Goal: Task Accomplishment & Management: Manage account settings

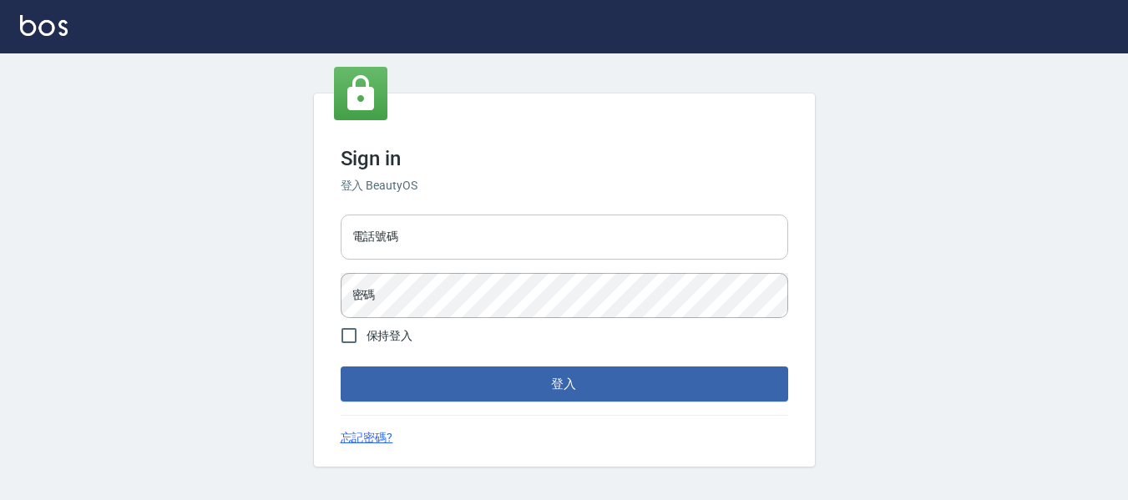
click at [476, 231] on input "電話號碼" at bounding box center [565, 237] width 448 height 45
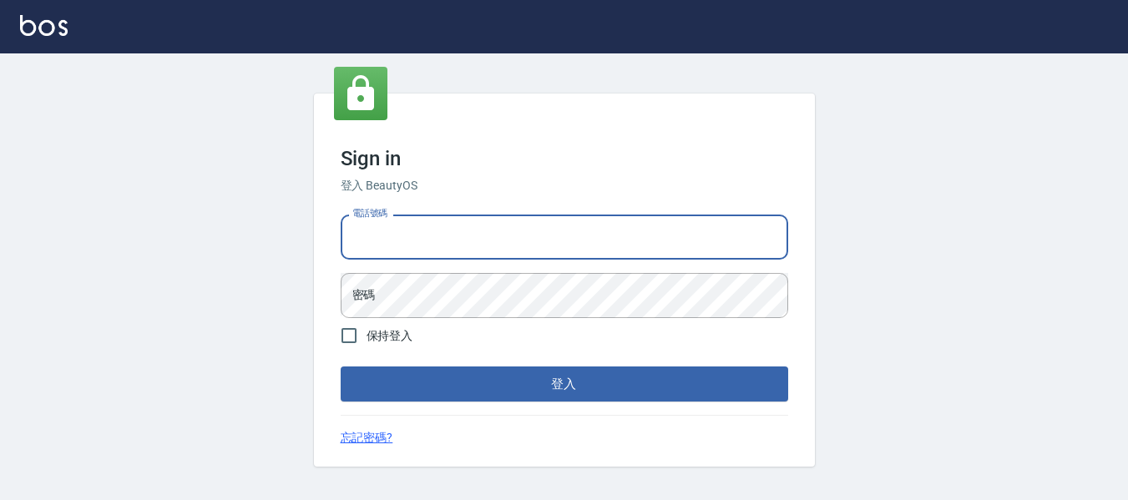
click at [616, 219] on input "電話號碼" at bounding box center [565, 237] width 448 height 45
drag, startPoint x: 614, startPoint y: 229, endPoint x: 614, endPoint y: 238, distance: 9.2
click at [614, 234] on input "電話號碼" at bounding box center [565, 237] width 448 height 45
click at [614, 246] on input "電話號碼" at bounding box center [565, 237] width 448 height 45
click at [622, 243] on input "電話號碼" at bounding box center [565, 237] width 448 height 45
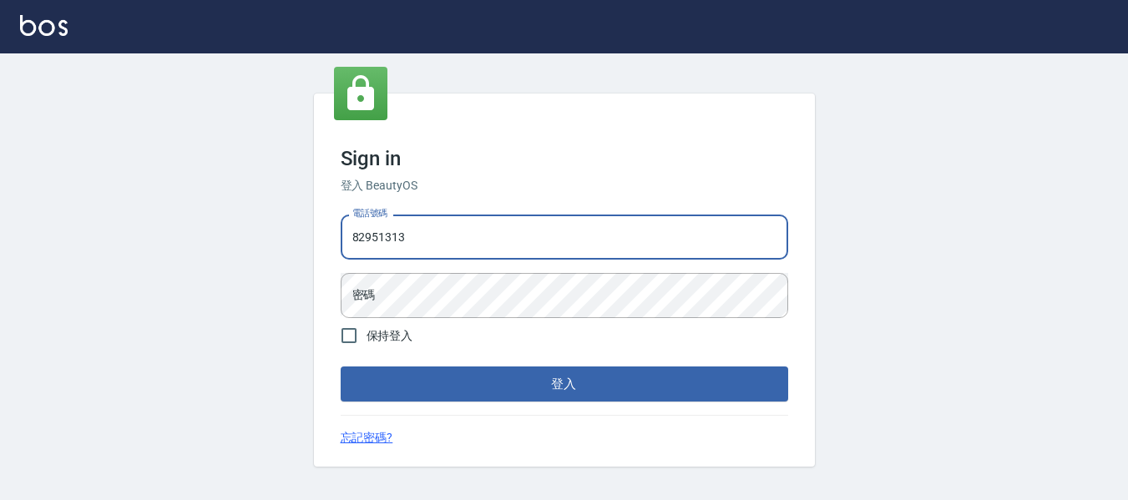
type input "82951313"
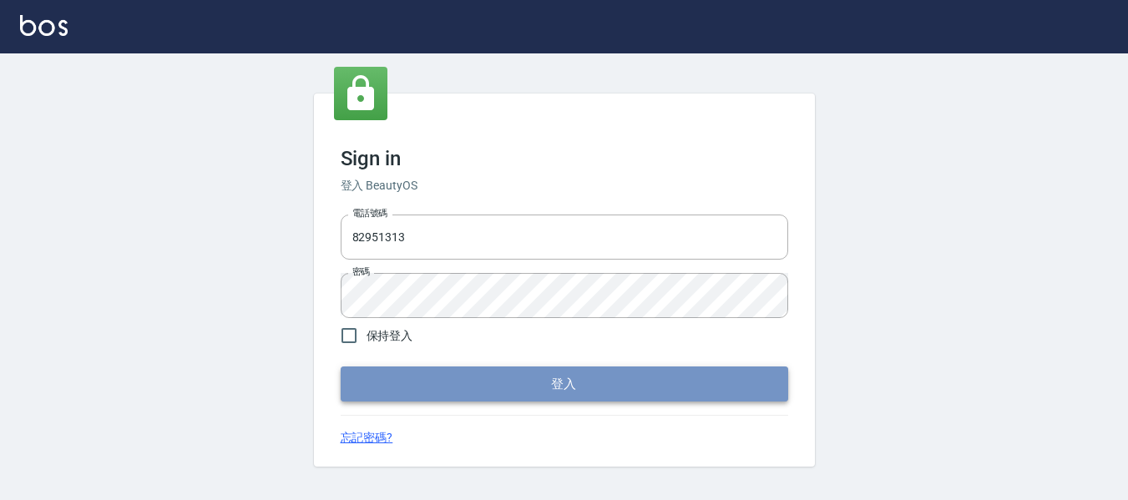
click at [522, 378] on button "登入" at bounding box center [565, 384] width 448 height 35
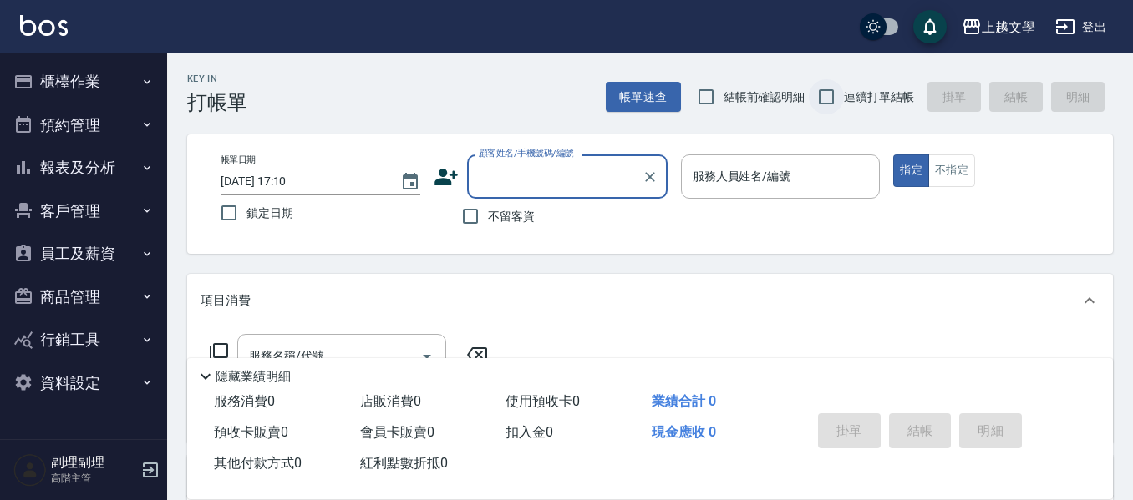
click at [818, 96] on input "連續打單結帳" at bounding box center [826, 96] width 35 height 35
checkbox input "true"
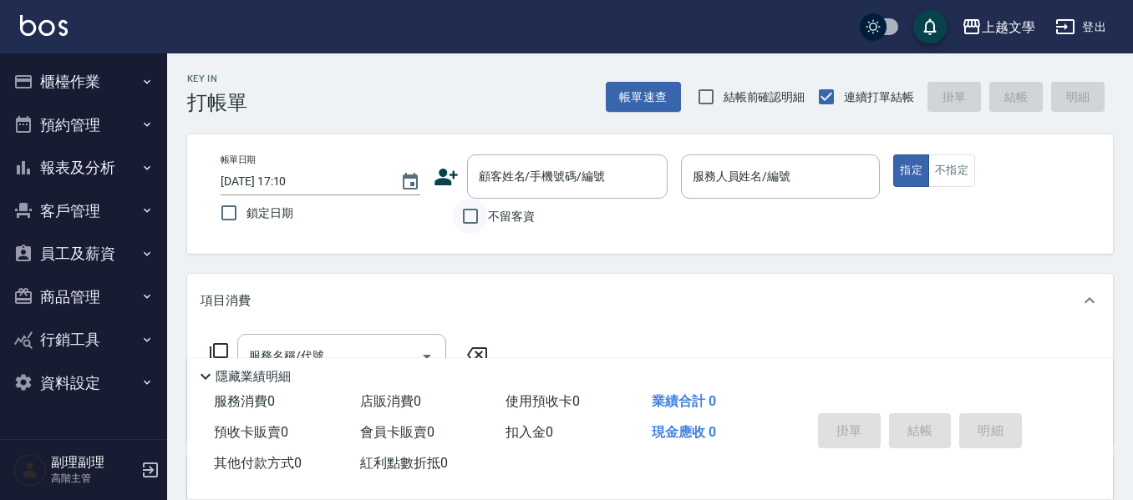
click at [469, 215] on input "不留客資" at bounding box center [470, 216] width 35 height 35
checkbox input "true"
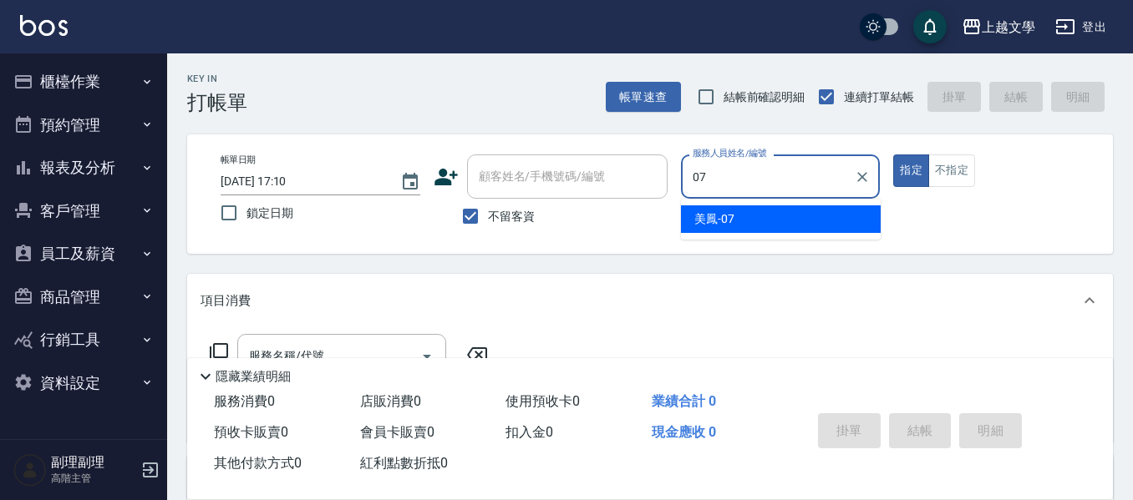
type input "美鳳-07"
type button "true"
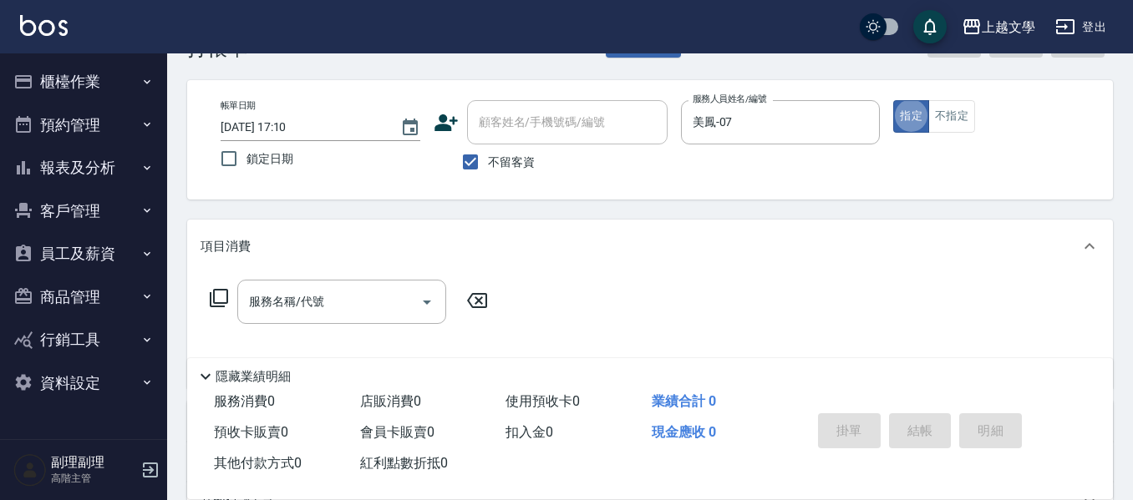
scroll to position [84, 0]
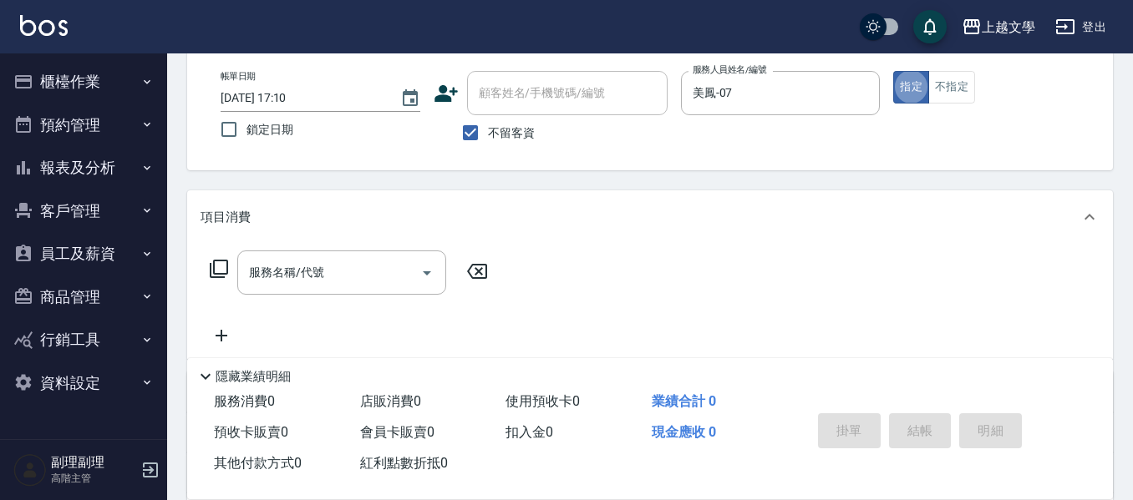
click at [302, 299] on div "服務名稱/代號 服務名稱/代號" at bounding box center [348, 298] width 297 height 95
click at [302, 286] on input "服務名稱/代號" at bounding box center [329, 272] width 169 height 29
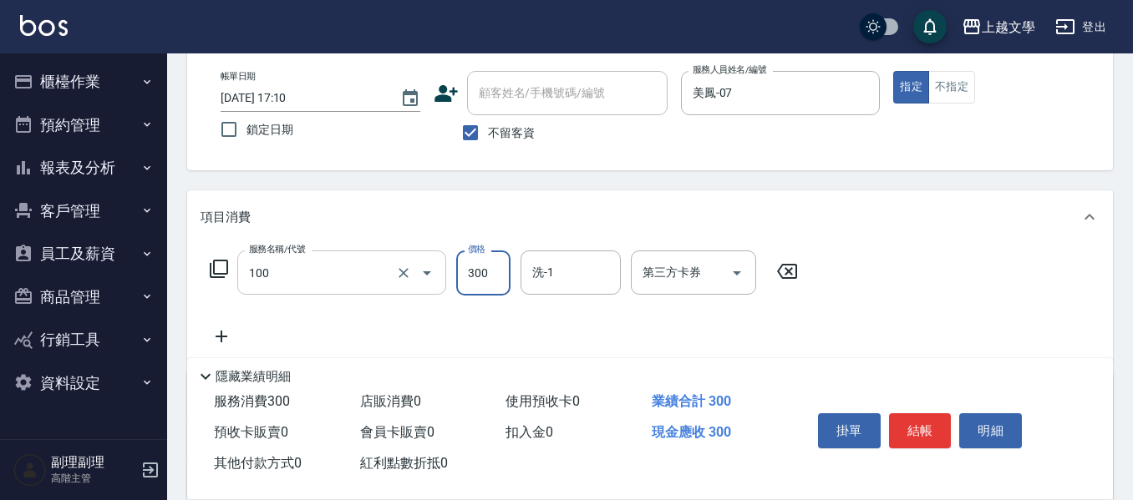
type input "洗髮(100)"
type input "270"
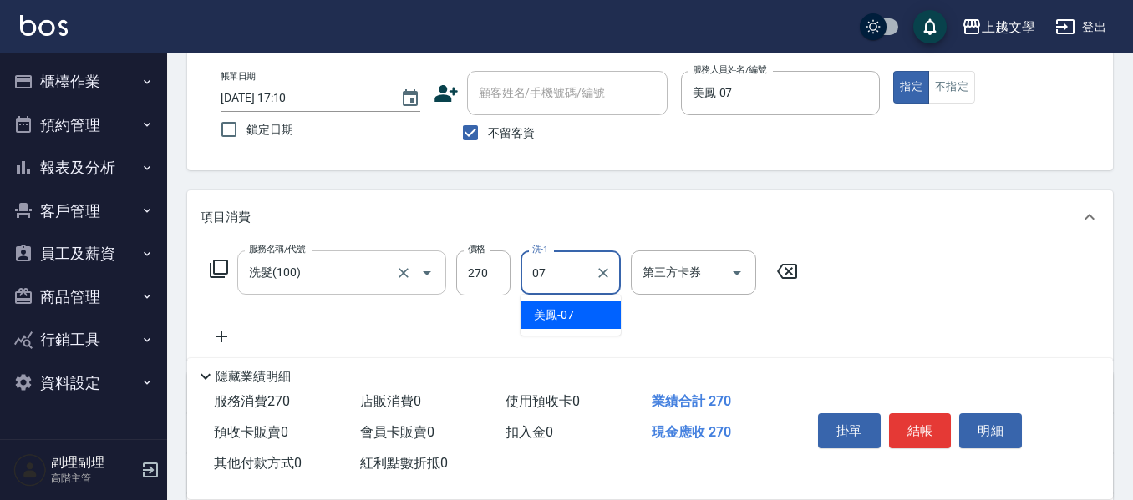
type input "美鳳-07"
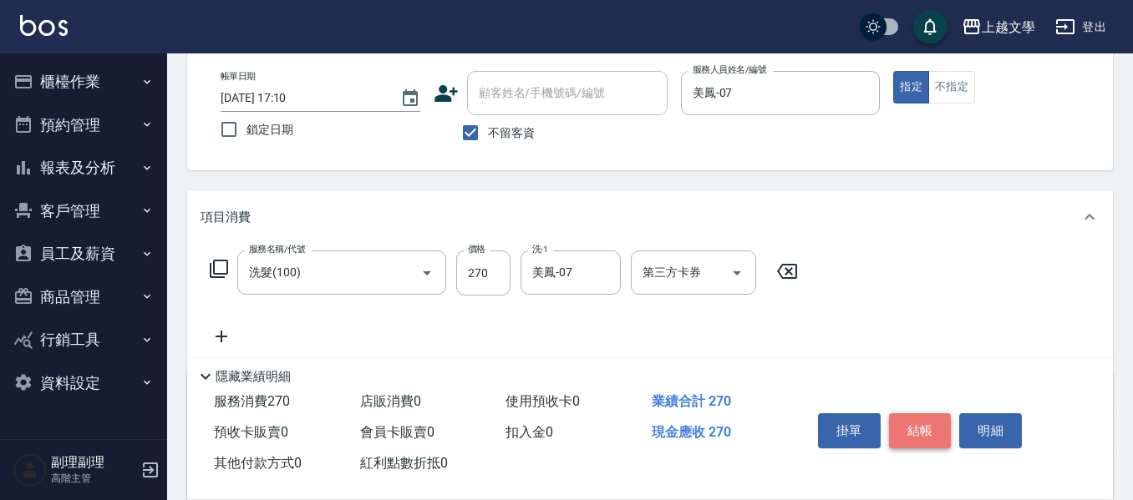
click at [903, 421] on button "結帳" at bounding box center [920, 430] width 63 height 35
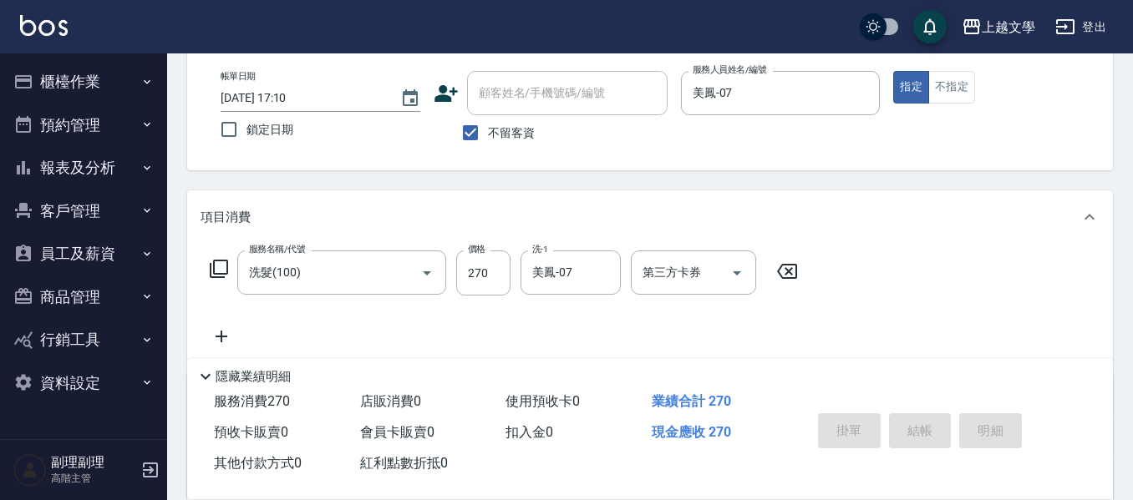
type input "2025/09/13 17:11"
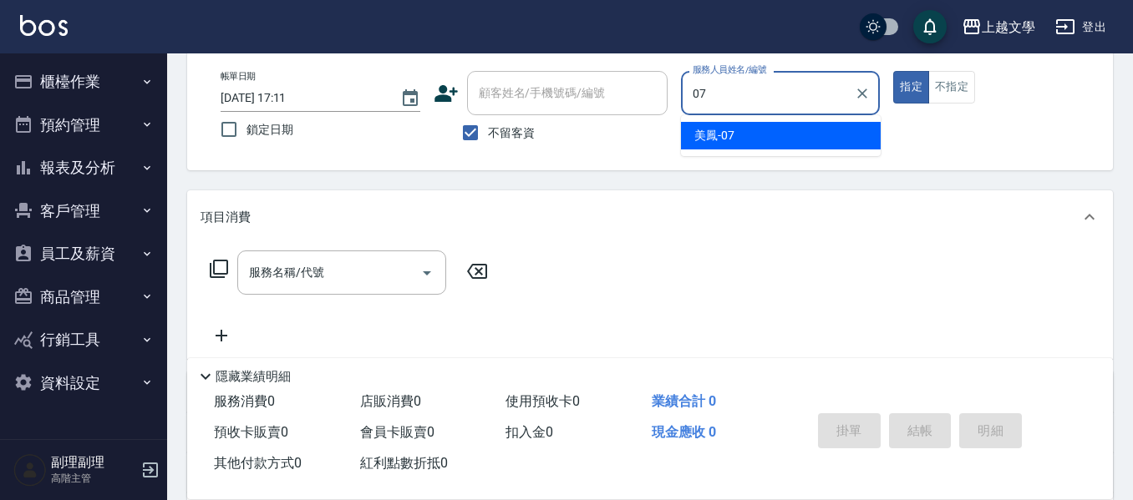
type input "美鳳-07"
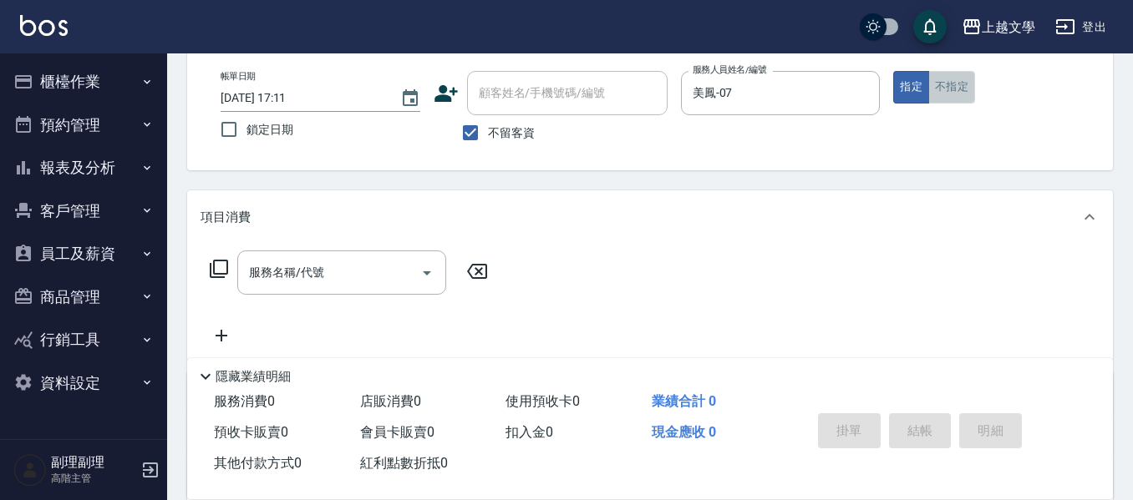
click at [960, 98] on button "不指定" at bounding box center [951, 87] width 47 height 33
click at [357, 267] on input "服務名稱/代號" at bounding box center [329, 272] width 169 height 29
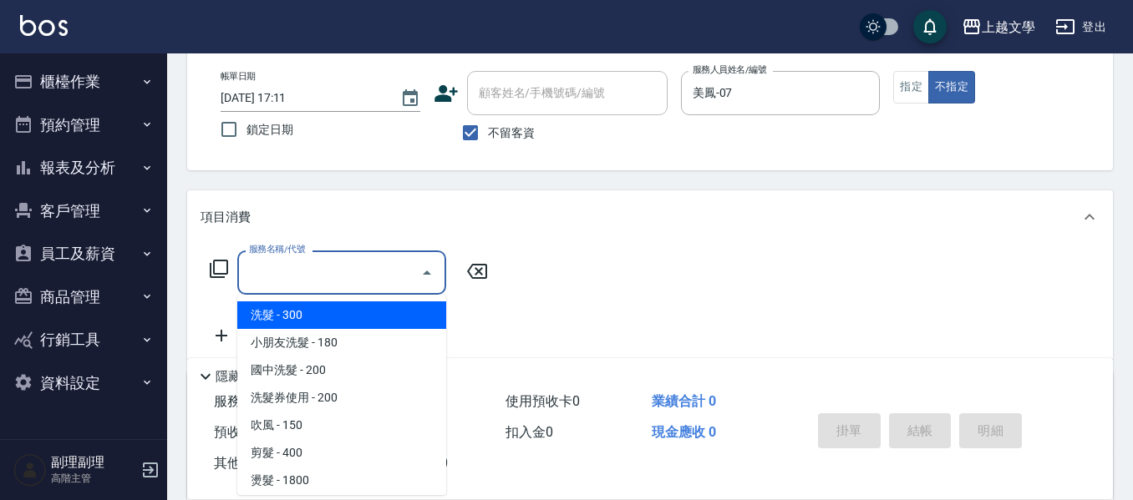
scroll to position [495, 0]
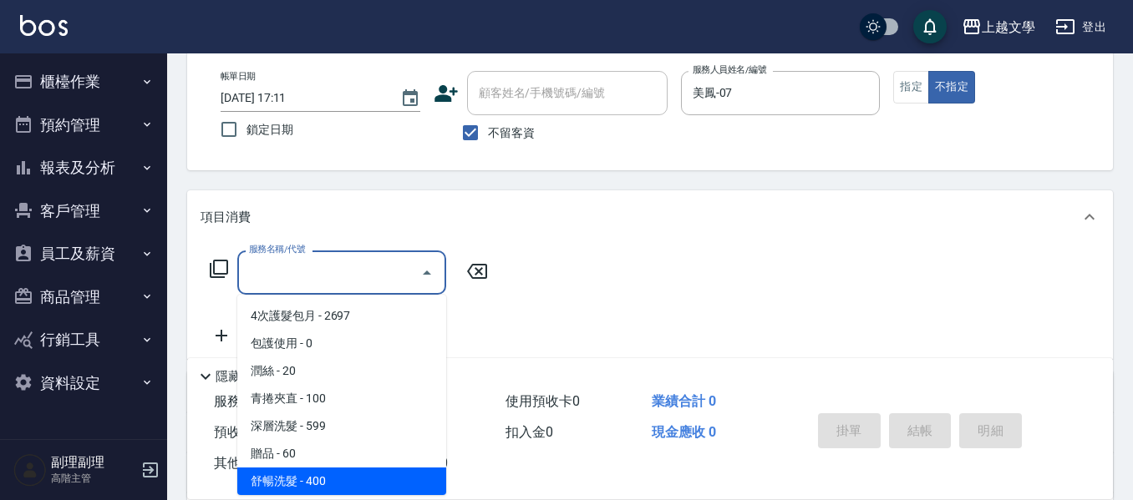
drag, startPoint x: 347, startPoint y: 281, endPoint x: 351, endPoint y: 266, distance: 16.2
click at [347, 281] on input "服務名稱/代號" at bounding box center [329, 272] width 169 height 29
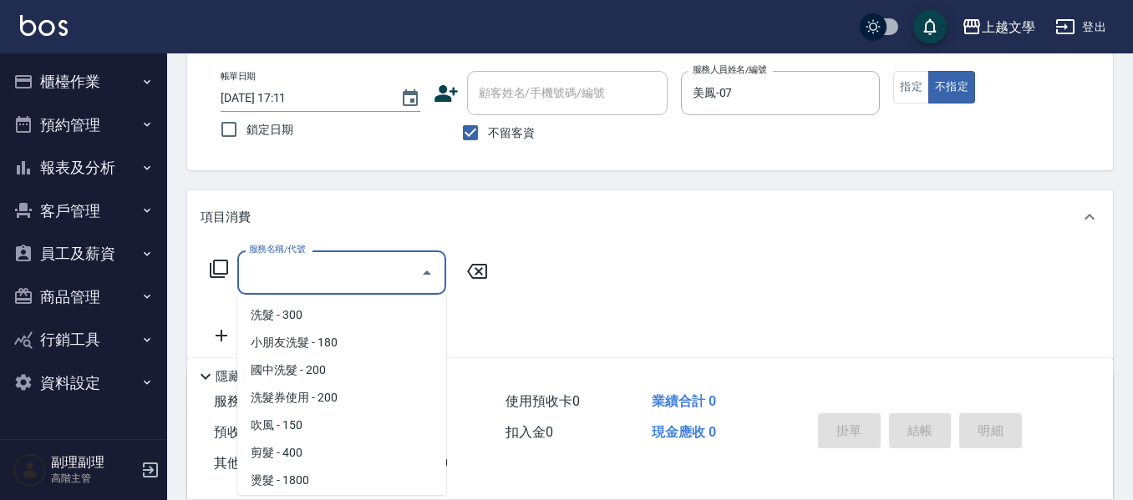
scroll to position [109, 0]
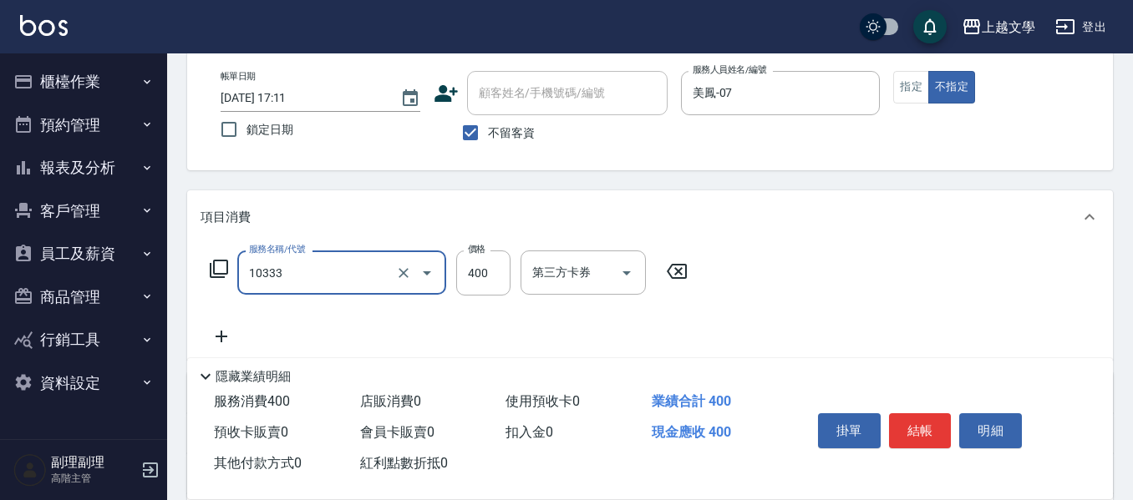
type input "舒暢洗髮(10333)"
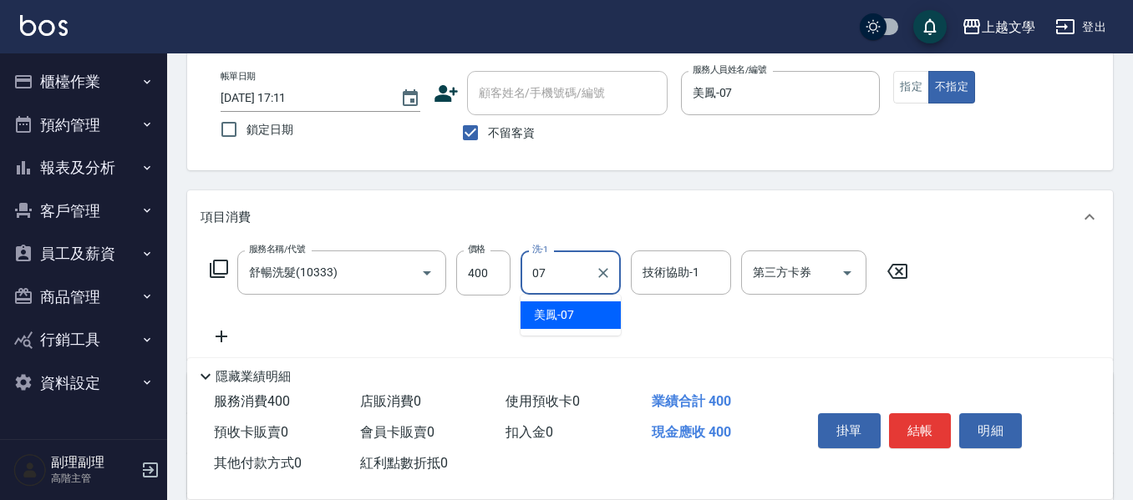
type input "美鳳-07"
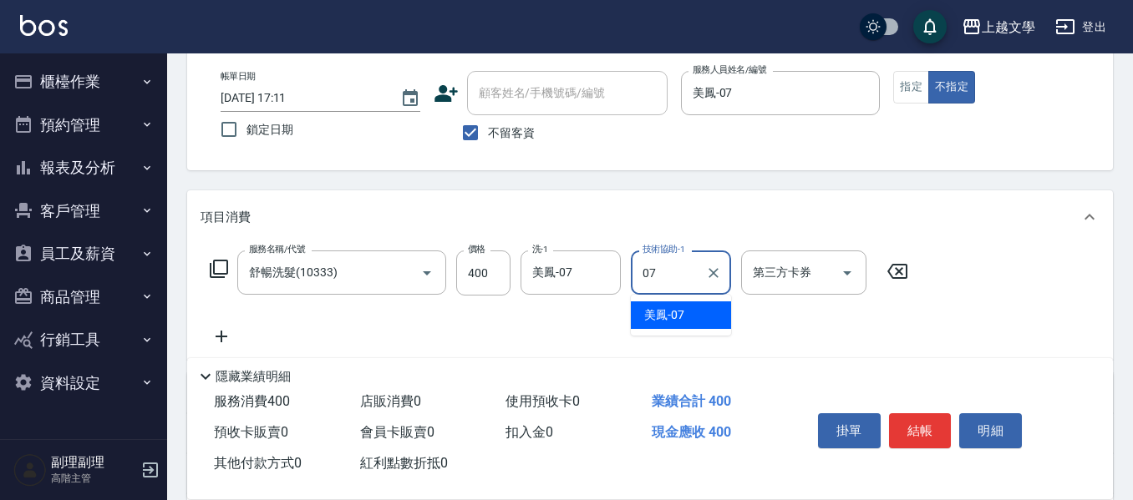
type input "美鳳-07"
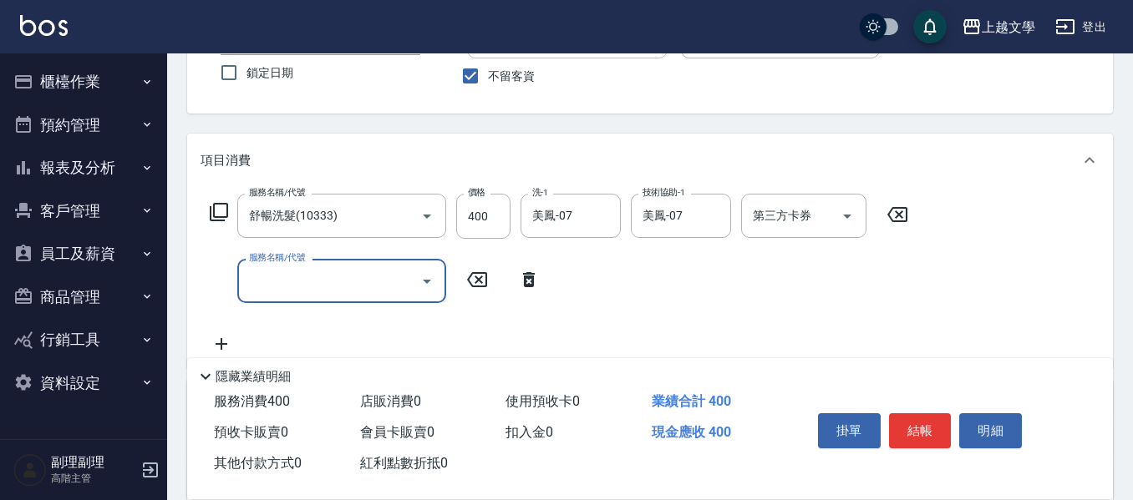
scroll to position [167, 0]
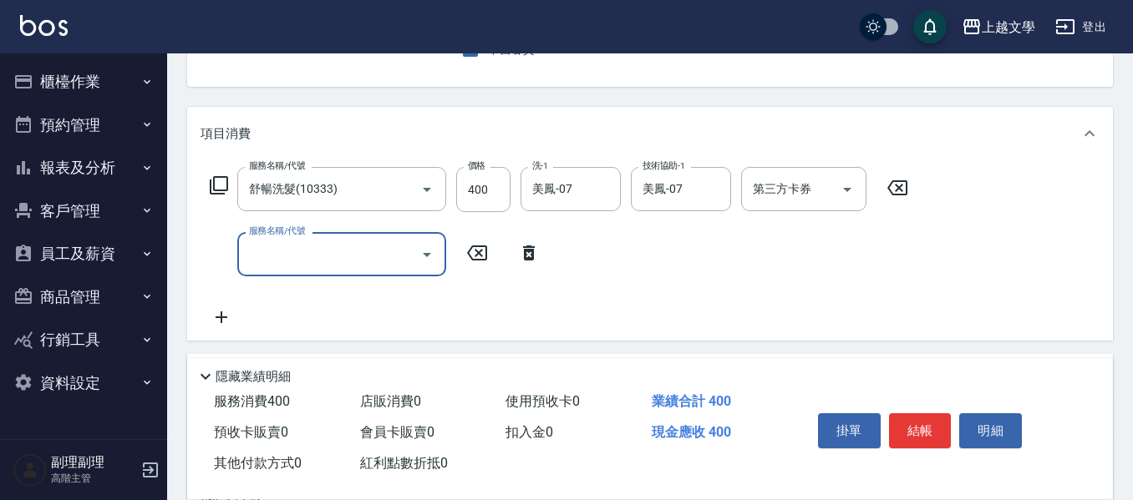
click at [352, 255] on input "服務名稱/代號" at bounding box center [329, 254] width 169 height 29
type input "剪髮(200)"
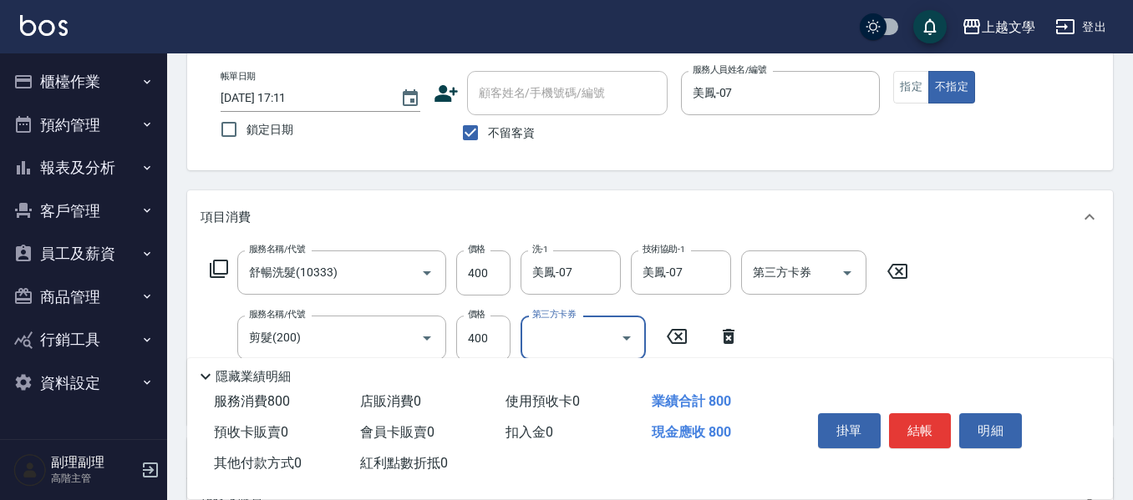
scroll to position [0, 0]
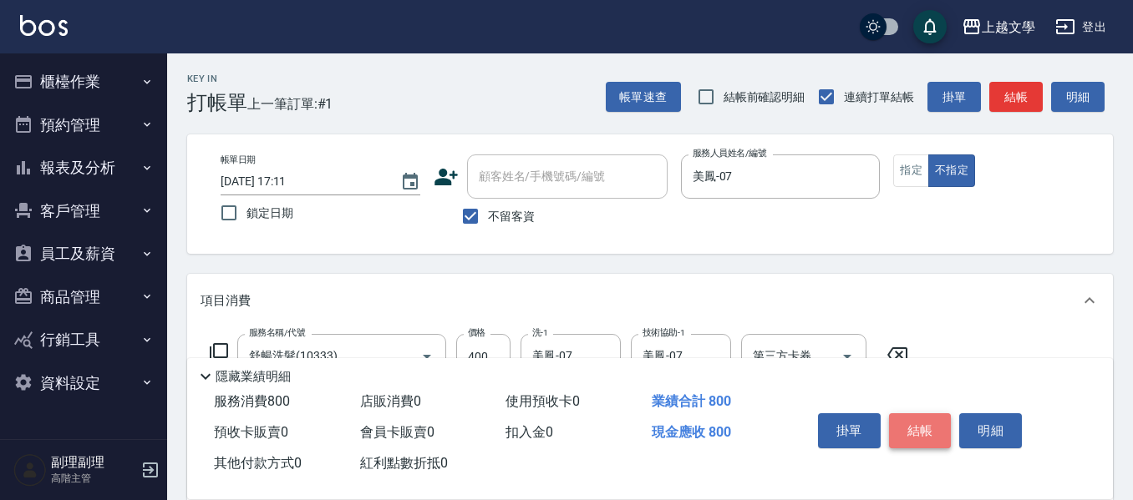
click at [915, 423] on button "結帳" at bounding box center [920, 430] width 63 height 35
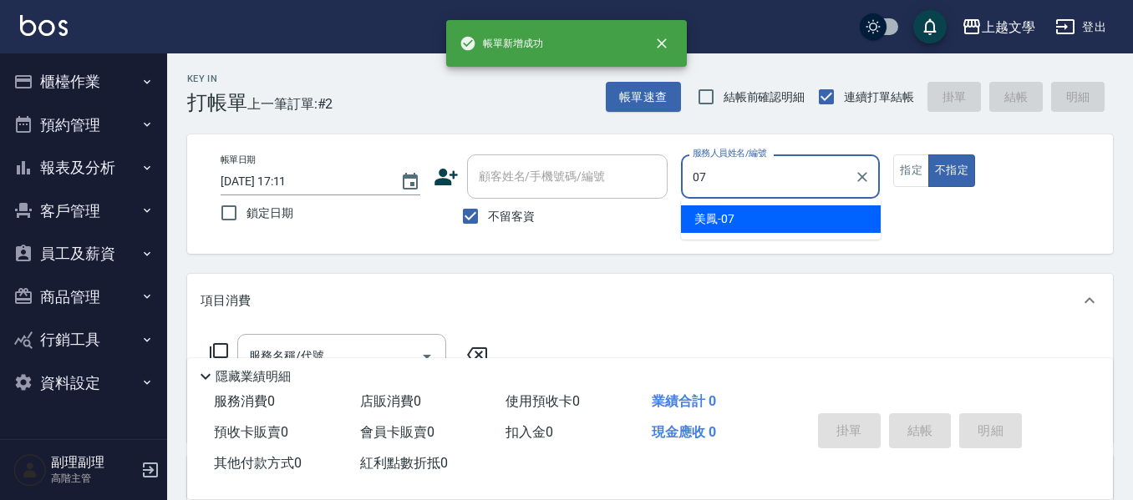
type input "美鳳-07"
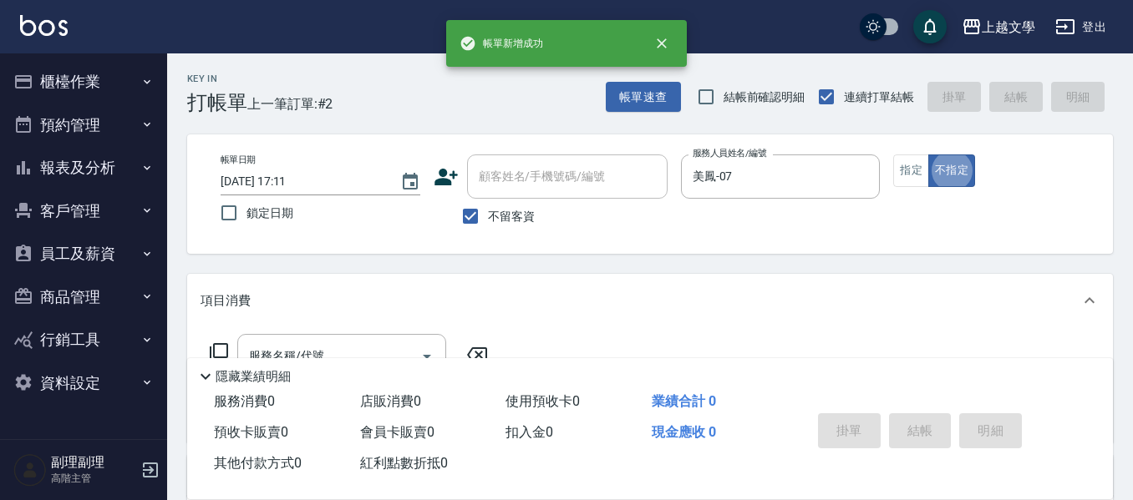
type button "false"
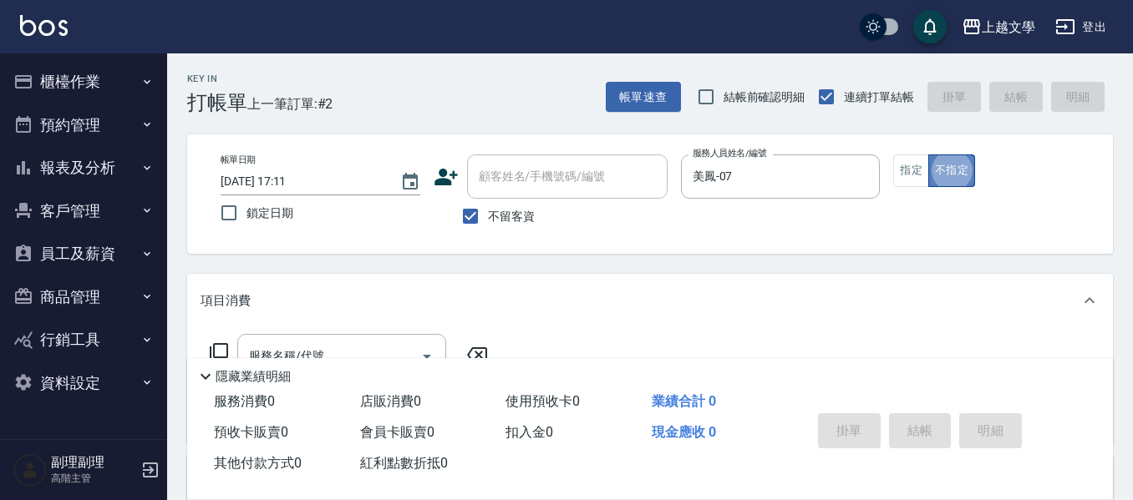
click at [928, 168] on button "不指定" at bounding box center [951, 171] width 47 height 33
click at [912, 184] on button "指定" at bounding box center [911, 171] width 36 height 33
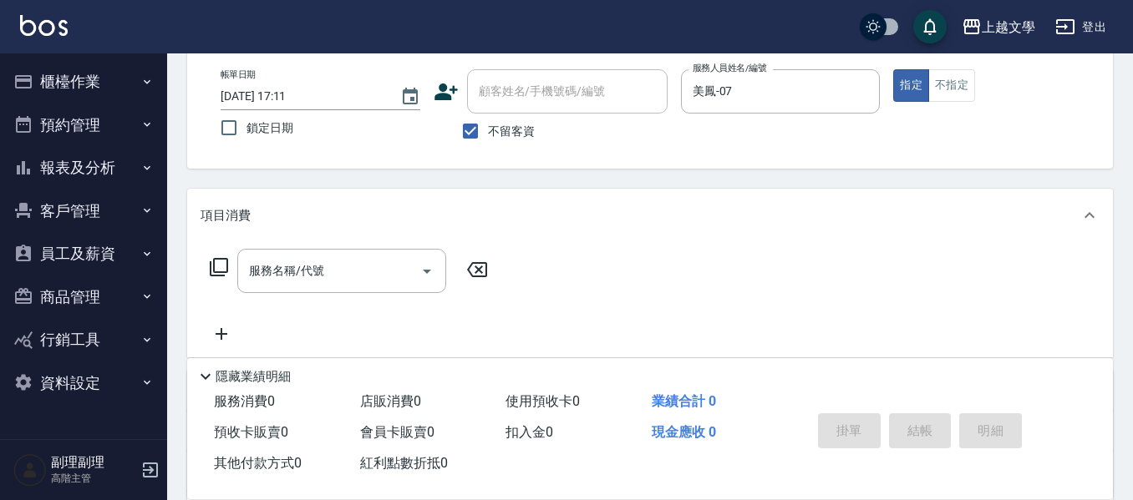
scroll to position [167, 0]
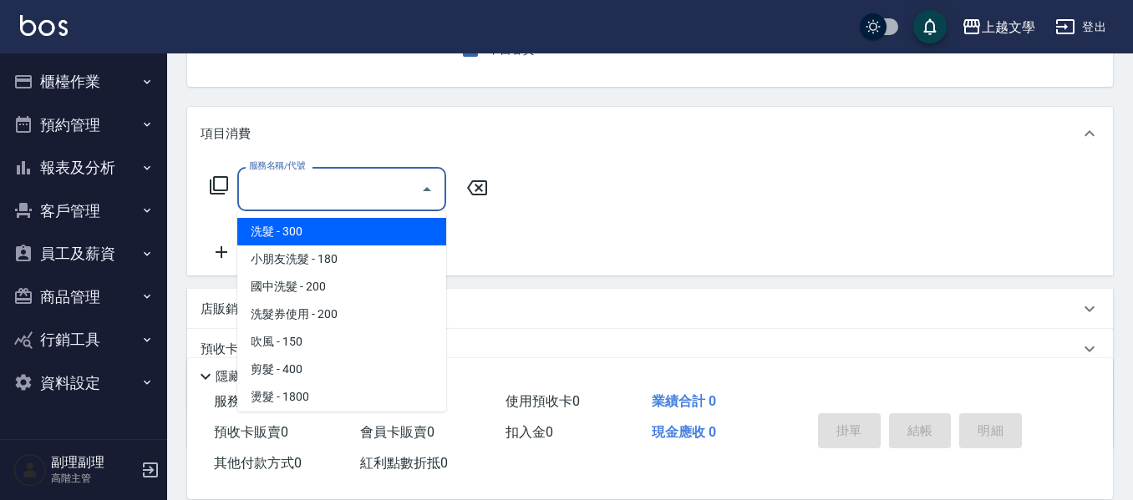
click at [367, 197] on input "服務名稱/代號" at bounding box center [329, 189] width 169 height 29
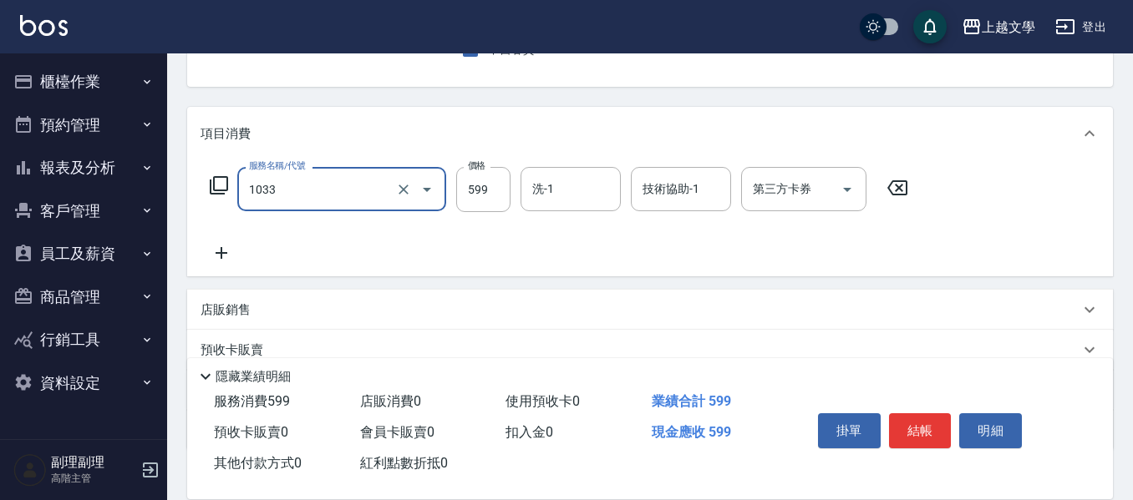
type input "深層洗髮(1033)"
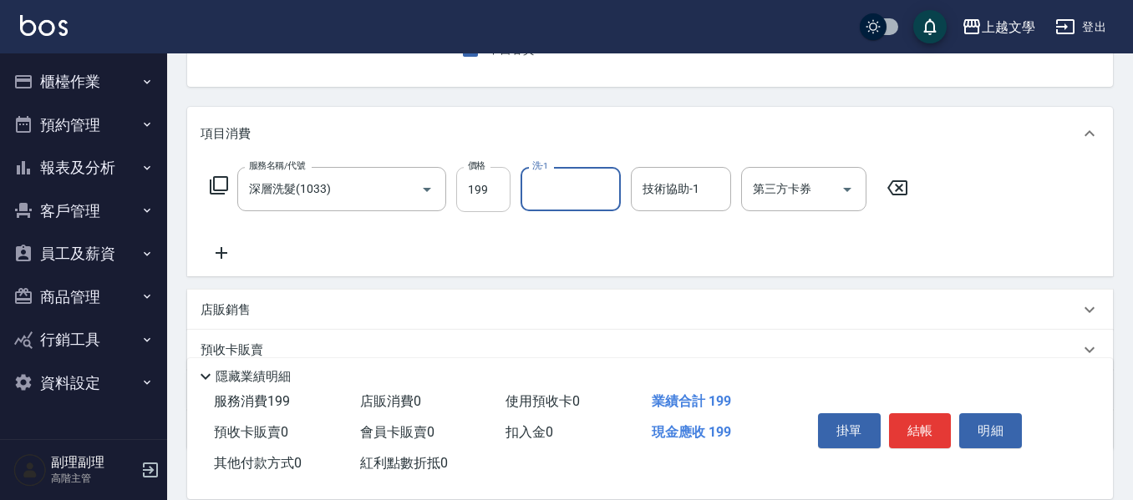
click at [486, 188] on input "199" at bounding box center [483, 189] width 54 height 45
type input "499"
type input "美鳳-07"
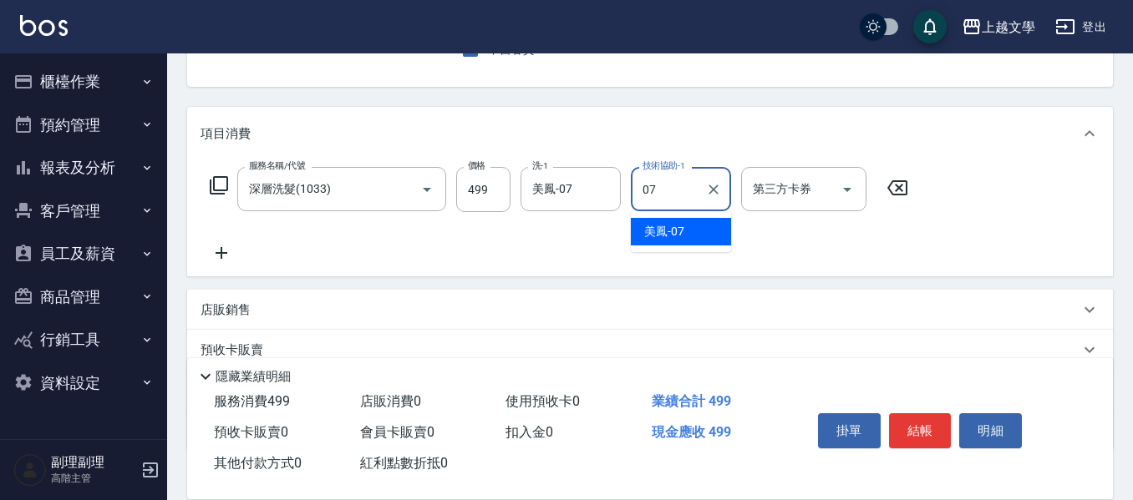
type input "美鳳-07"
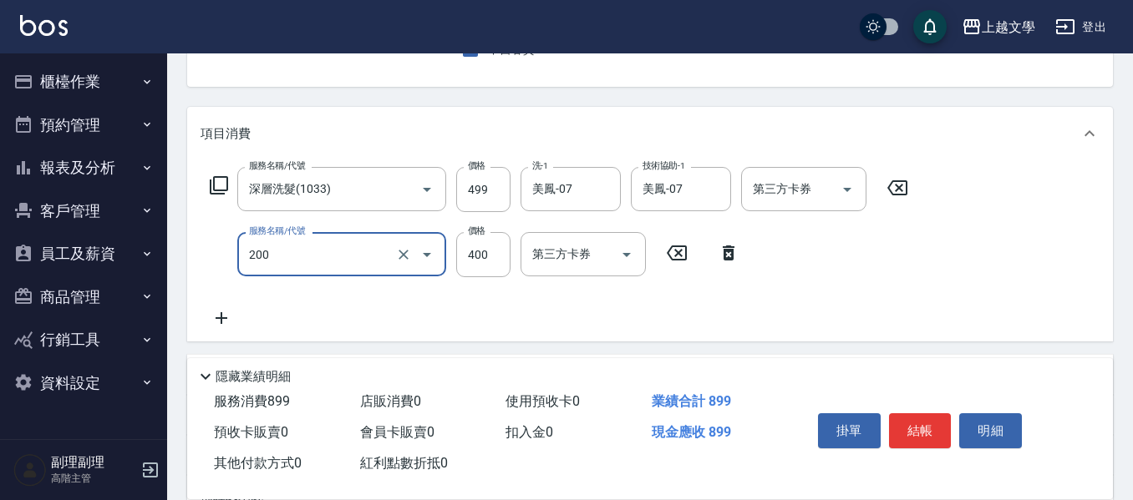
type input "剪髮(200)"
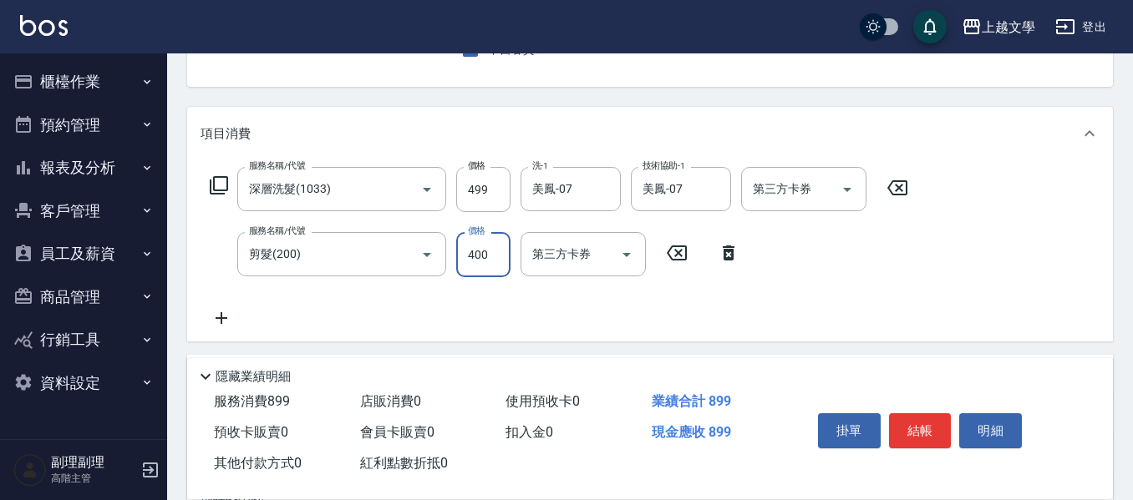
click at [935, 422] on button "結帳" at bounding box center [920, 430] width 63 height 35
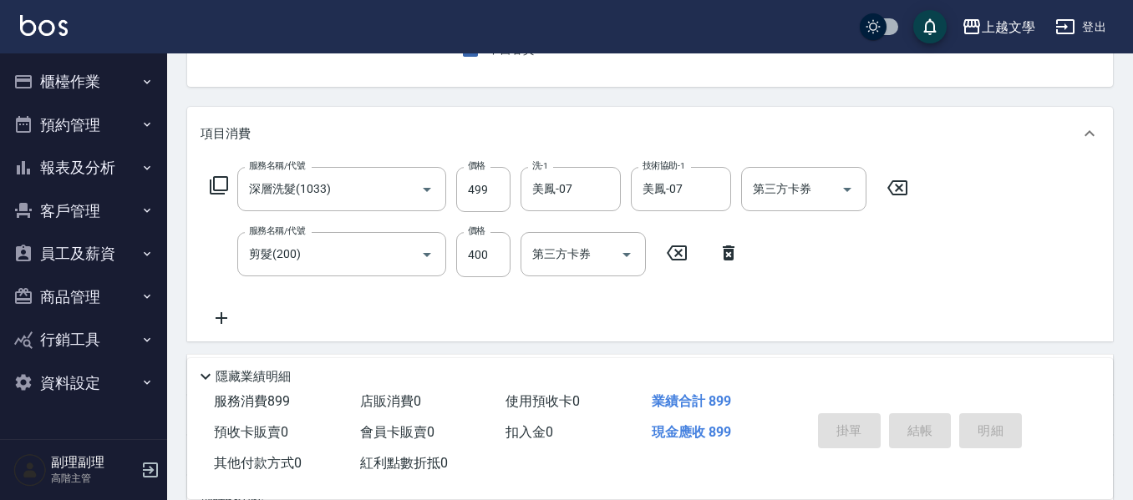
type input "2025/09/13 17:12"
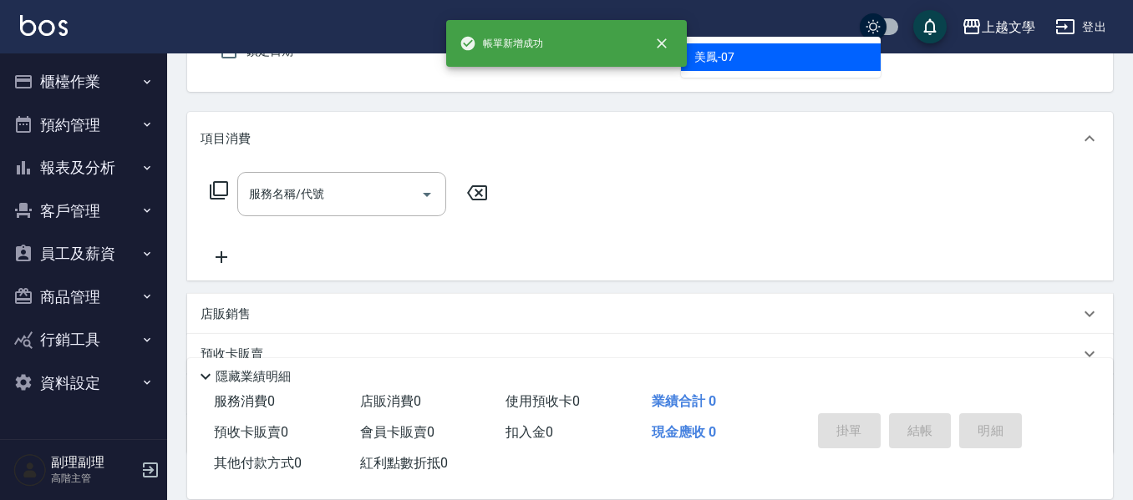
type input "美鳳-07"
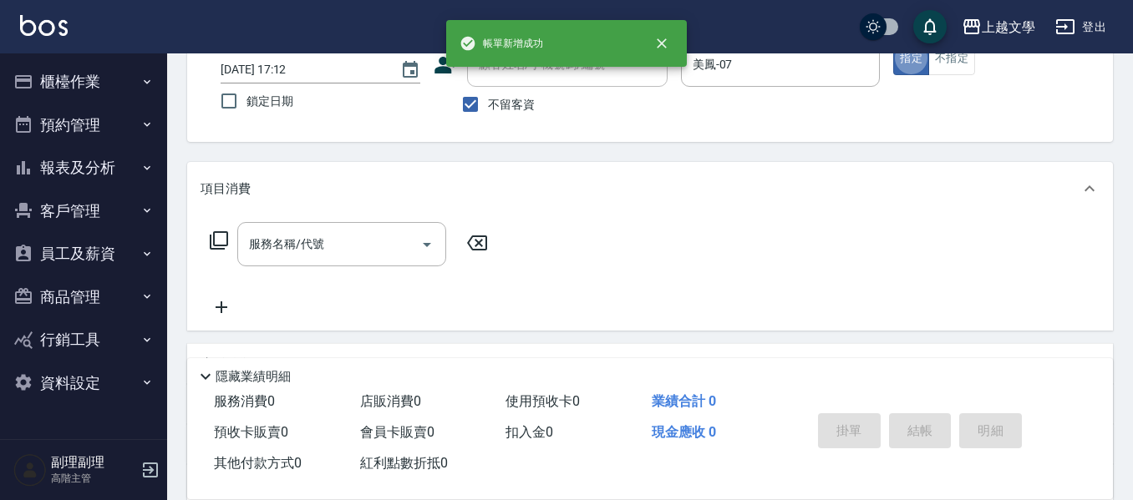
scroll to position [71, 0]
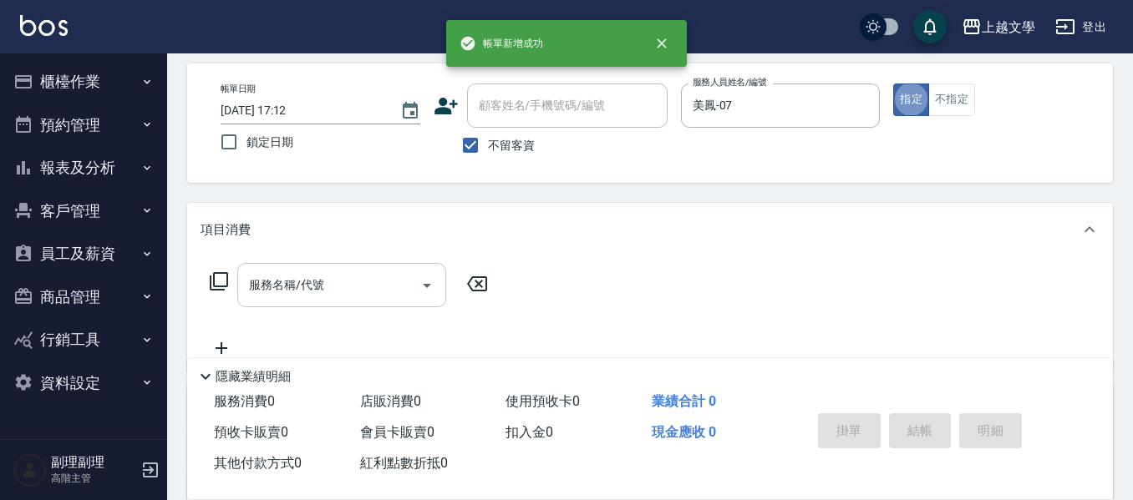
click at [360, 281] on input "服務名稱/代號" at bounding box center [329, 285] width 169 height 29
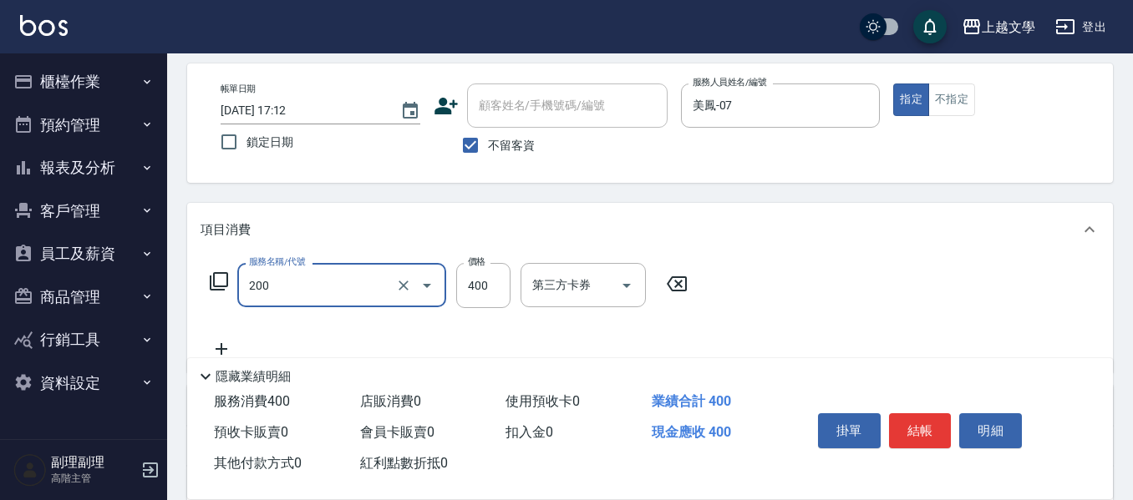
type input "剪髮(200)"
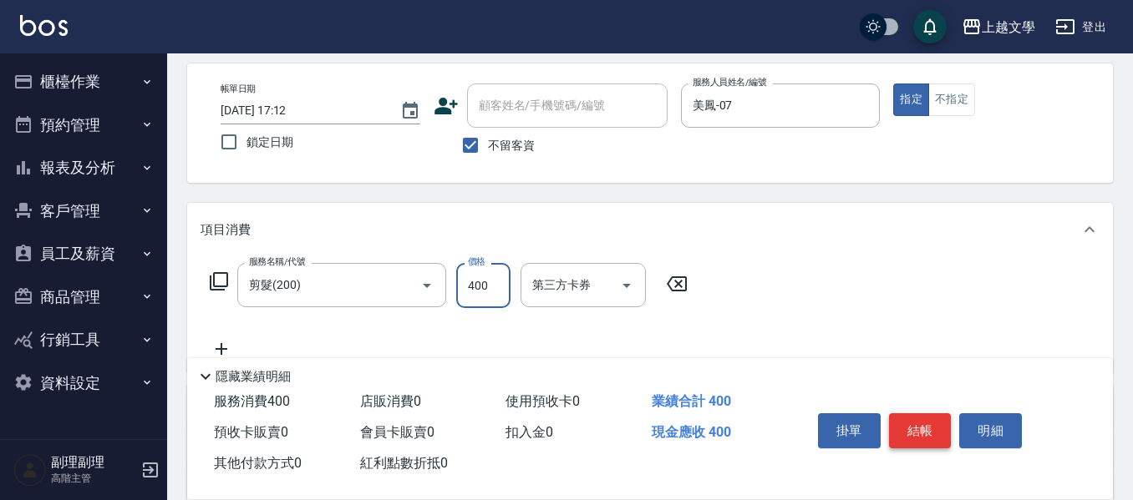
click at [931, 425] on button "結帳" at bounding box center [920, 430] width 63 height 35
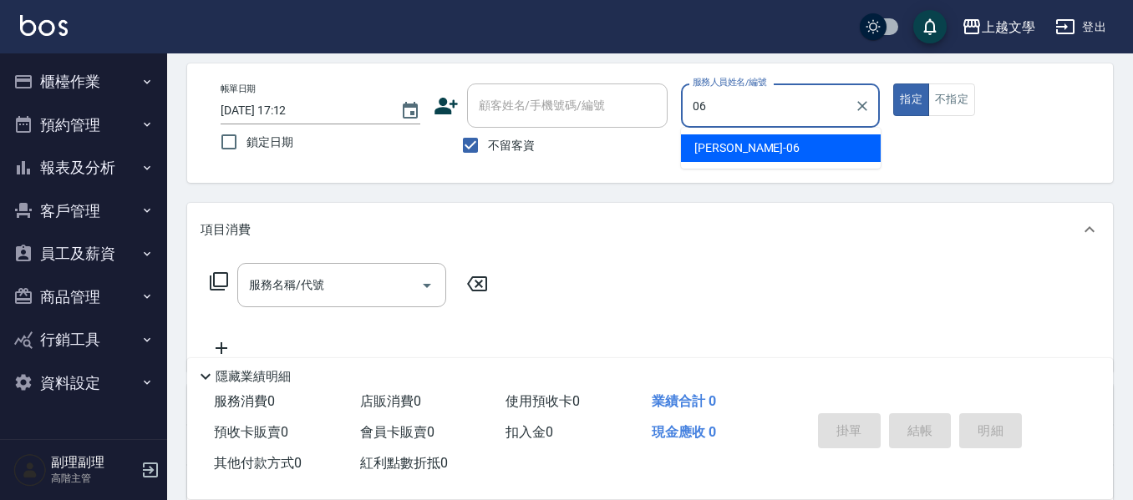
type input "佳珍-06"
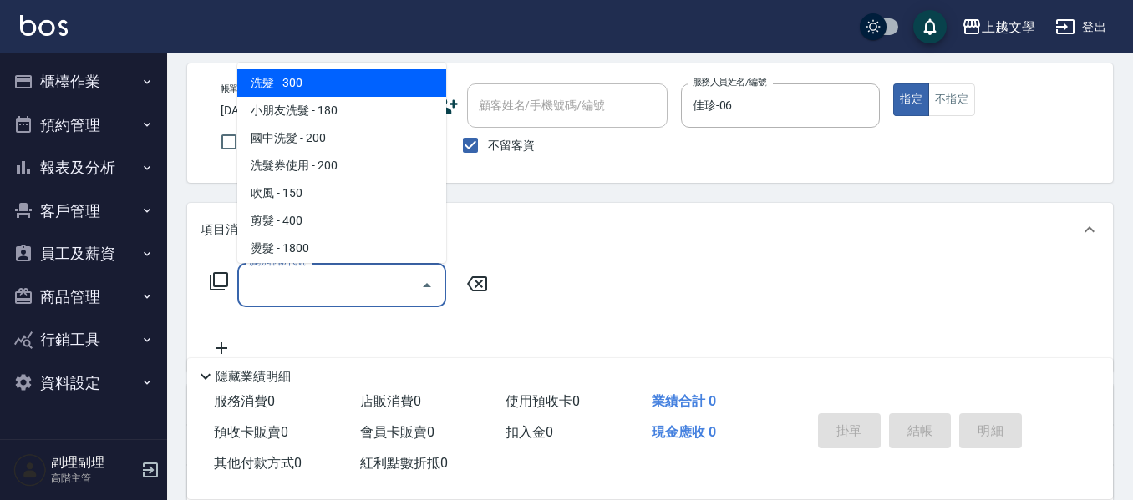
drag, startPoint x: 299, startPoint y: 276, endPoint x: 428, endPoint y: 255, distance: 131.3
click at [297, 279] on input "服務名稱/代號" at bounding box center [329, 285] width 169 height 29
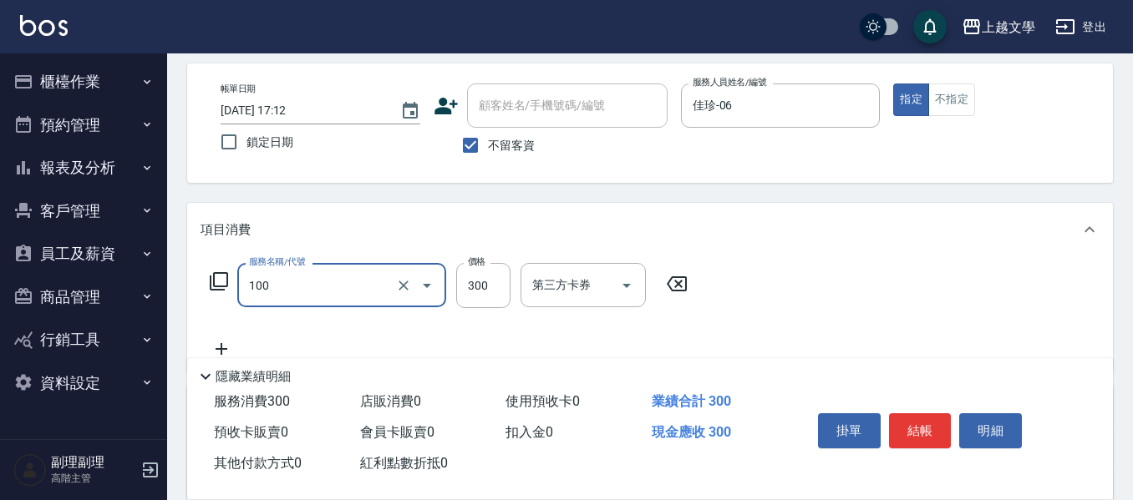
type input "洗髮(100)"
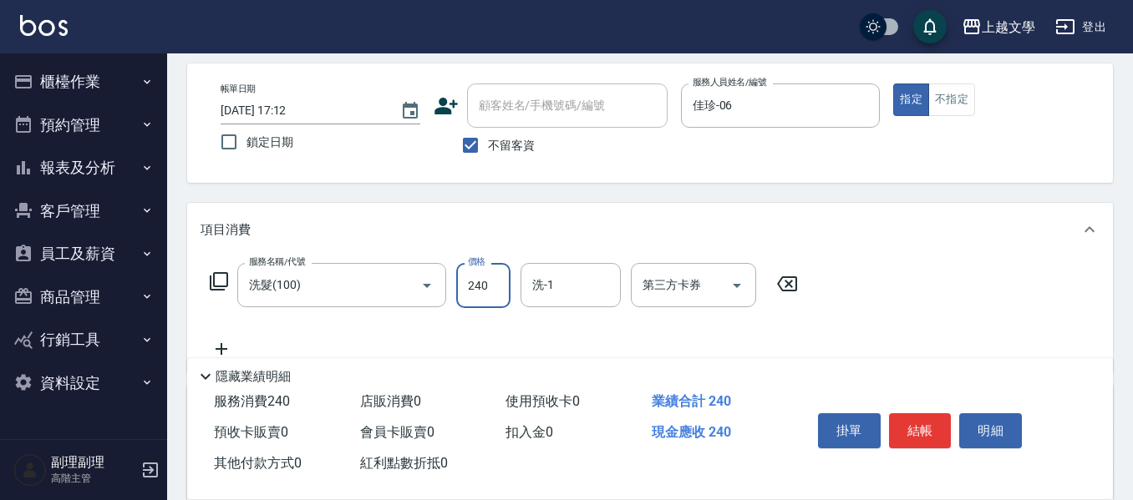
type input "240"
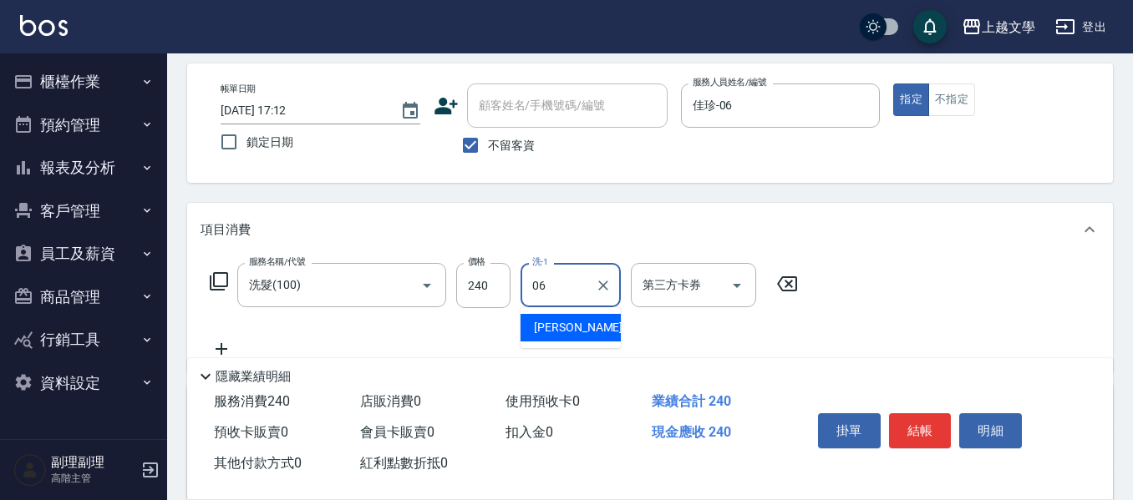
type input "佳珍-06"
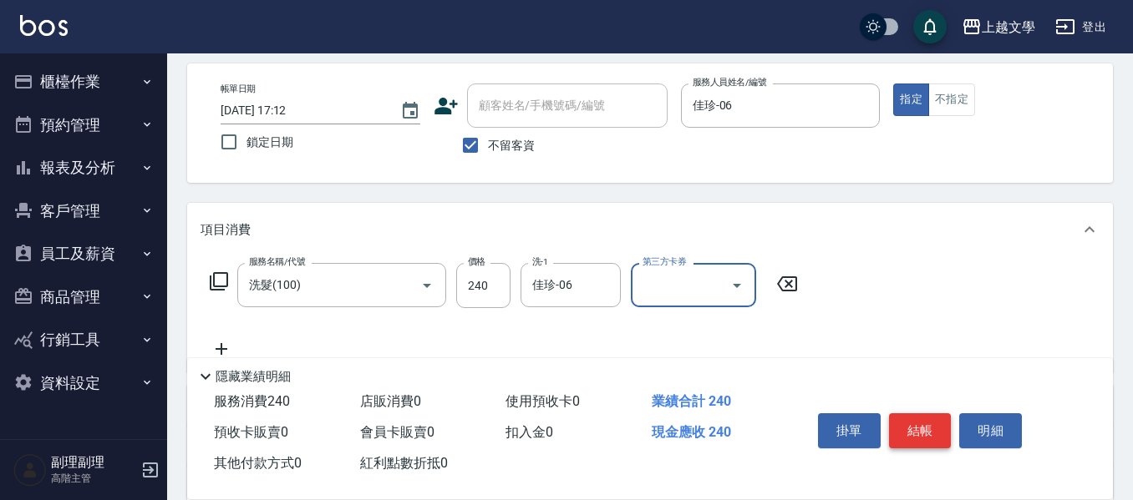
click at [923, 423] on button "結帳" at bounding box center [920, 430] width 63 height 35
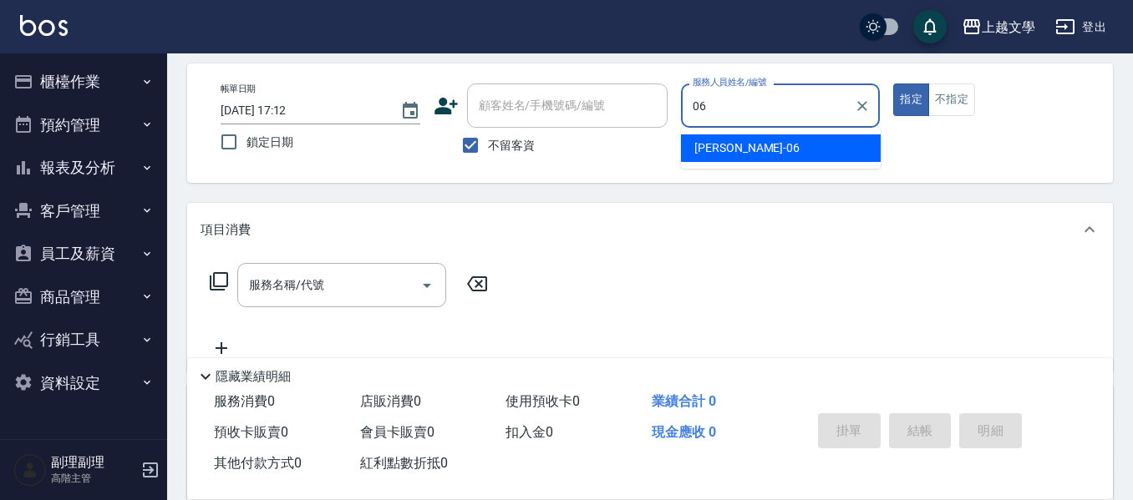
type input "佳珍-06"
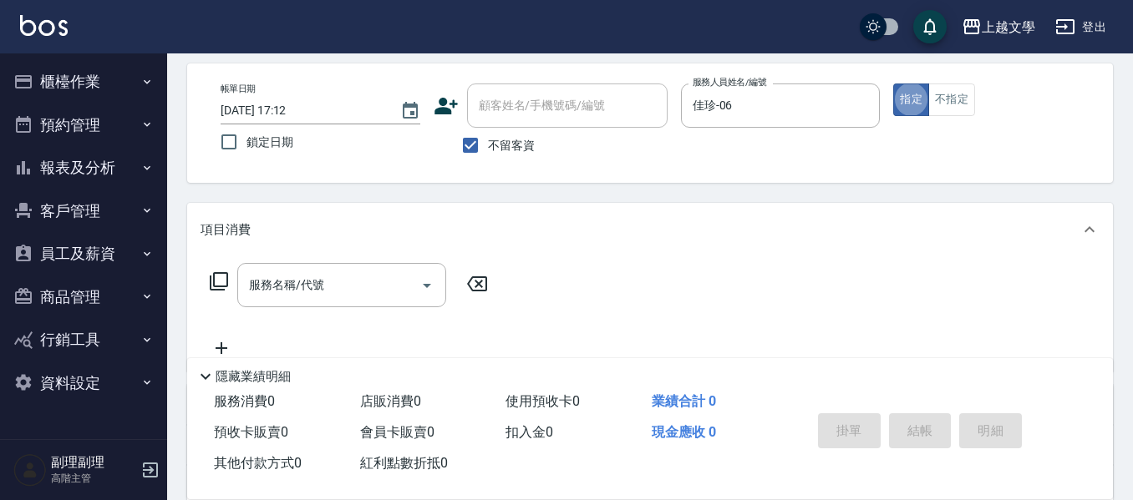
click at [293, 287] on input "服務名稱/代號" at bounding box center [329, 285] width 169 height 29
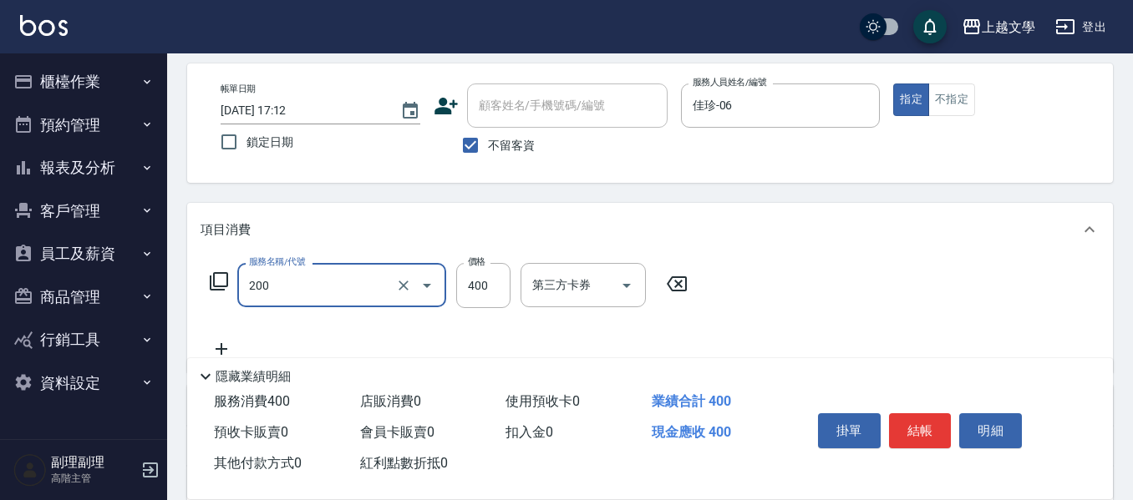
type input "剪髮(200)"
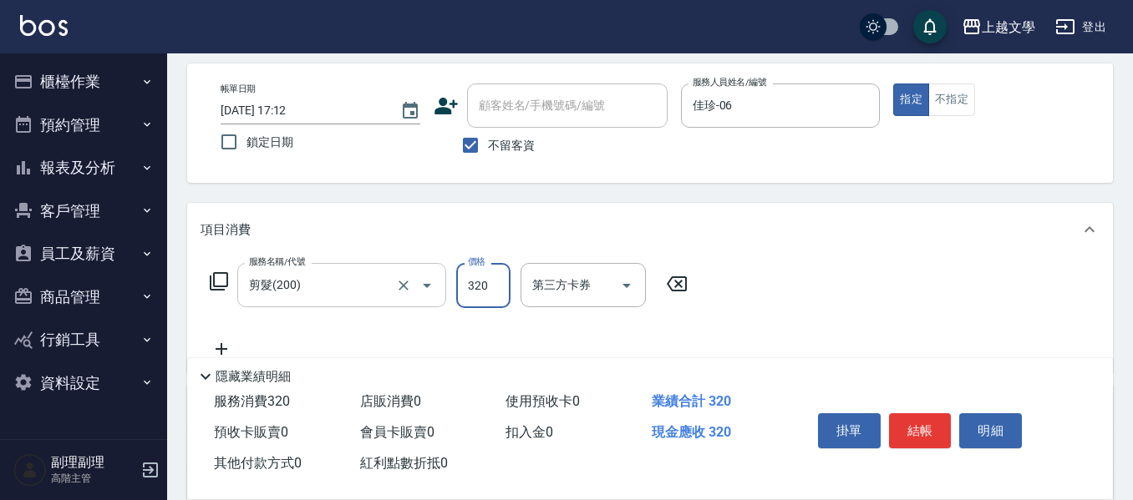
type input "320"
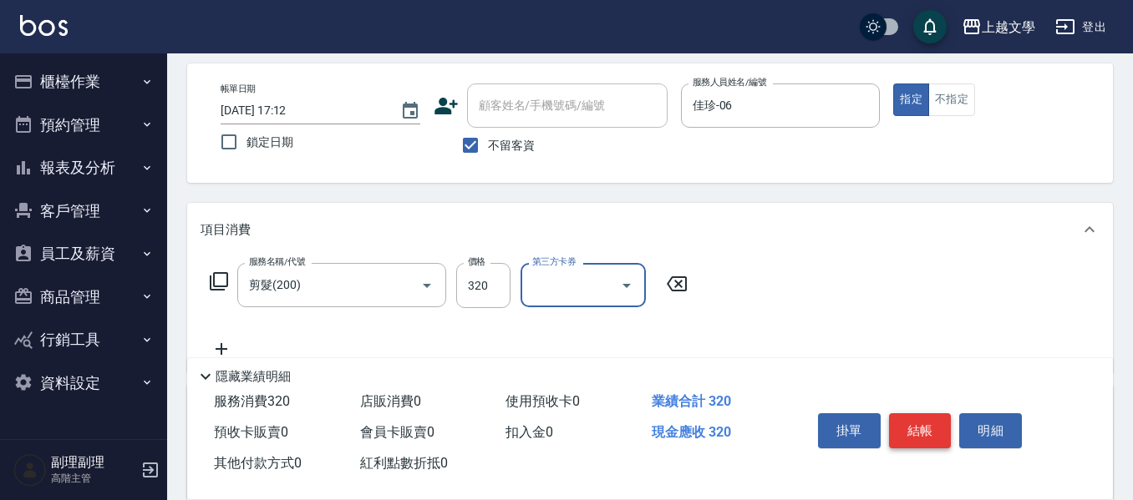
click at [920, 424] on button "結帳" at bounding box center [920, 430] width 63 height 35
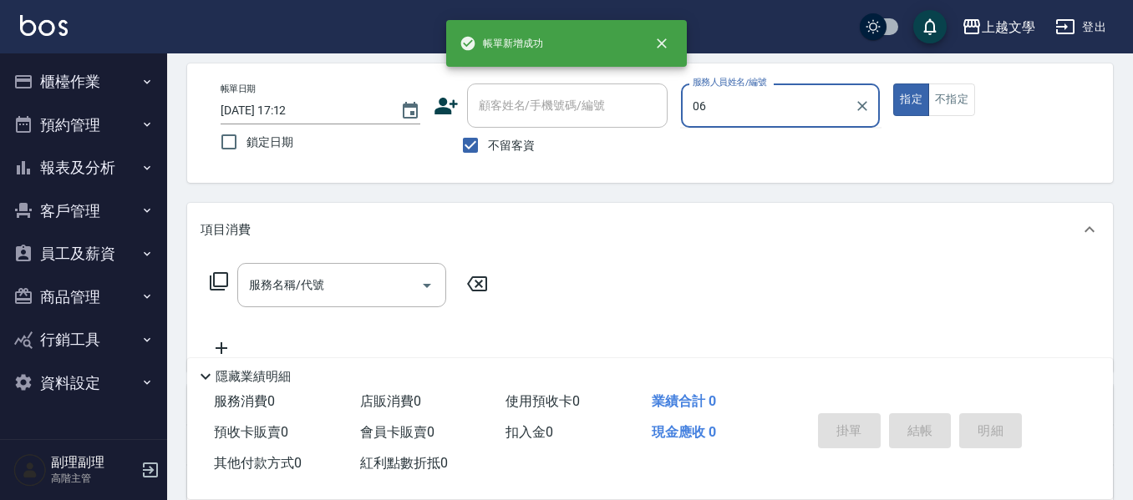
type input "佳珍-06"
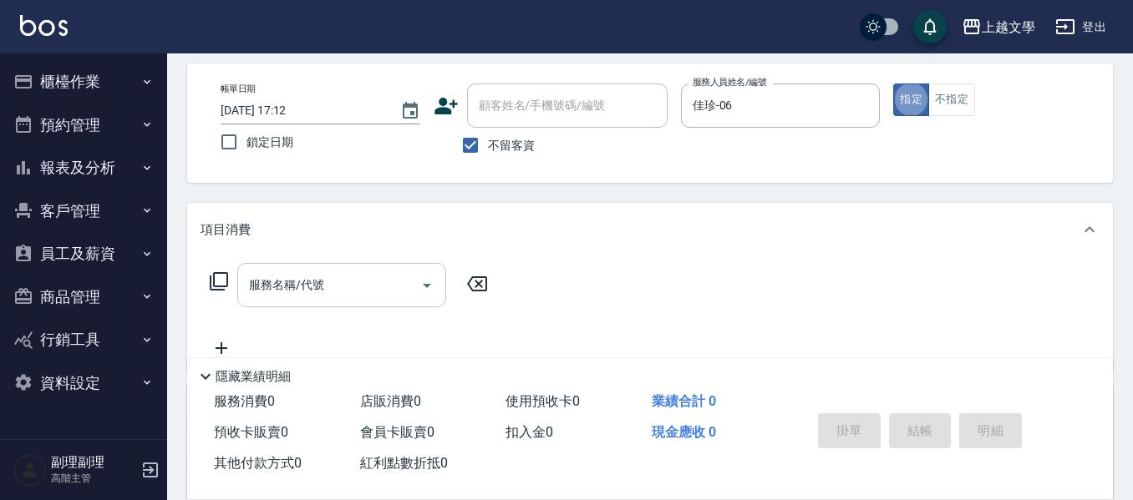
click at [287, 287] on input "服務名稱/代號" at bounding box center [329, 285] width 169 height 29
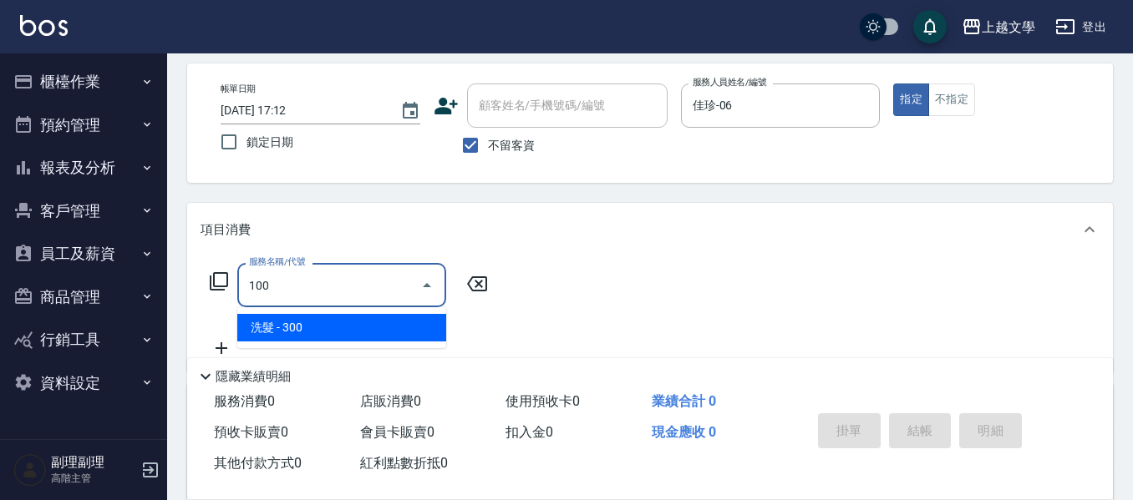
type input "洗髮(100)"
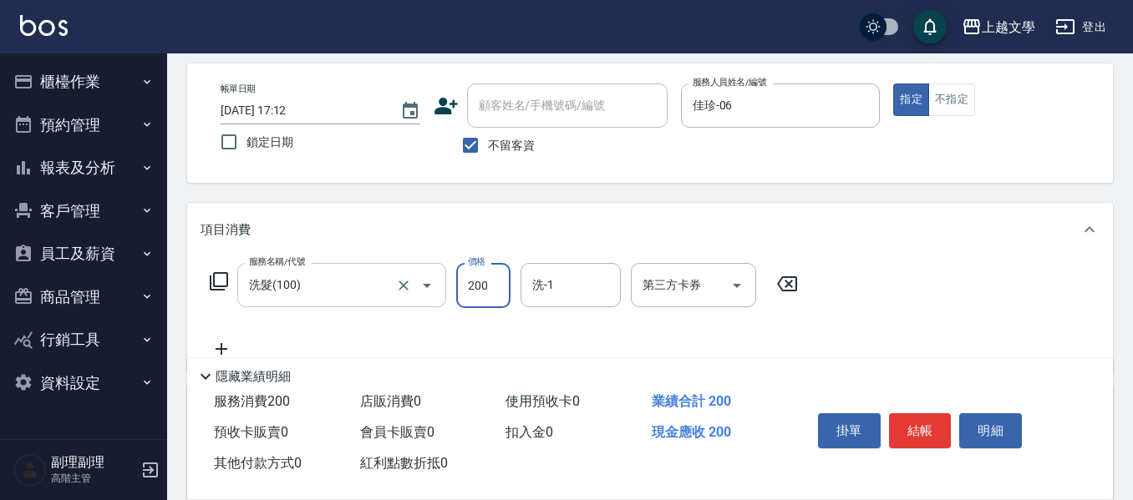
type input "200"
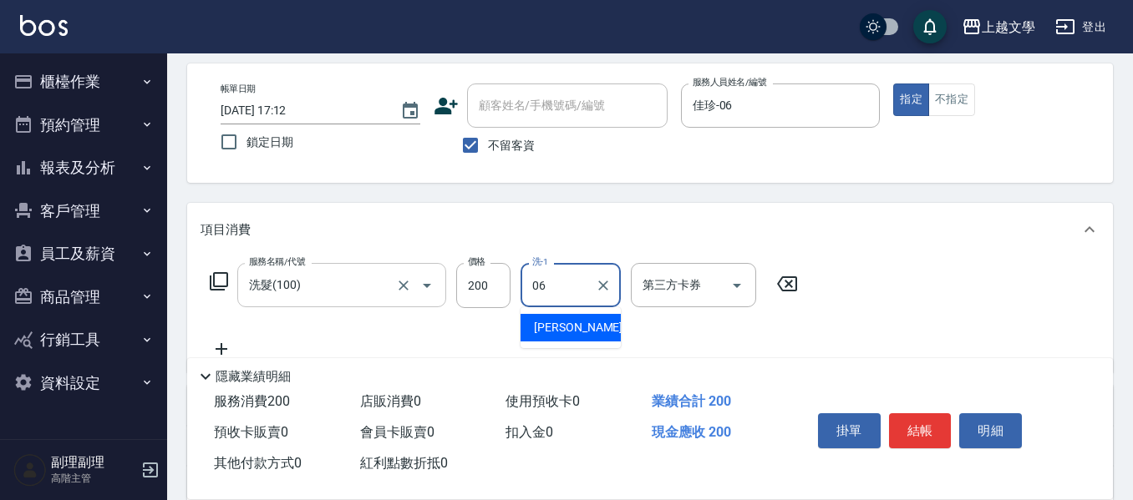
type input "佳珍-06"
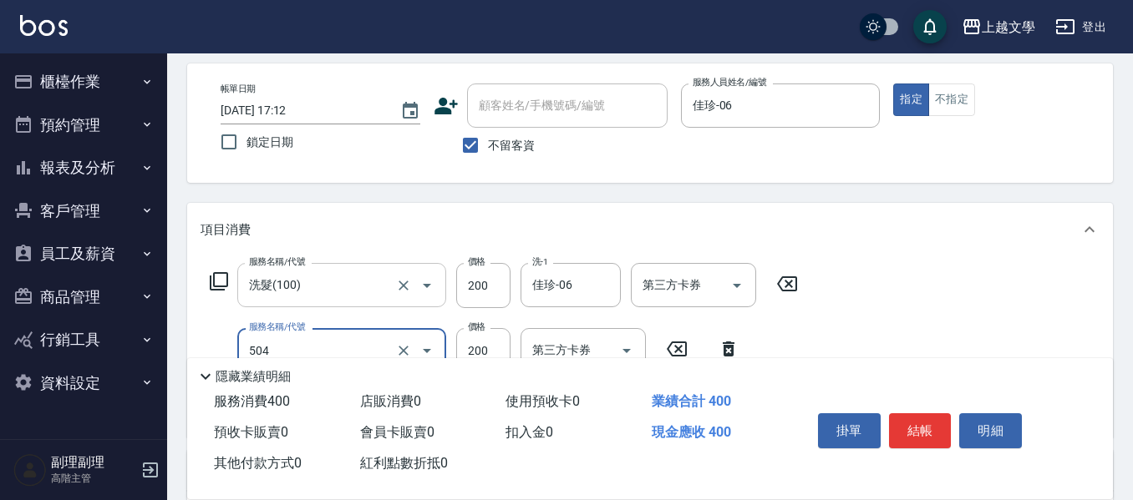
type input "瞬護(504)"
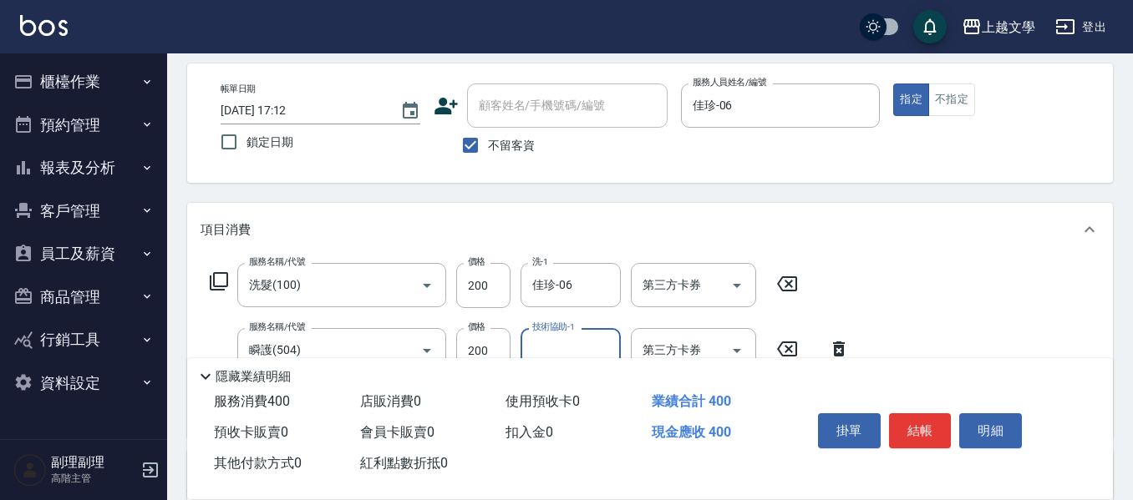
scroll to position [155, 0]
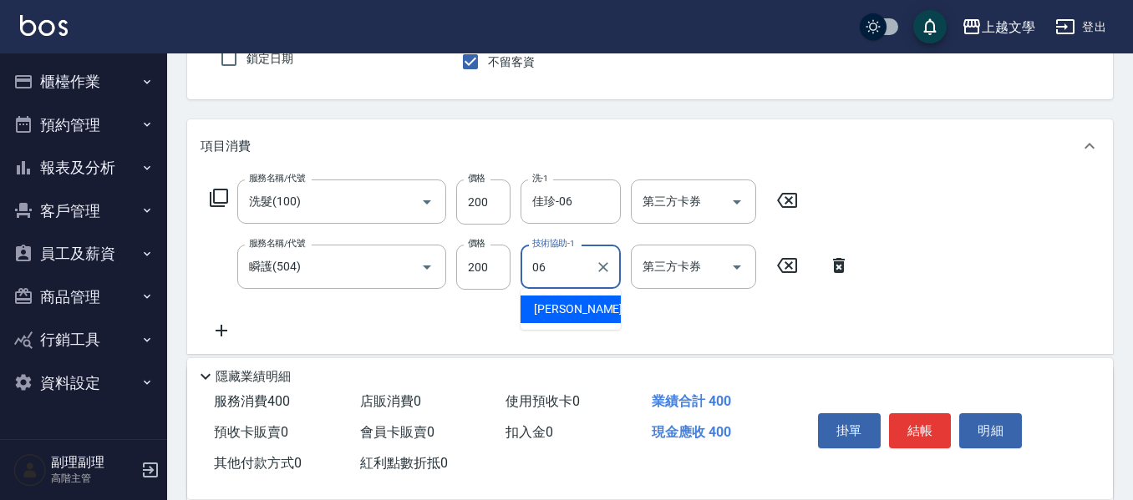
type input "佳珍-06"
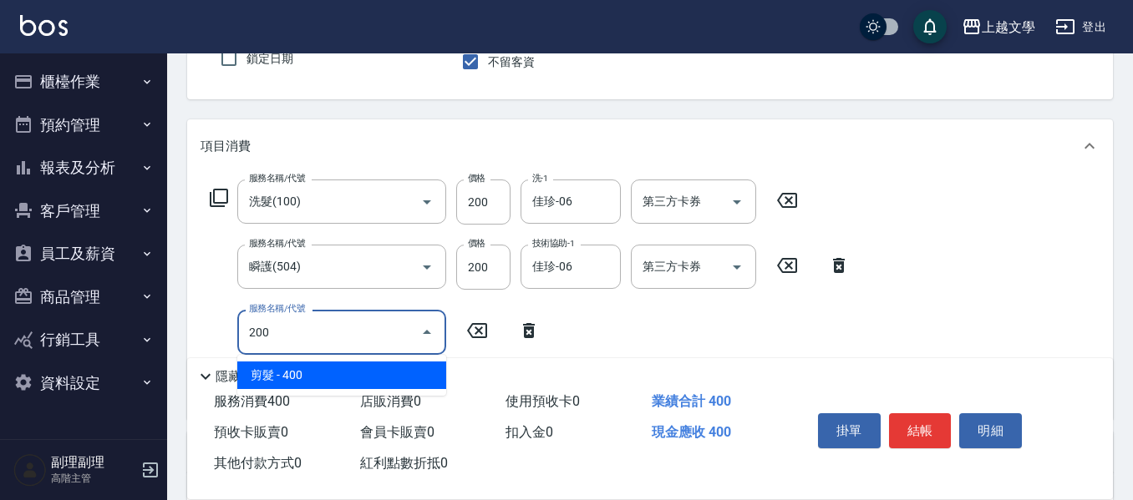
type input "剪髮(200)"
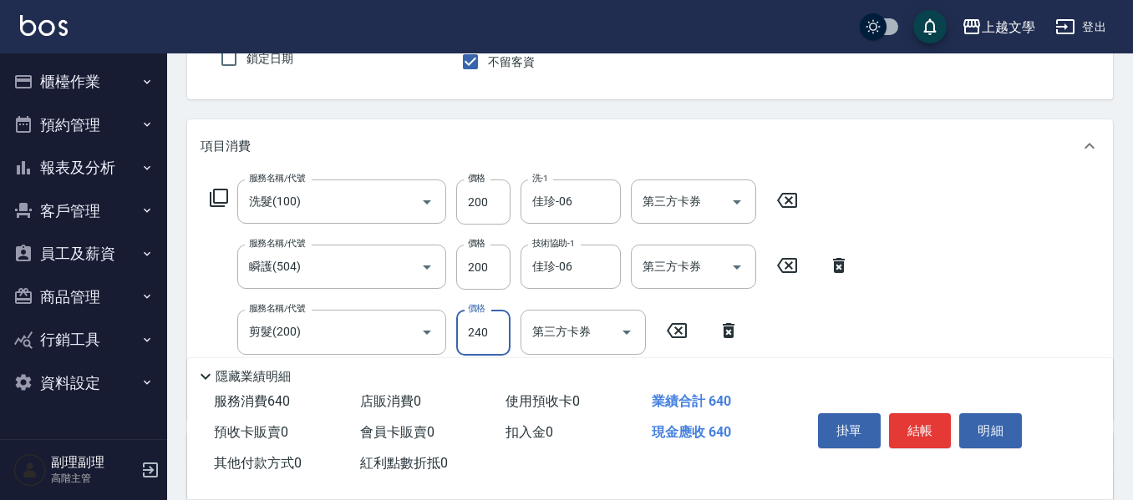
type input "240"
click at [922, 429] on button "結帳" at bounding box center [920, 430] width 63 height 35
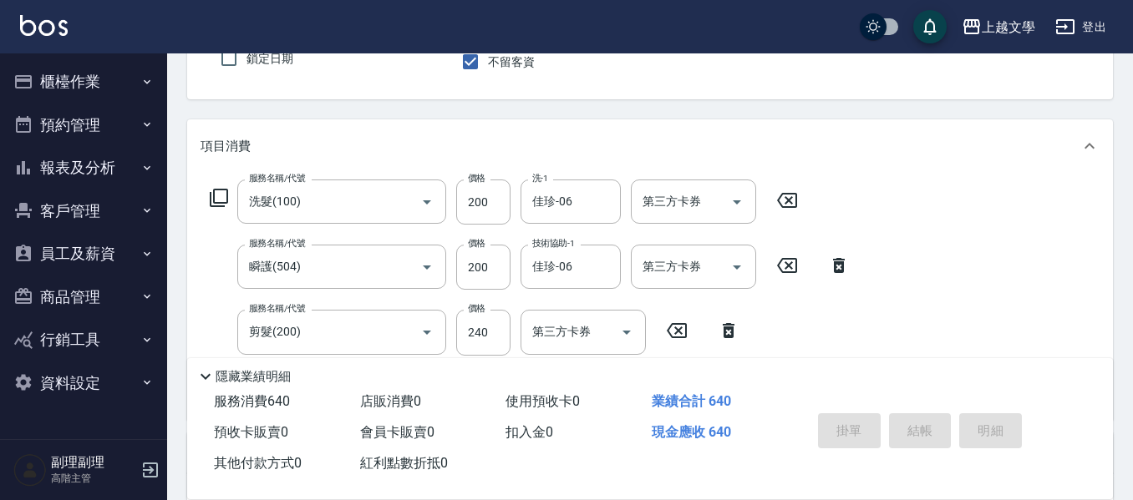
type input "2025/09/13 17:13"
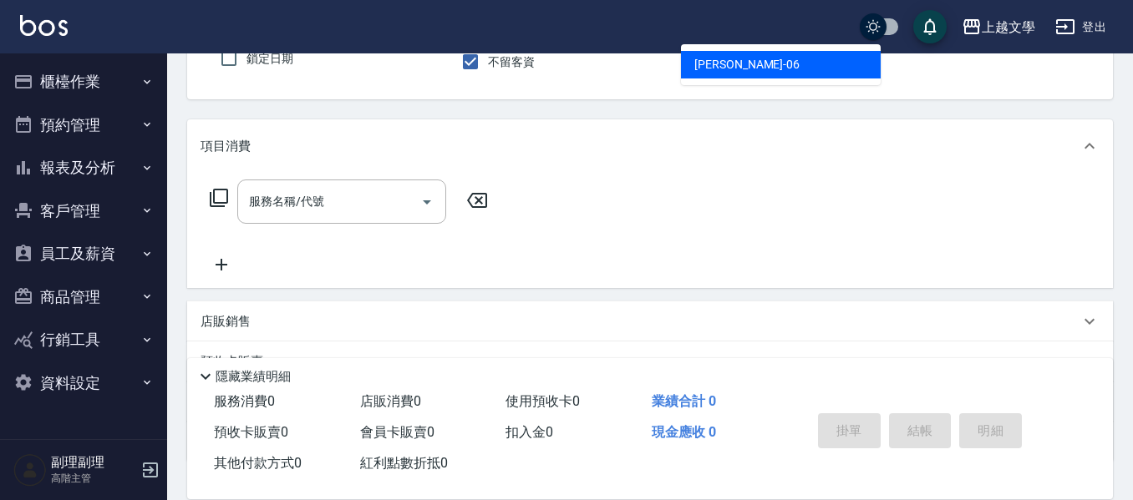
type input "佳珍-06"
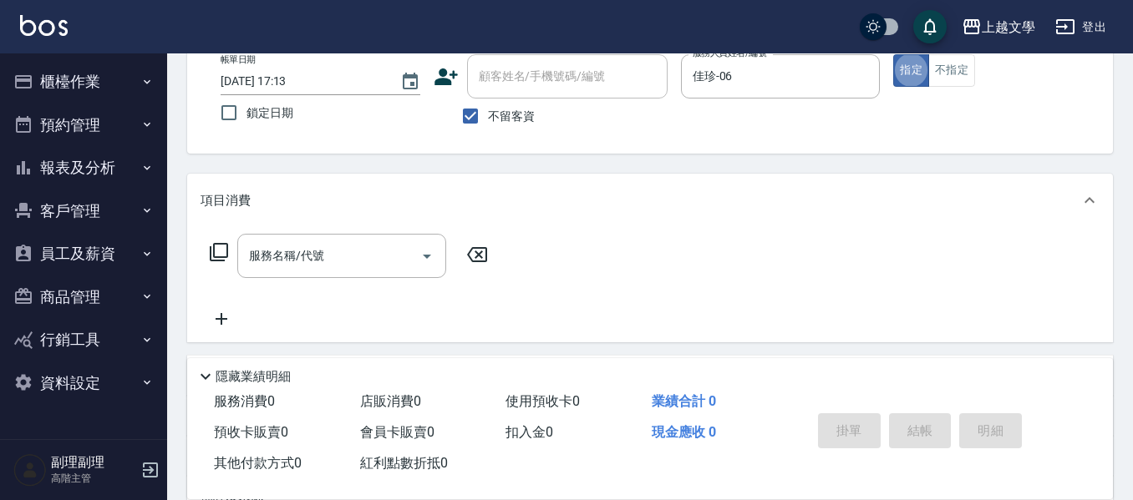
scroll to position [71, 0]
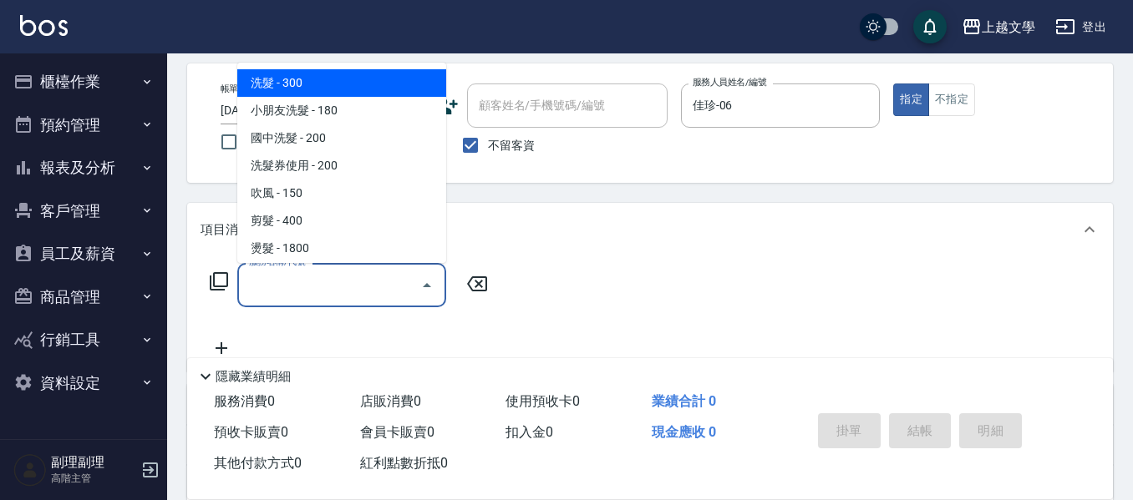
click at [250, 294] on input "服務名稱/代號" at bounding box center [329, 285] width 169 height 29
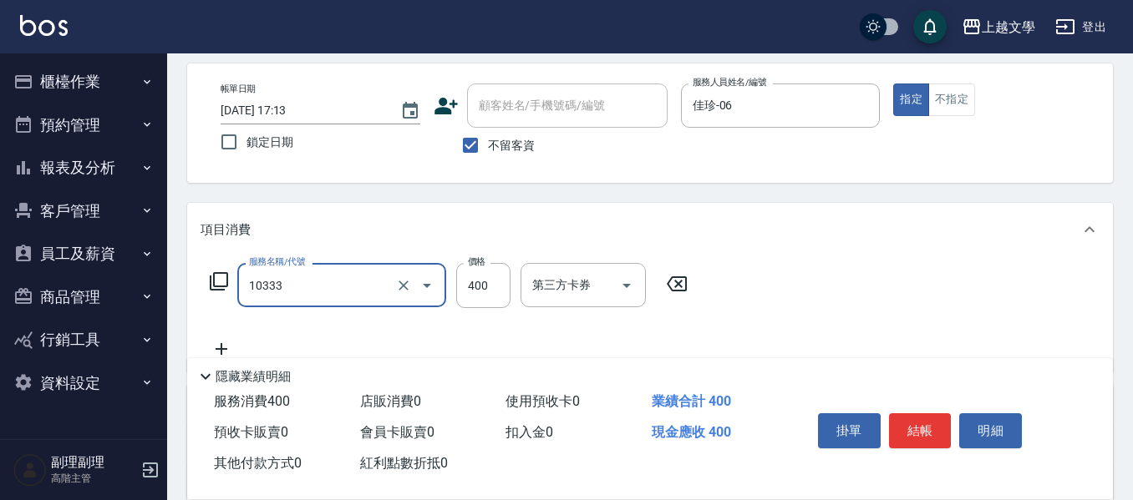
type input "舒暢洗髮(10333)"
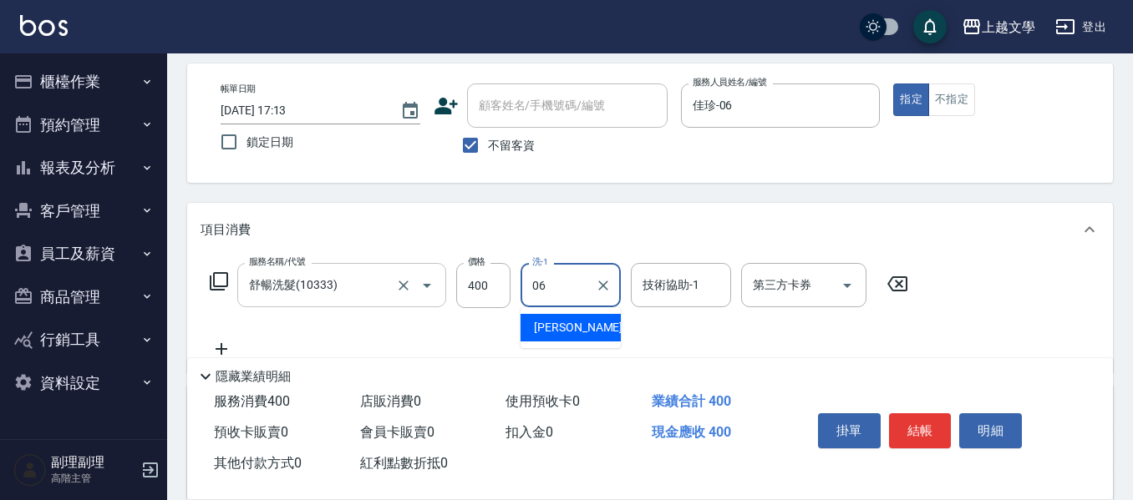
type input "佳珍-06"
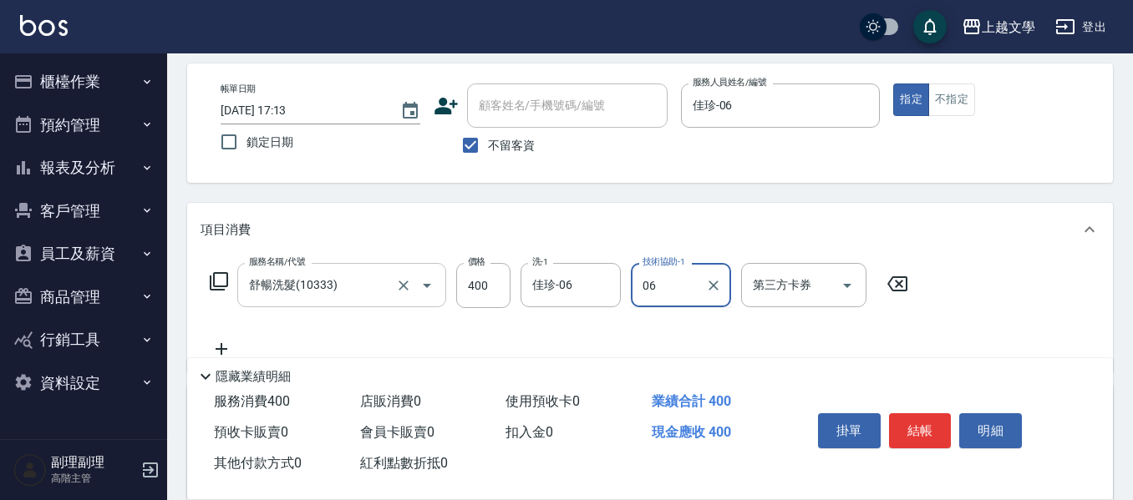
type input "佳珍-06"
drag, startPoint x: 932, startPoint y: 428, endPoint x: 1067, endPoint y: 428, distance: 134.5
click at [930, 428] on button "結帳" at bounding box center [920, 430] width 63 height 35
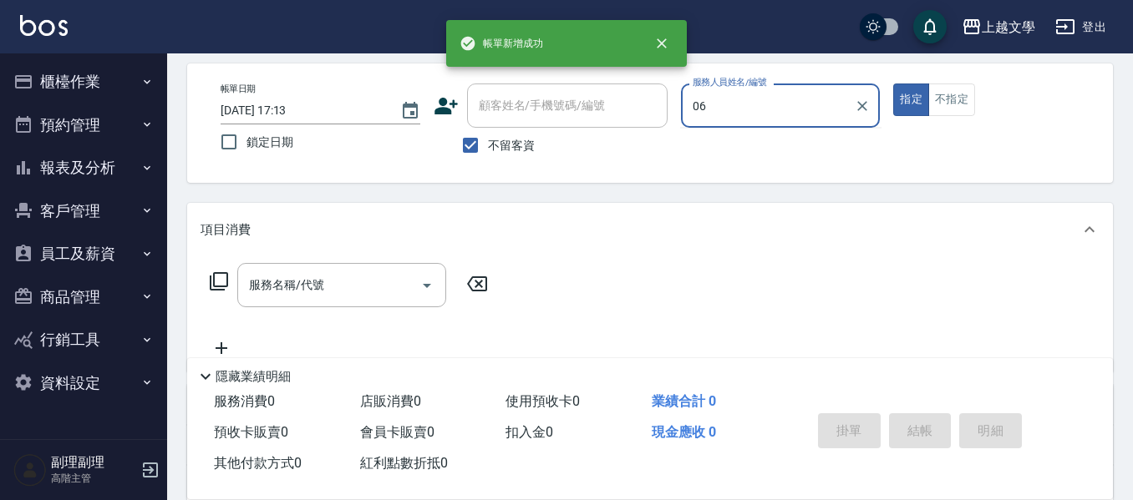
type input "佳珍-06"
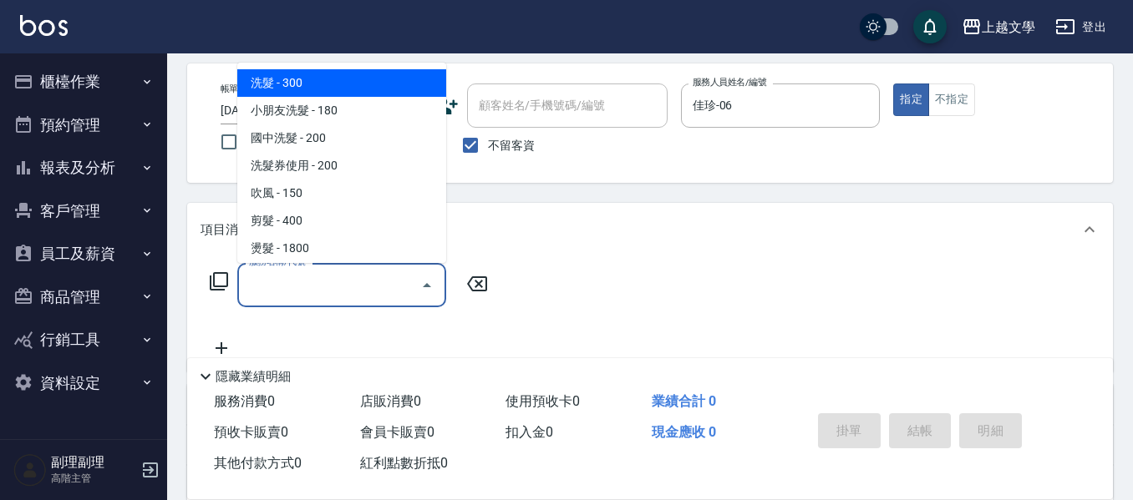
drag, startPoint x: 311, startPoint y: 279, endPoint x: 466, endPoint y: 263, distance: 156.2
click at [312, 280] on input "服務名稱/代號" at bounding box center [329, 285] width 169 height 29
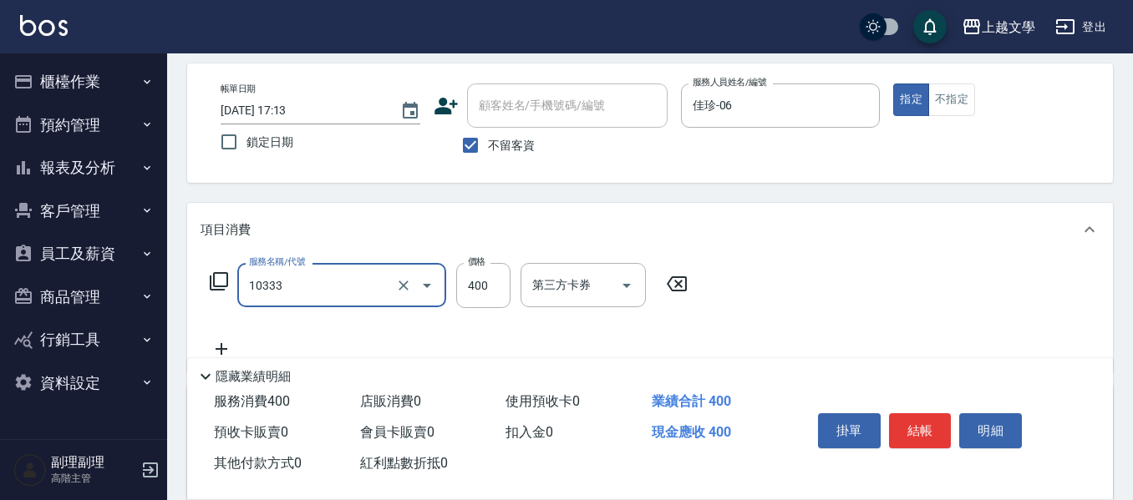
type input "舒暢洗髮(10333)"
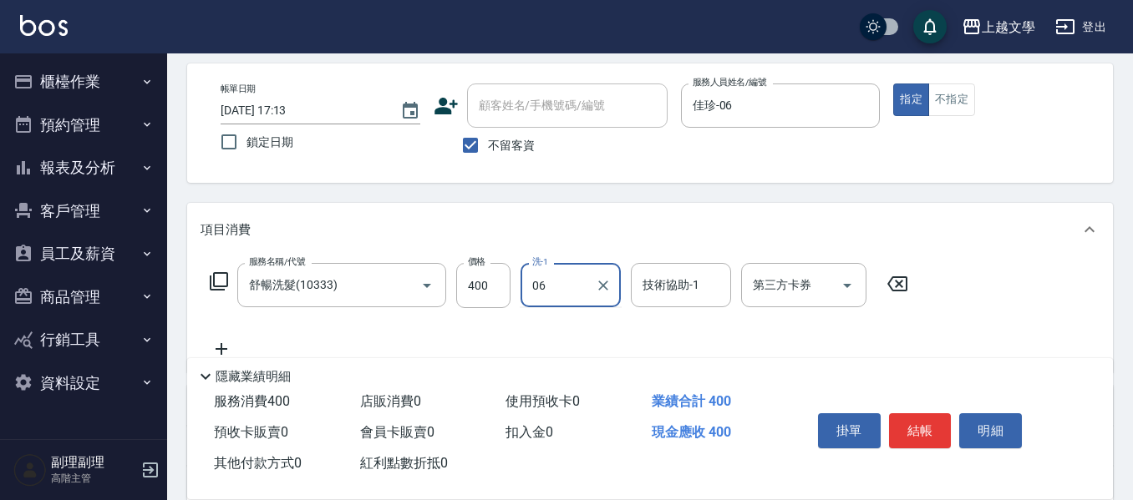
type input "佳珍-06"
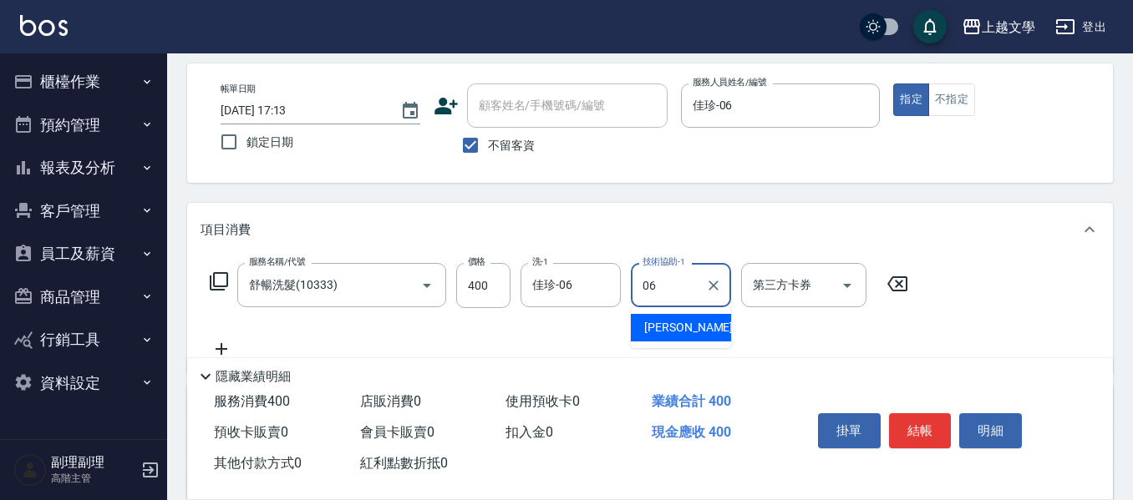
type input "佳珍-06"
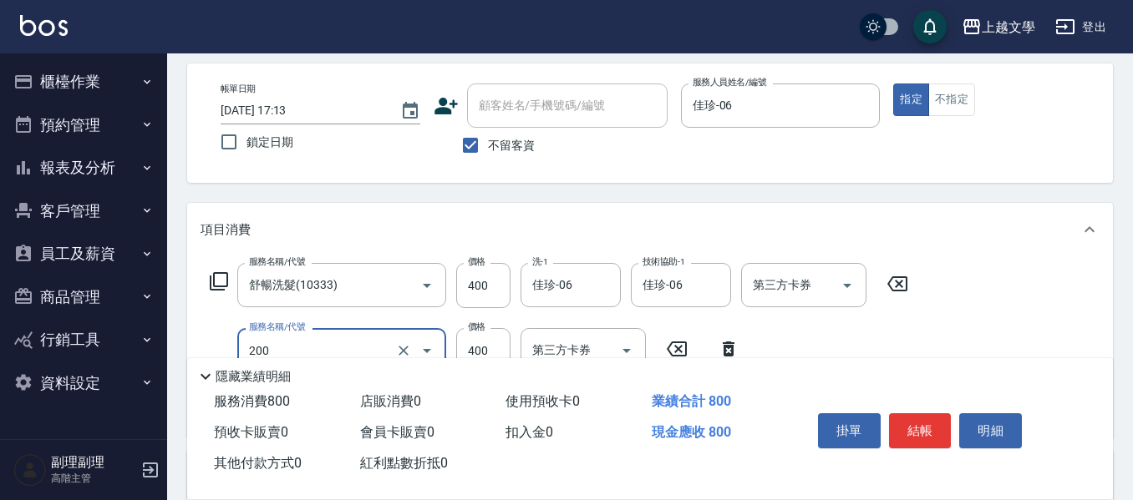
type input "剪髮(200)"
click at [925, 428] on button "結帳" at bounding box center [920, 430] width 63 height 35
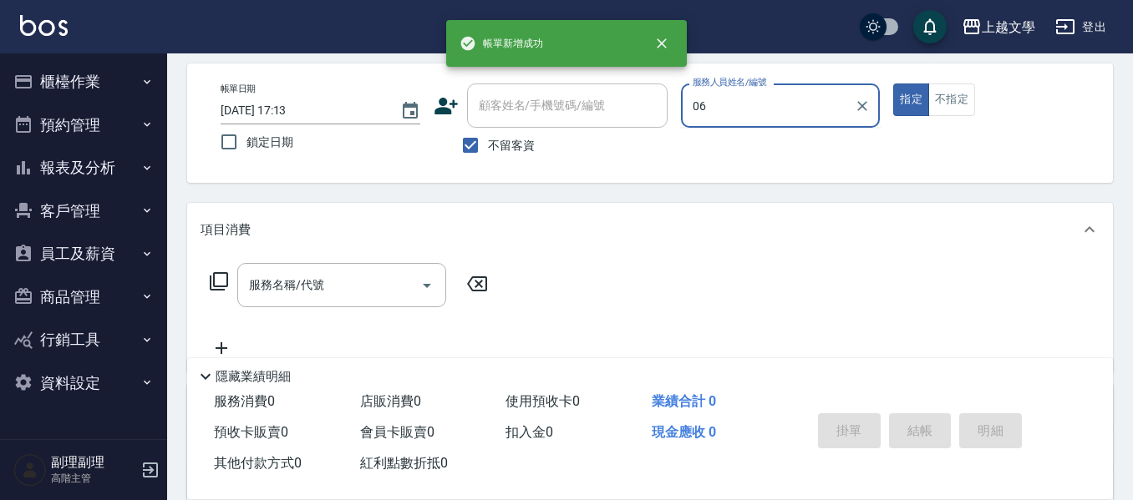
type input "佳珍-06"
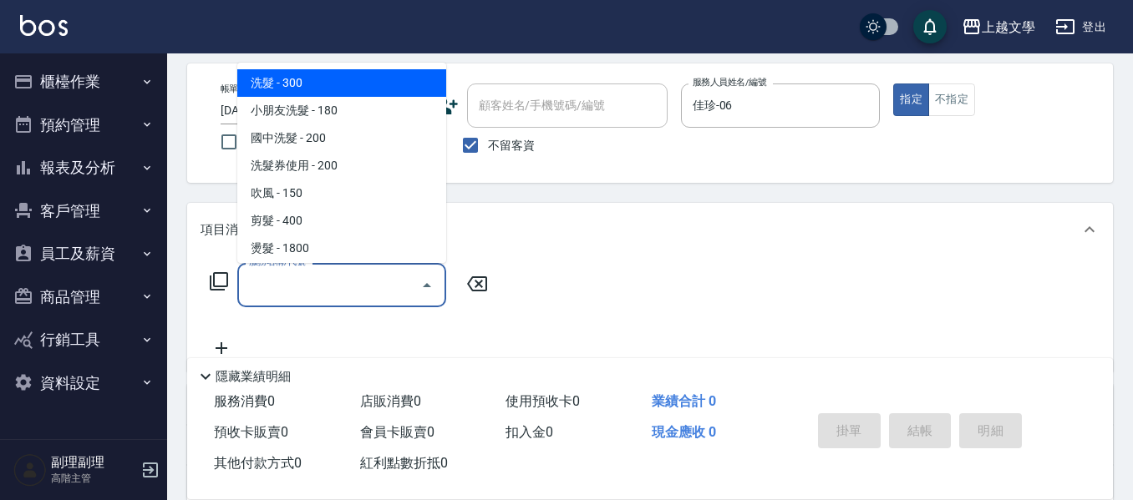
click at [346, 291] on input "服務名稱/代號" at bounding box center [329, 285] width 169 height 29
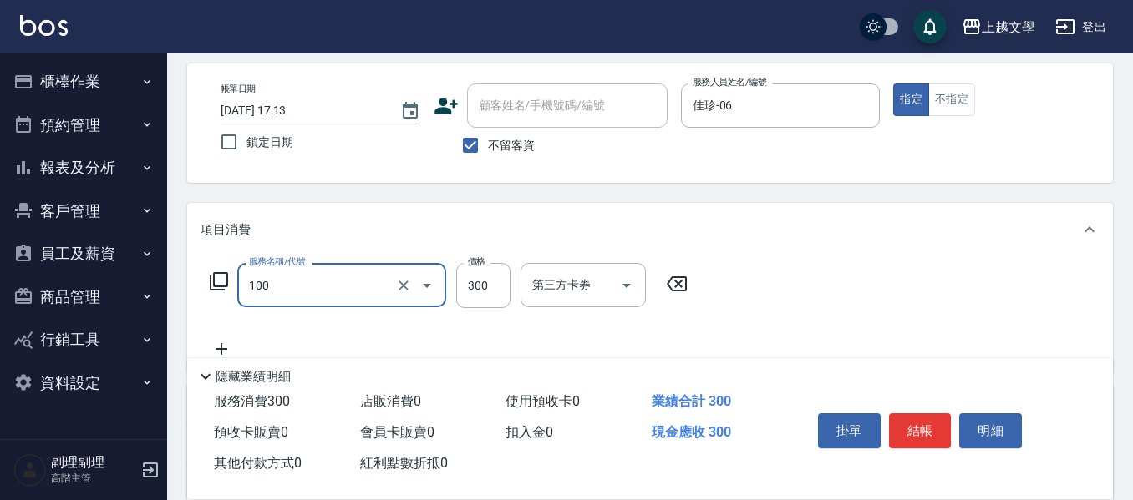
type input "洗髮(100)"
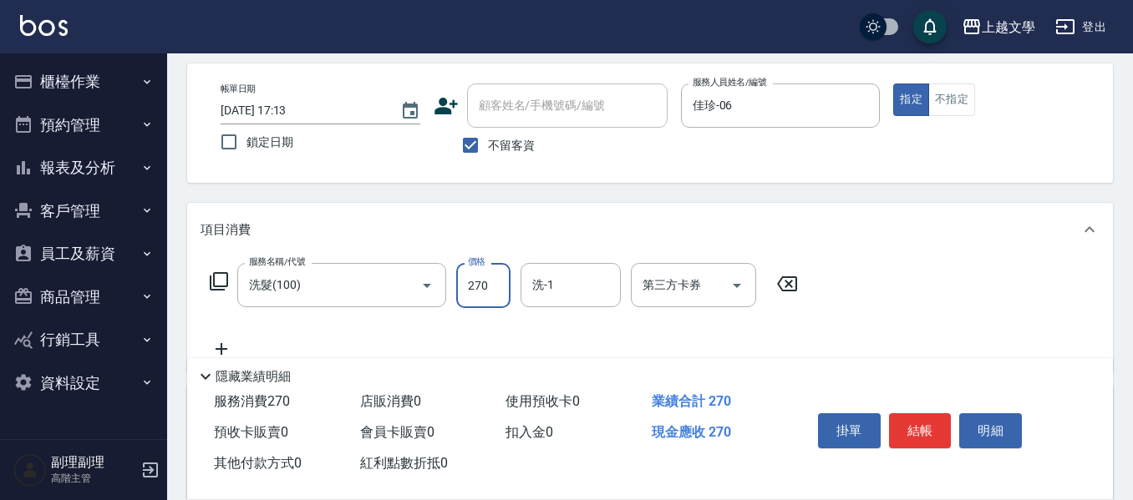
type input "270"
type input "佳珍-06"
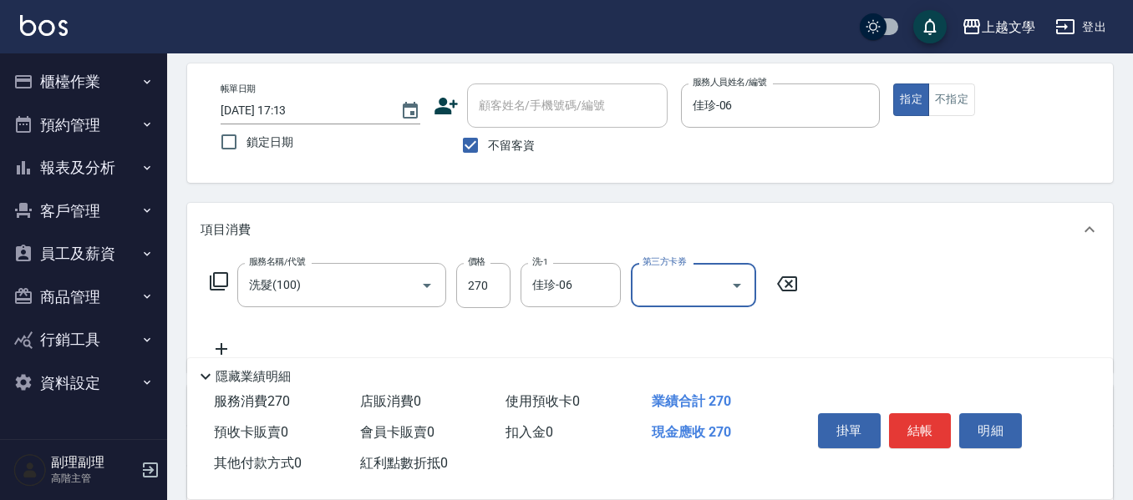
drag, startPoint x: 901, startPoint y: 424, endPoint x: 857, endPoint y: 433, distance: 45.2
click at [896, 423] on button "結帳" at bounding box center [920, 430] width 63 height 35
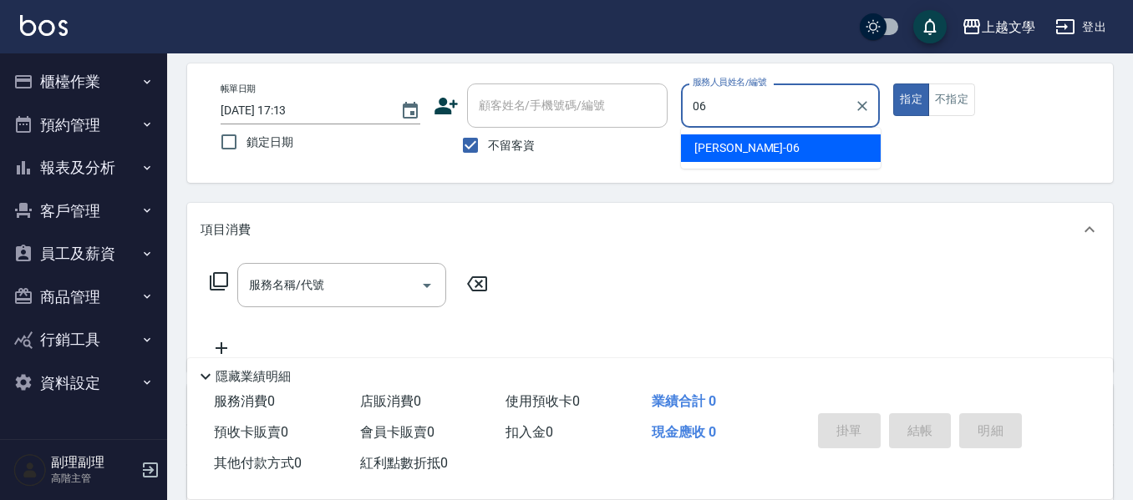
type input "佳珍-06"
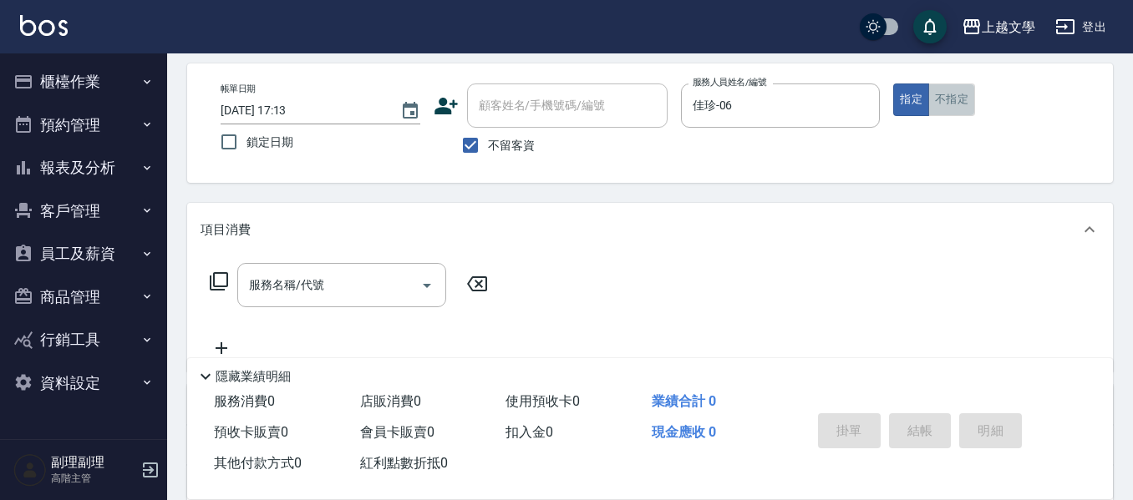
click at [966, 105] on button "不指定" at bounding box center [951, 100] width 47 height 33
click at [309, 286] on input "服務名稱/代號" at bounding box center [329, 285] width 169 height 29
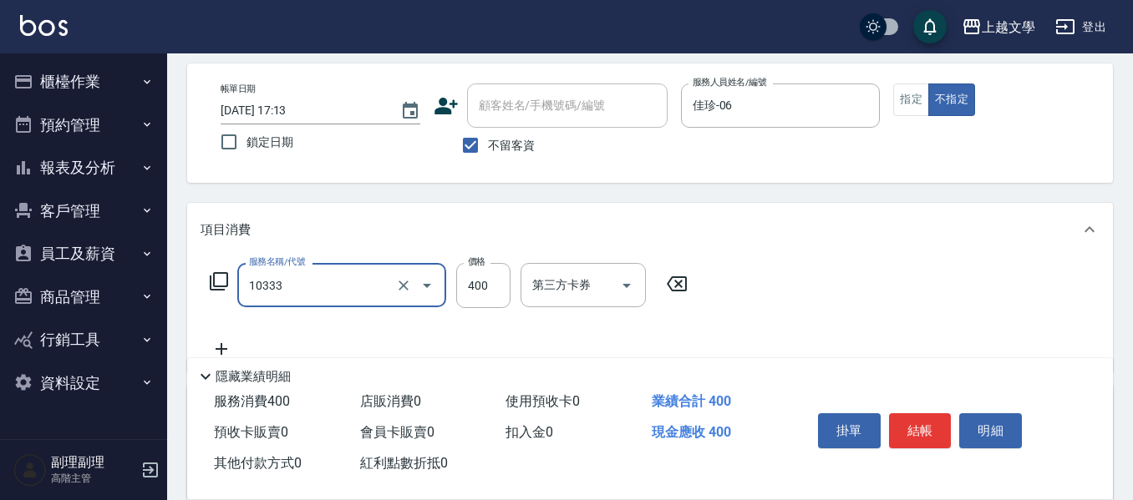
type input "舒暢洗髮(10333)"
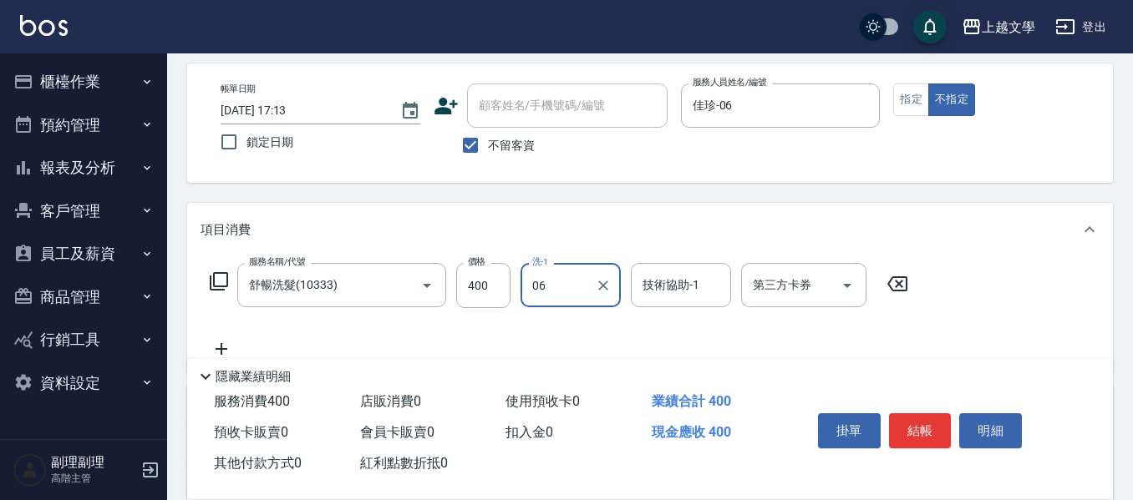
type input "佳珍-06"
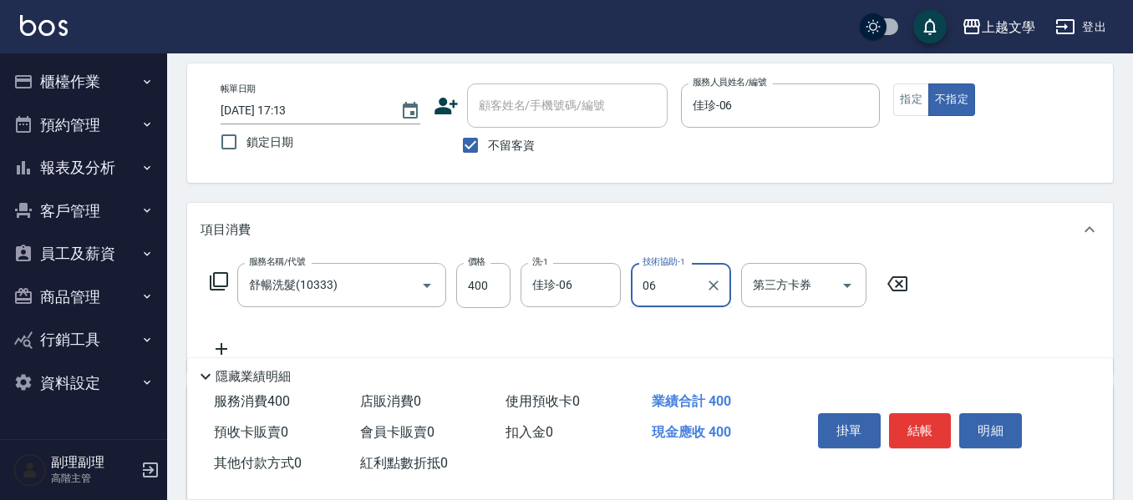
type input "佳珍-06"
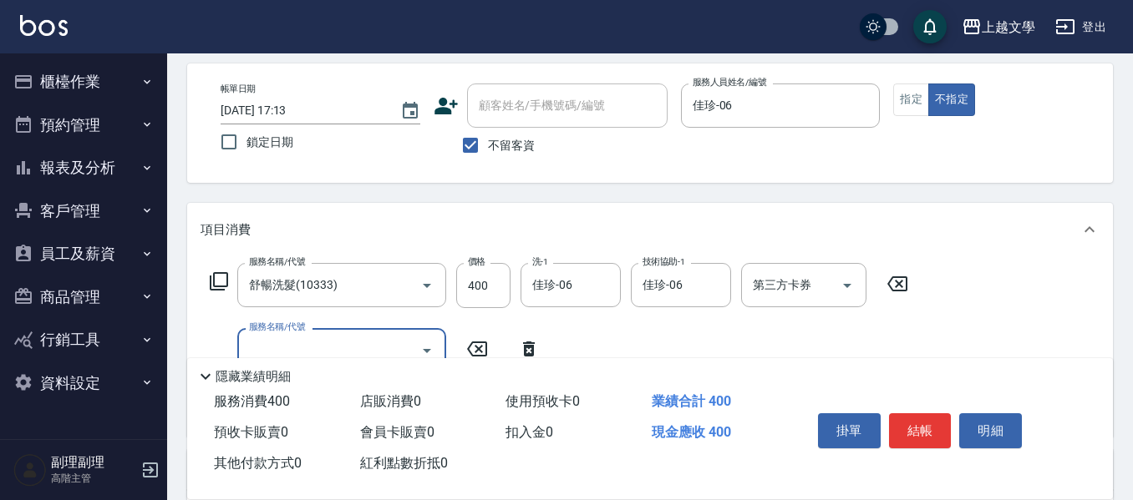
drag, startPoint x: 905, startPoint y: 423, endPoint x: 892, endPoint y: 426, distance: 13.8
click at [898, 426] on button "結帳" at bounding box center [920, 430] width 63 height 35
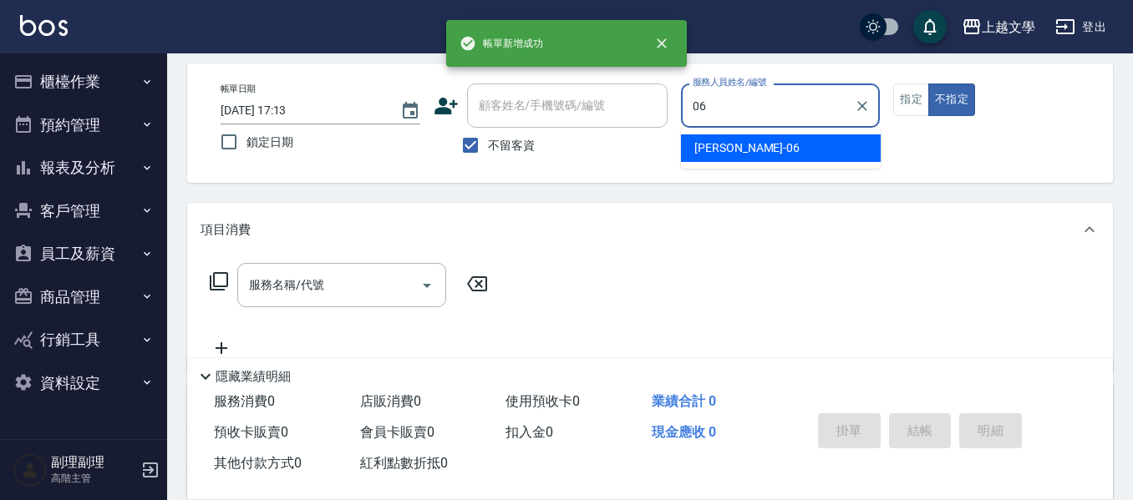
type input "佳珍-06"
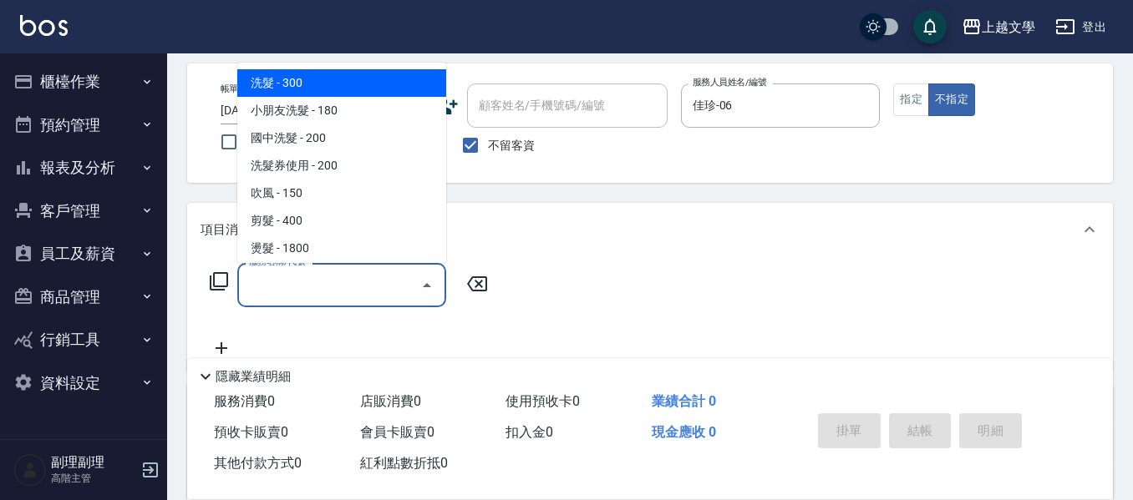
click at [261, 273] on input "服務名稱/代號" at bounding box center [329, 285] width 169 height 29
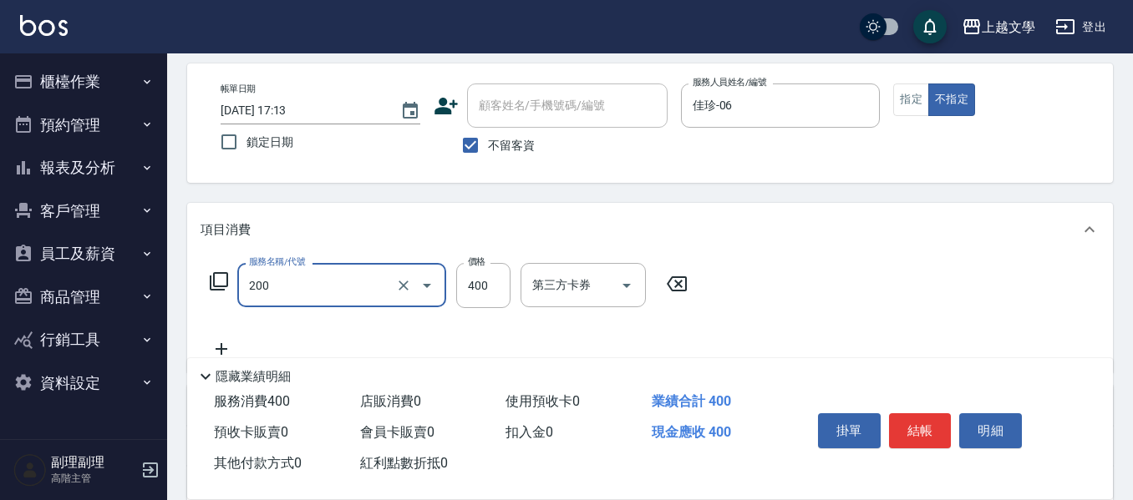
type input "剪髮(200)"
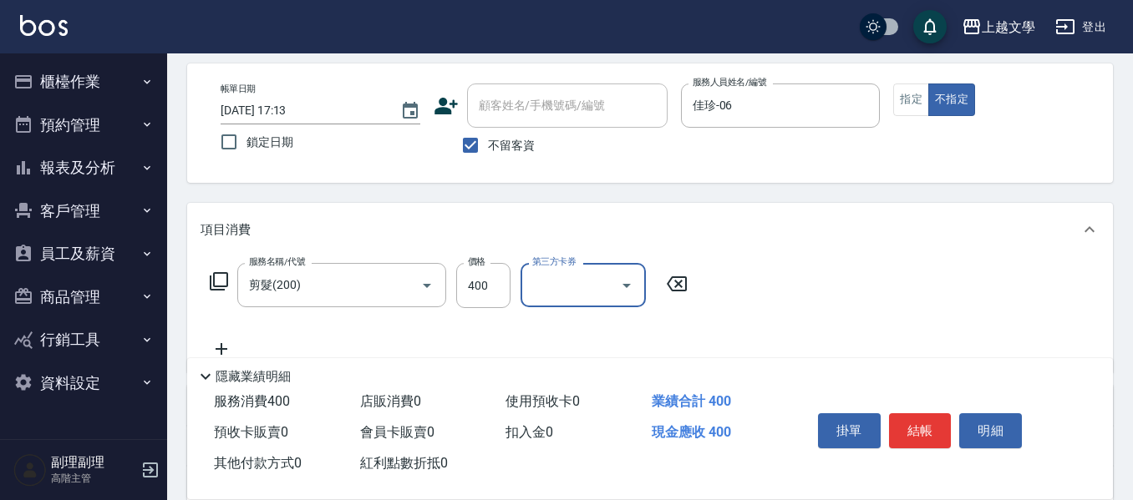
click at [900, 444] on div "掛單 結帳 明細" at bounding box center [920, 433] width 218 height 53
click at [913, 423] on button "結帳" at bounding box center [920, 430] width 63 height 35
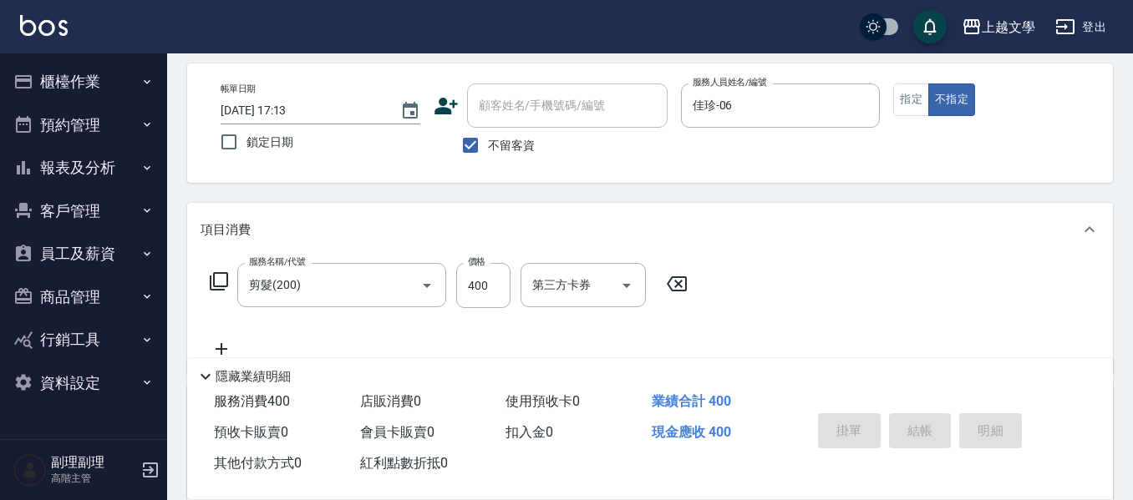
type input "2025/09/13 17:14"
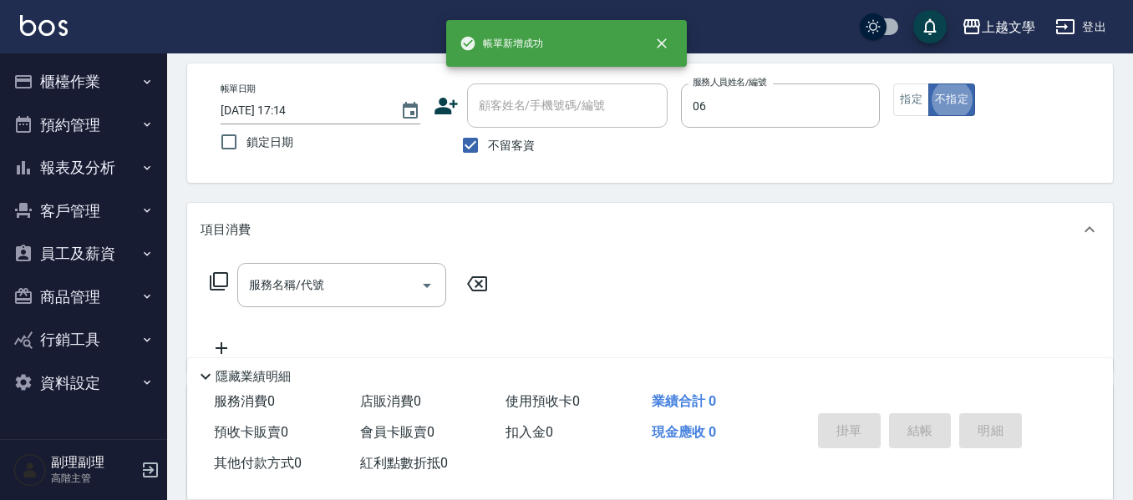
type input "佳珍-06"
click at [366, 278] on input "服務名稱/代號" at bounding box center [329, 285] width 169 height 29
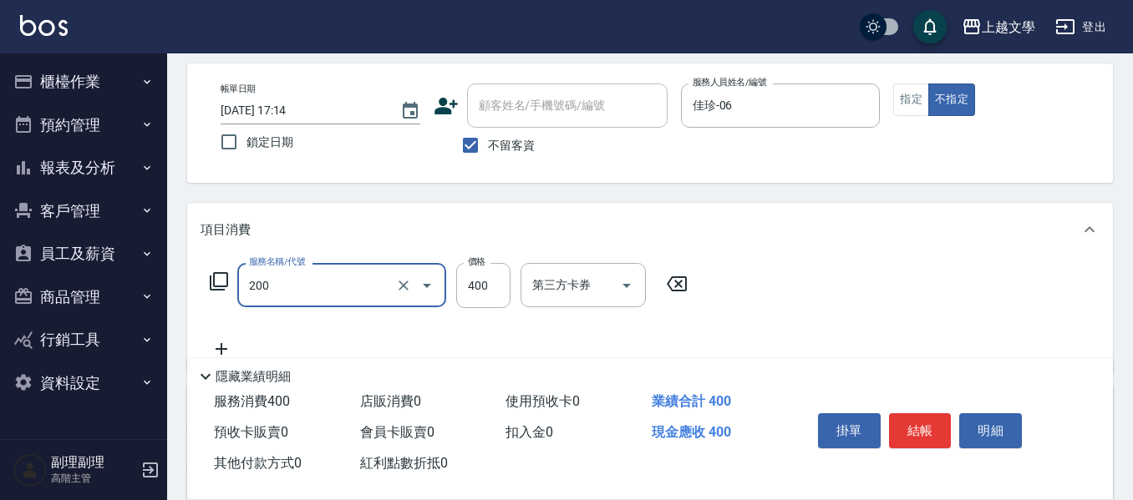
type input "剪髮(200)"
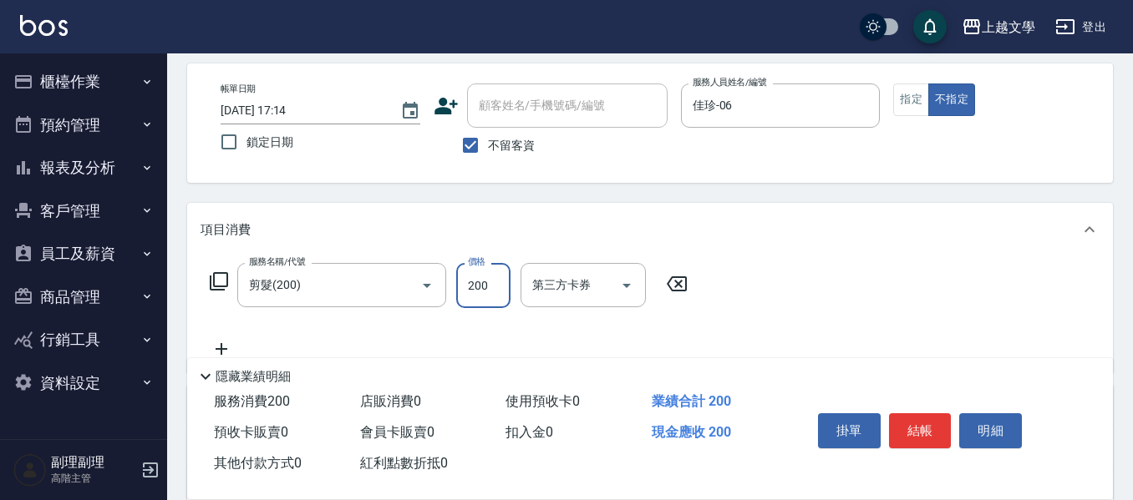
type input "200"
click at [910, 407] on div "掛單 結帳 明細" at bounding box center [920, 433] width 218 height 53
click at [903, 413] on button "結帳" at bounding box center [920, 430] width 63 height 35
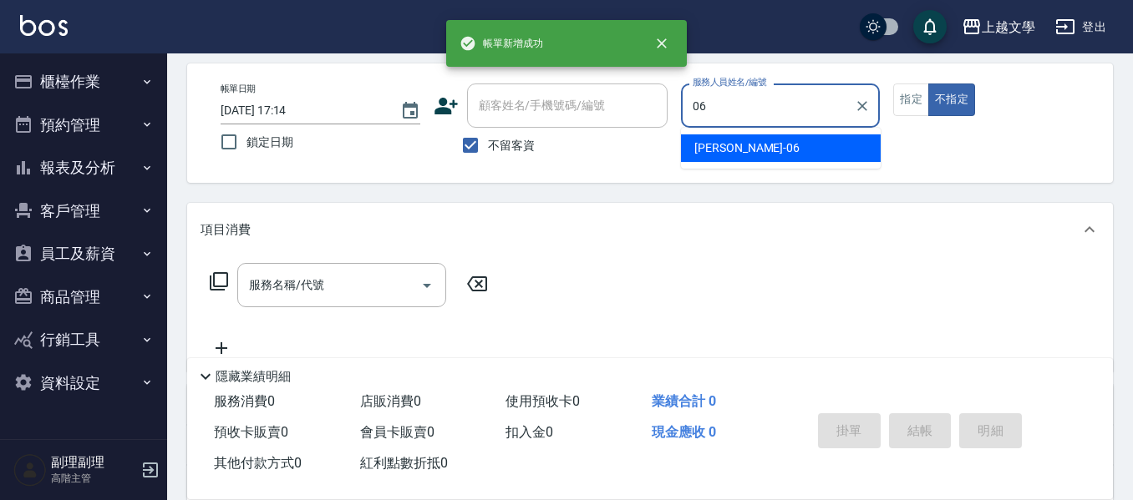
type input "佳珍-06"
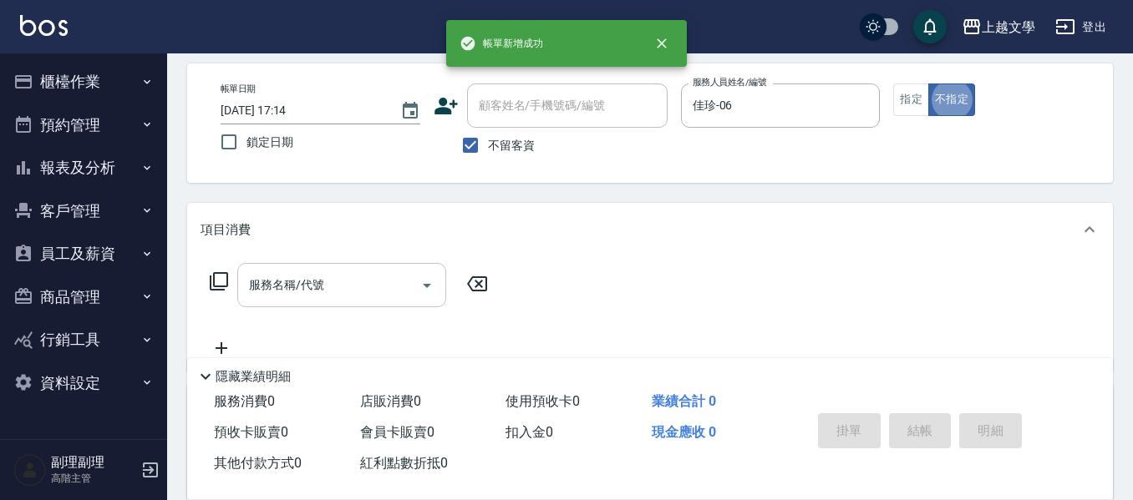
click at [387, 276] on input "服務名稱/代號" at bounding box center [329, 285] width 169 height 29
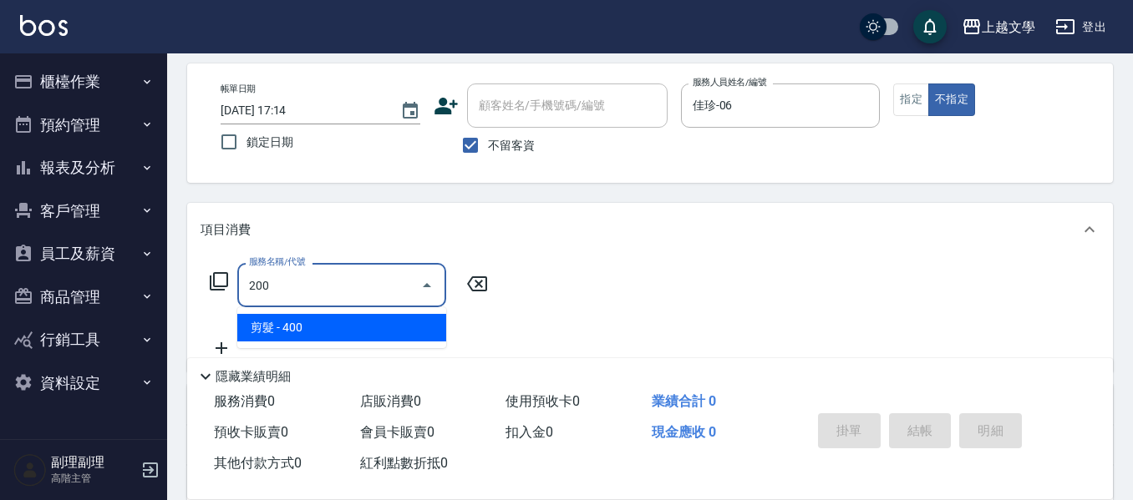
type input "剪髮(200)"
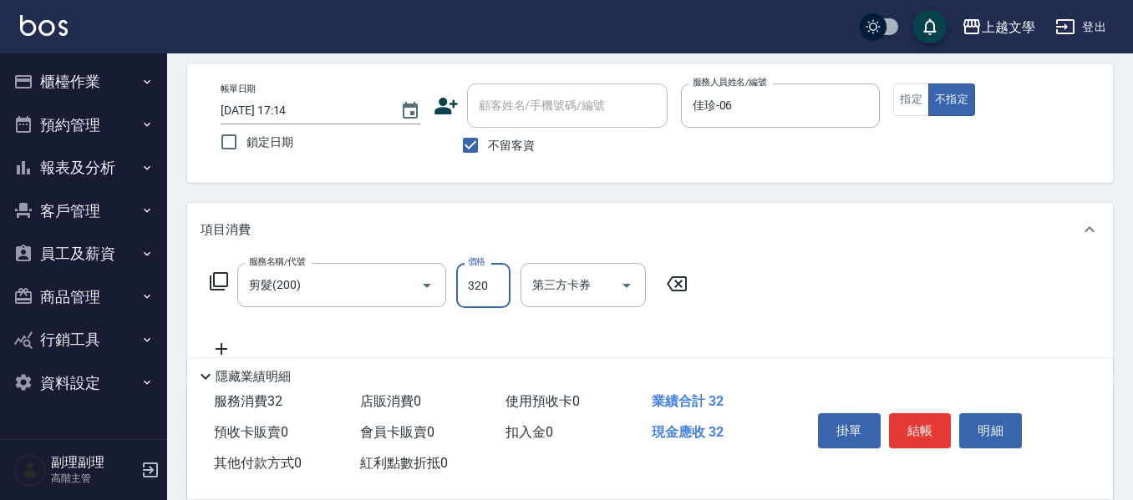
type input "320"
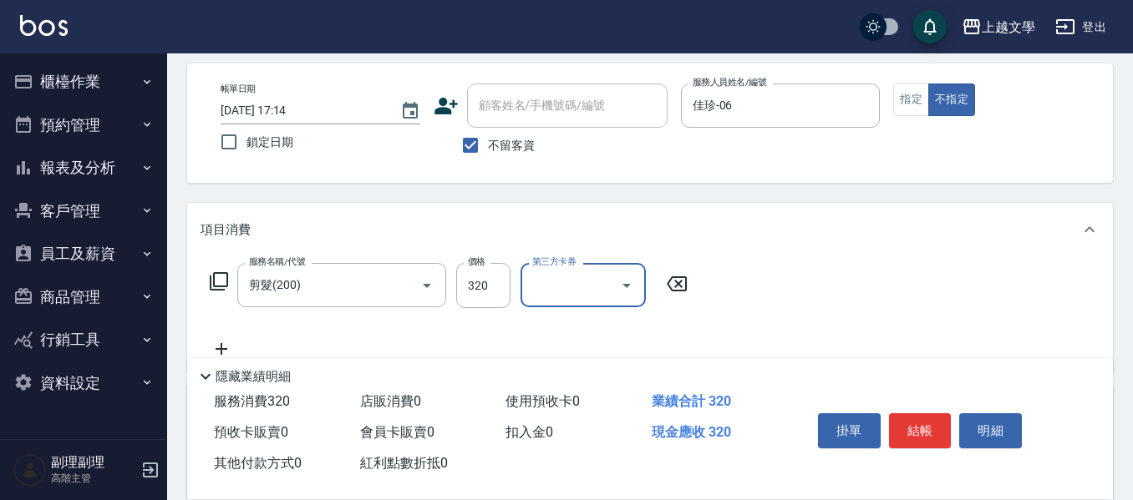
click at [931, 419] on button "結帳" at bounding box center [920, 430] width 63 height 35
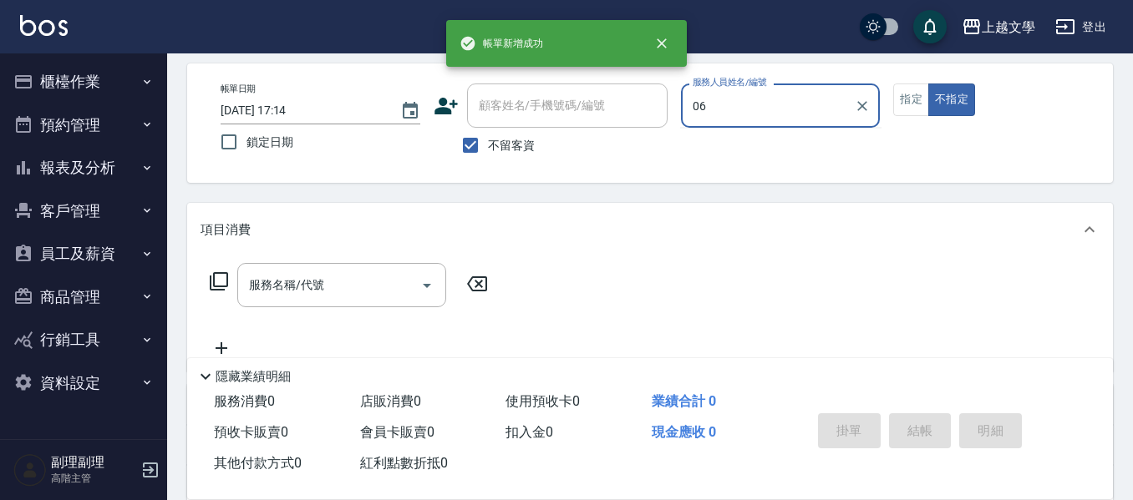
type input "佳珍-06"
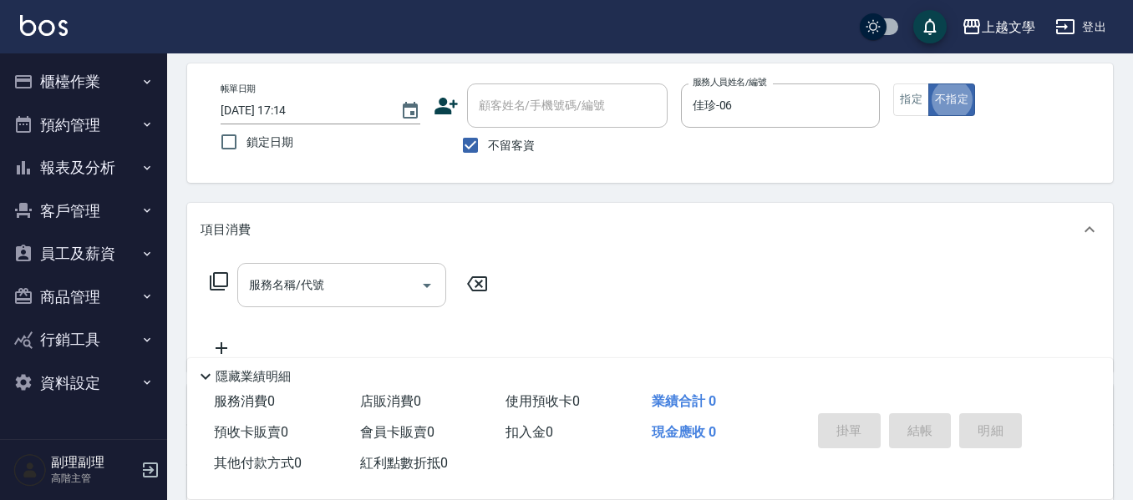
click at [308, 294] on input "服務名稱/代號" at bounding box center [329, 285] width 169 height 29
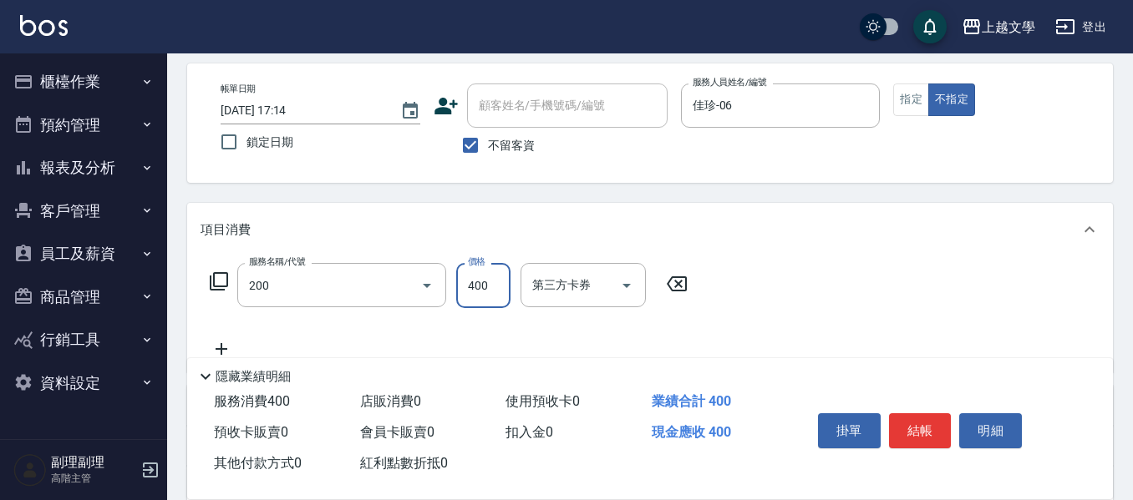
type input "剪髮(200)"
type input "240"
drag, startPoint x: 925, startPoint y: 428, endPoint x: 1006, endPoint y: 413, distance: 81.6
click at [925, 430] on button "結帳" at bounding box center [920, 430] width 63 height 35
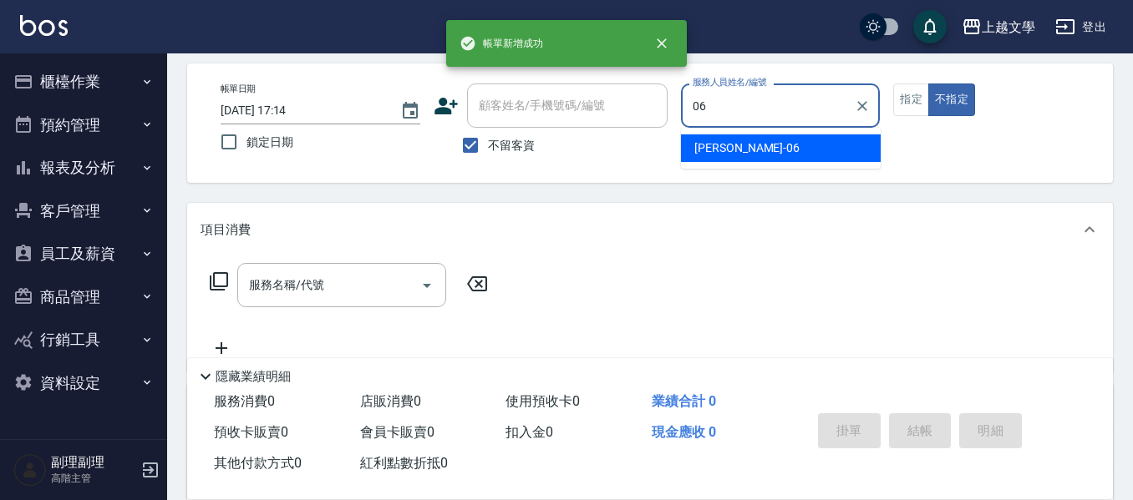
type input "佳珍-06"
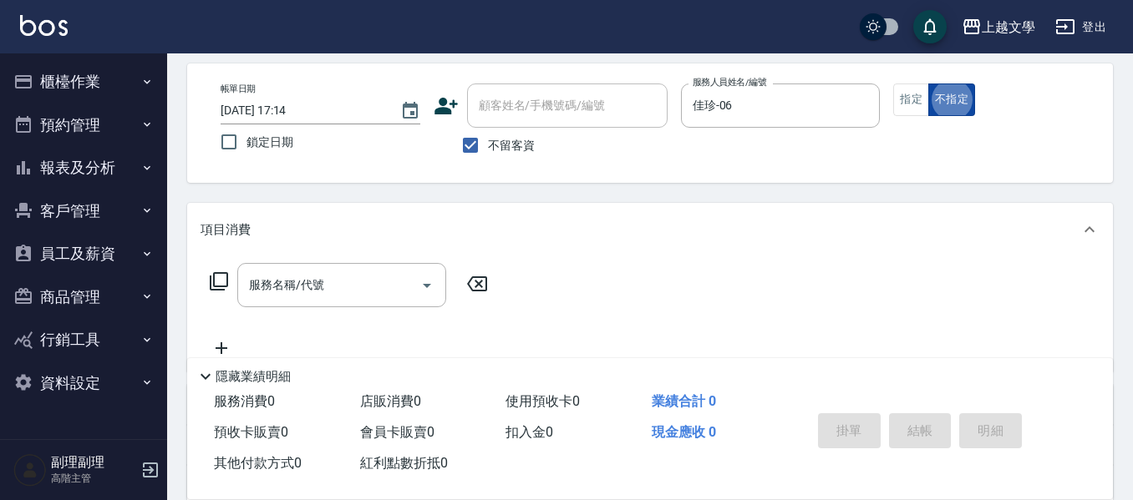
click at [931, 89] on button "不指定" at bounding box center [951, 100] width 47 height 33
click at [911, 97] on button "指定" at bounding box center [911, 100] width 36 height 33
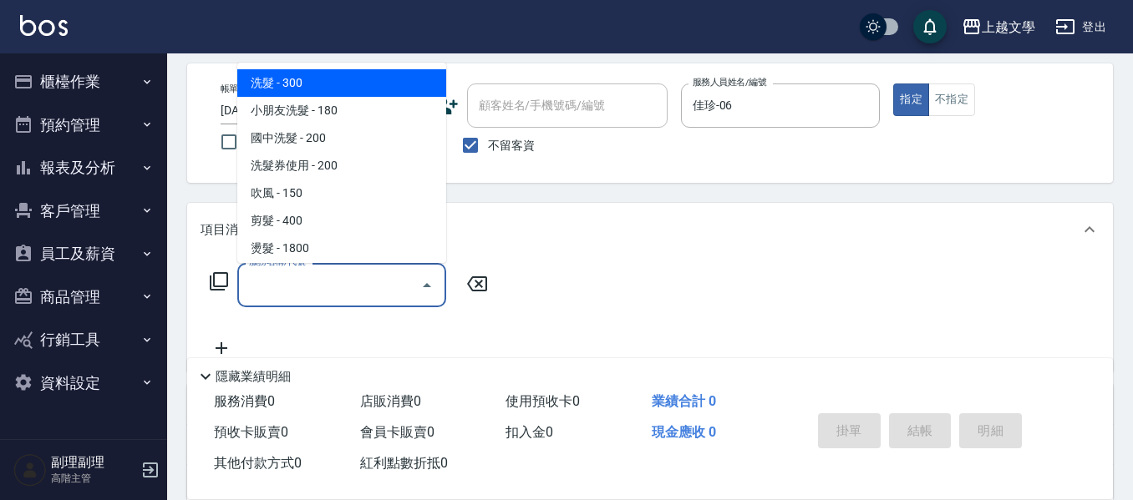
click at [297, 286] on input "服務名稱/代號" at bounding box center [329, 285] width 169 height 29
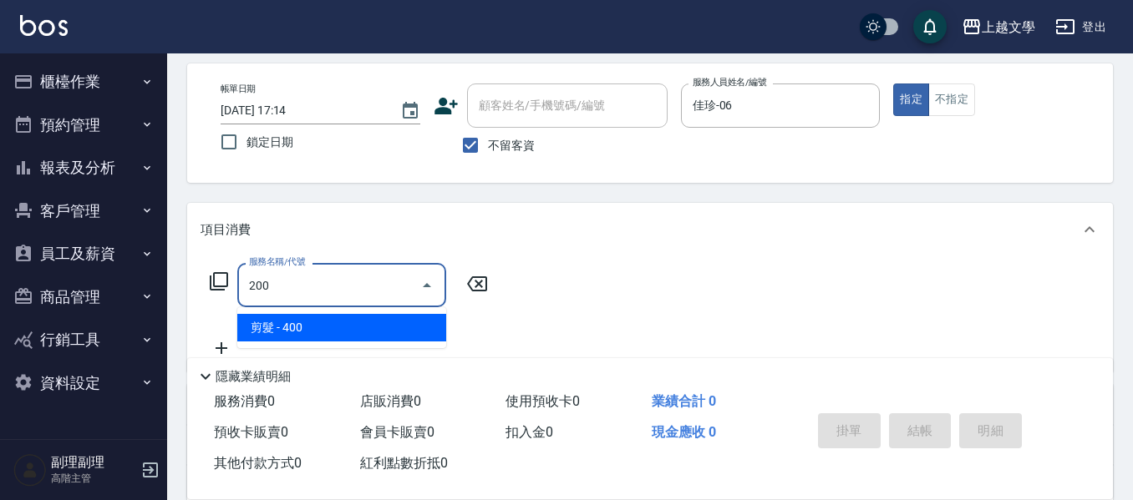
type input "剪髮(200)"
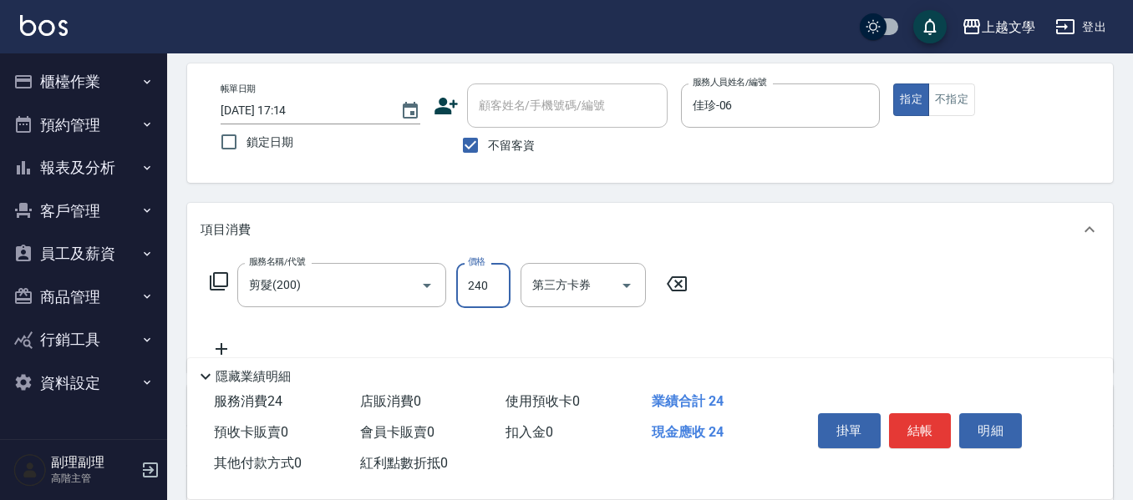
type input "240"
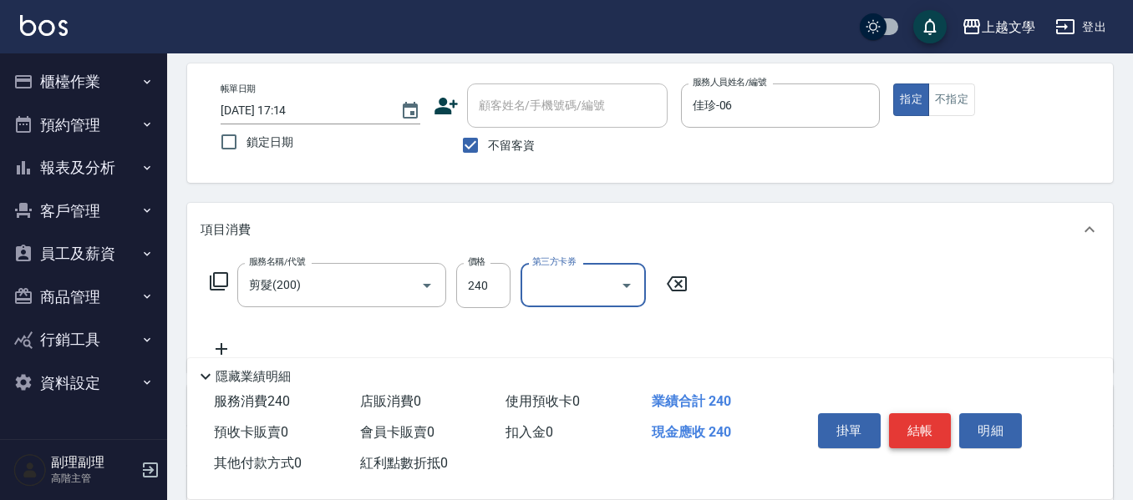
click at [915, 417] on button "結帳" at bounding box center [920, 430] width 63 height 35
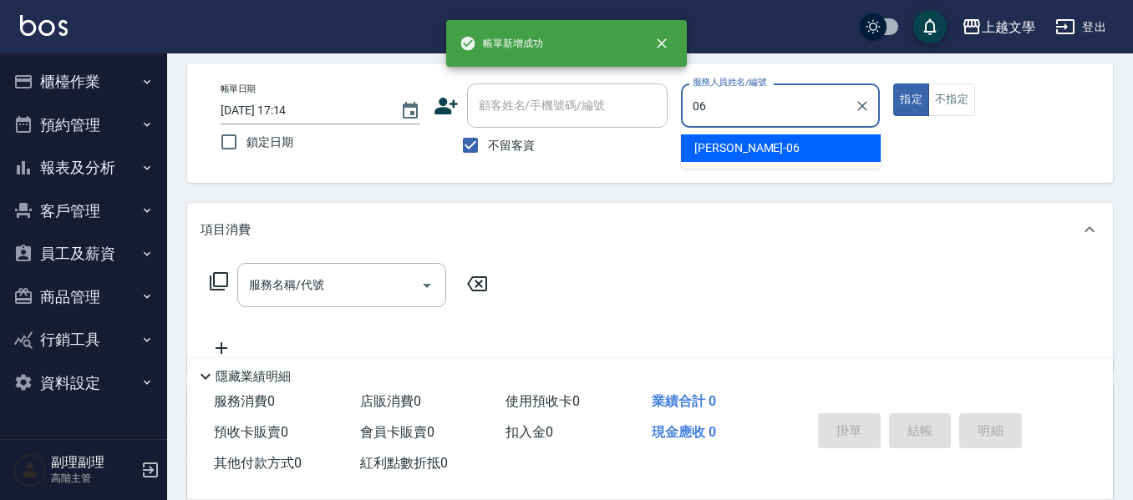
type input "佳珍-06"
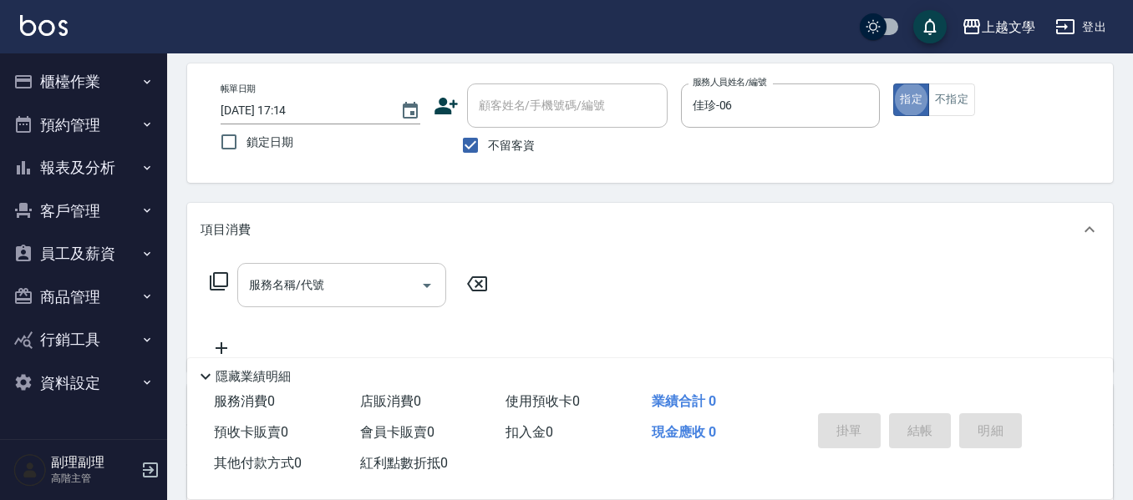
drag, startPoint x: 334, startPoint y: 286, endPoint x: 358, endPoint y: 281, distance: 24.7
click at [334, 285] on input "服務名稱/代號" at bounding box center [329, 285] width 169 height 29
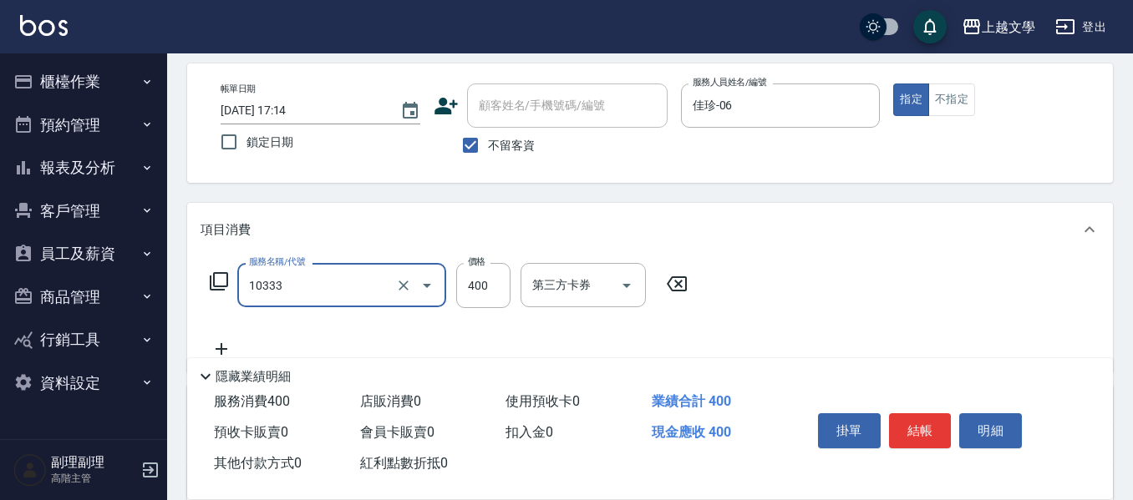
type input "舒暢洗髮(10333)"
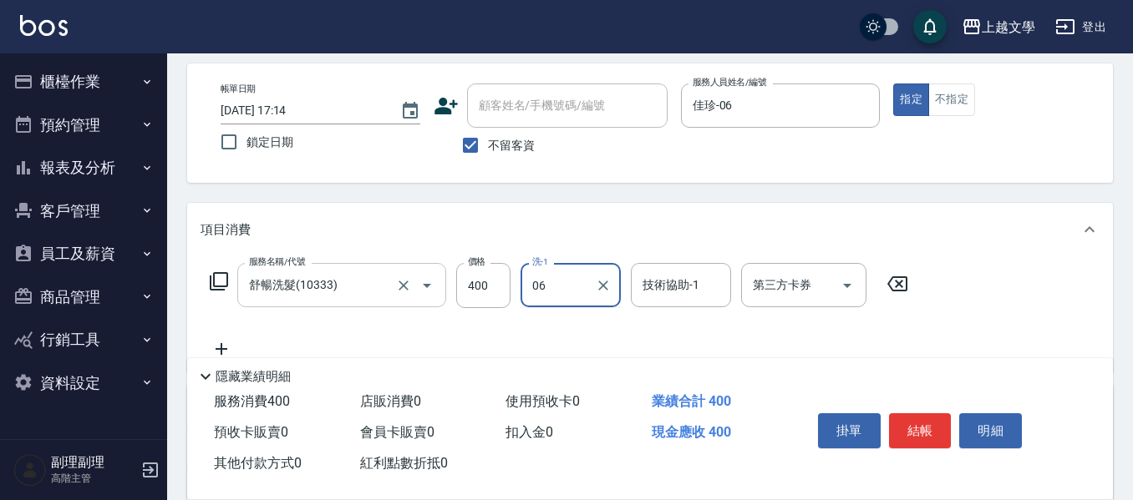
type input "佳珍-06"
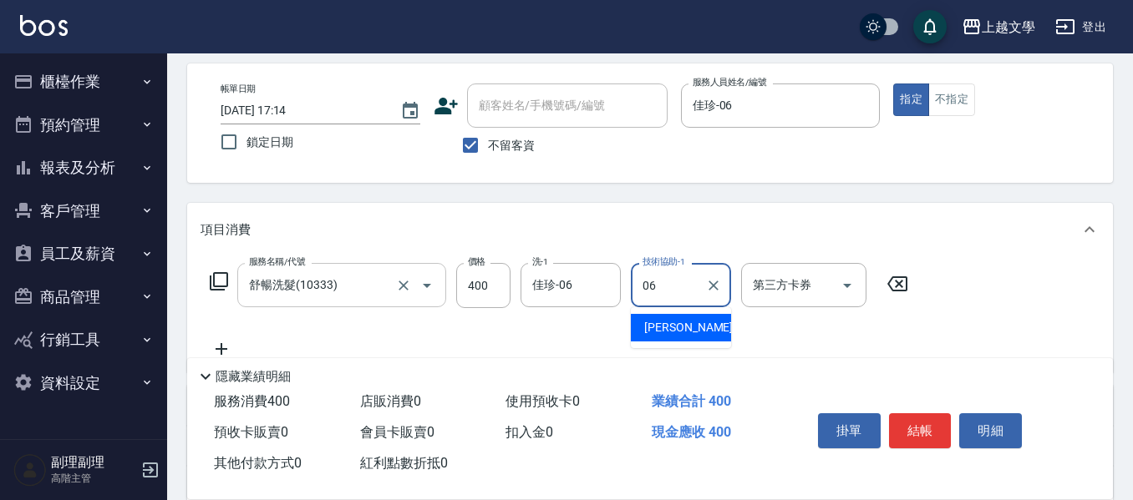
type input "佳珍-06"
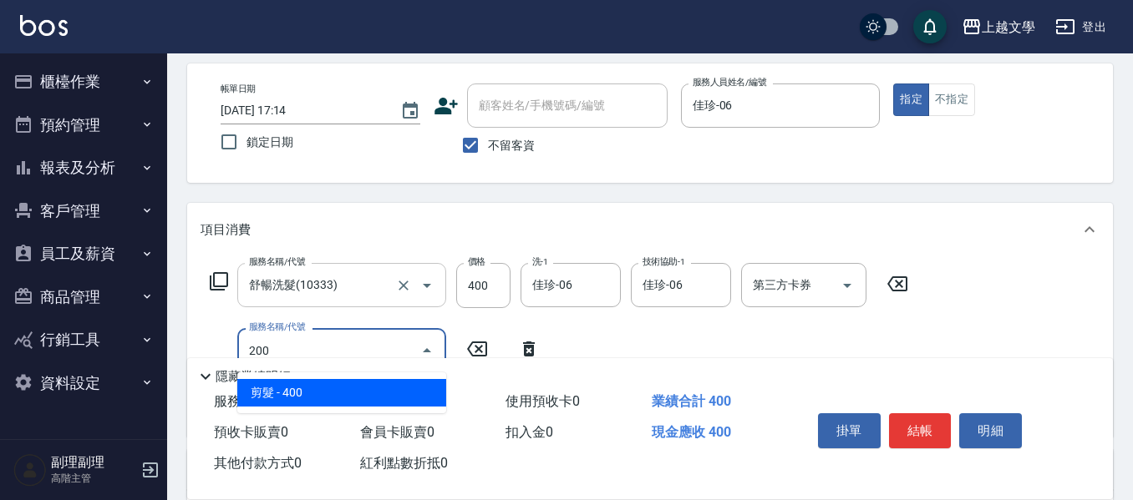
type input "剪髮(200)"
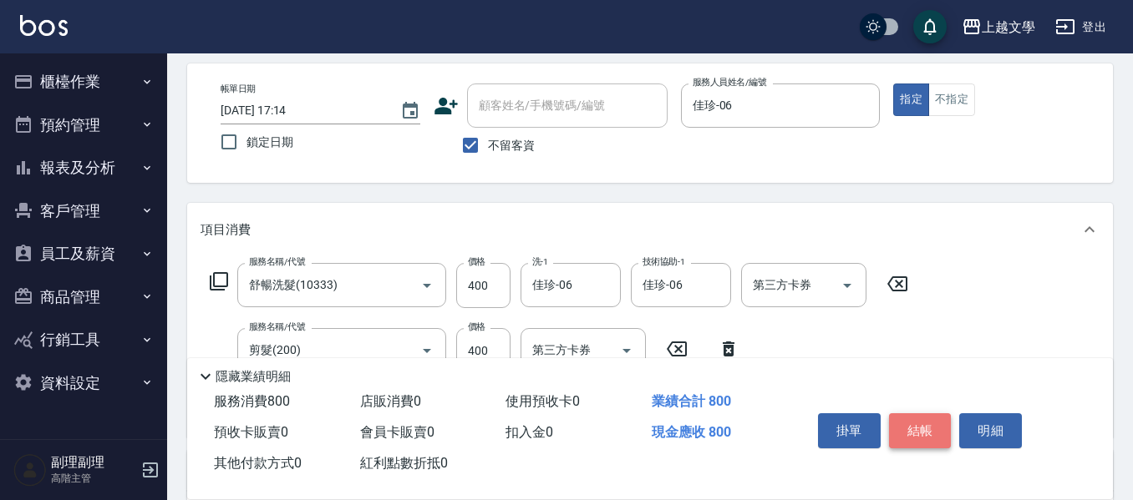
click at [924, 428] on button "結帳" at bounding box center [920, 430] width 63 height 35
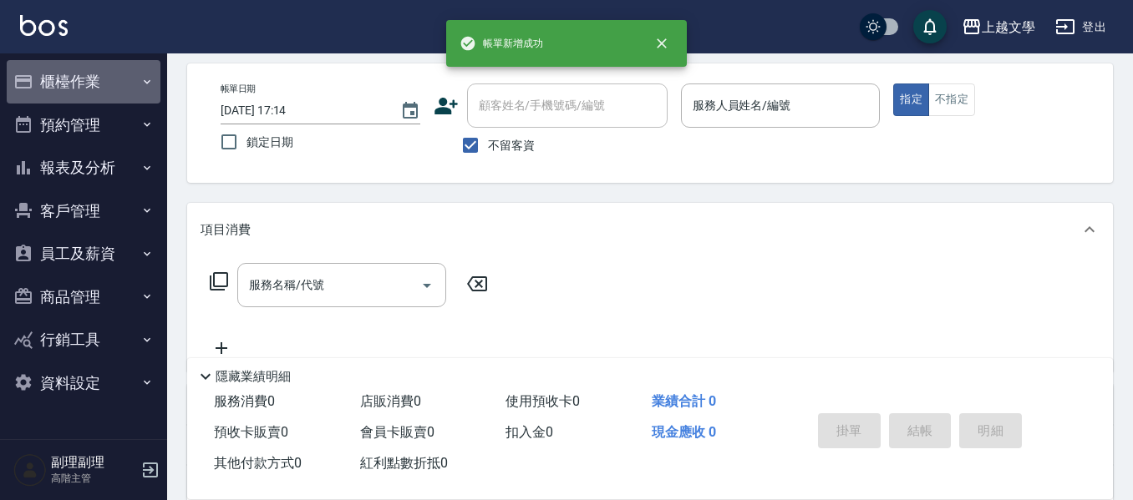
click at [62, 81] on button "櫃檯作業" at bounding box center [84, 81] width 154 height 43
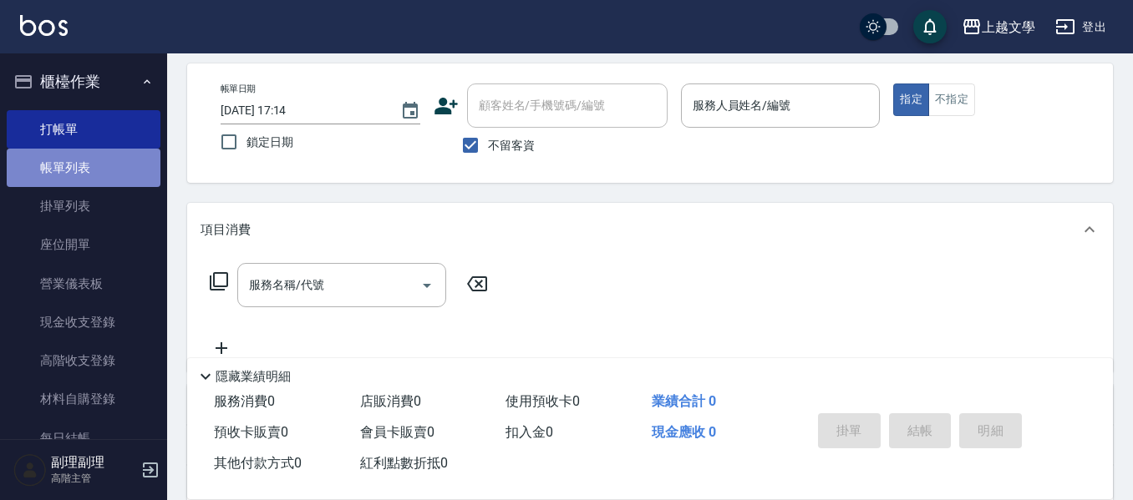
click at [89, 169] on link "帳單列表" at bounding box center [84, 168] width 154 height 38
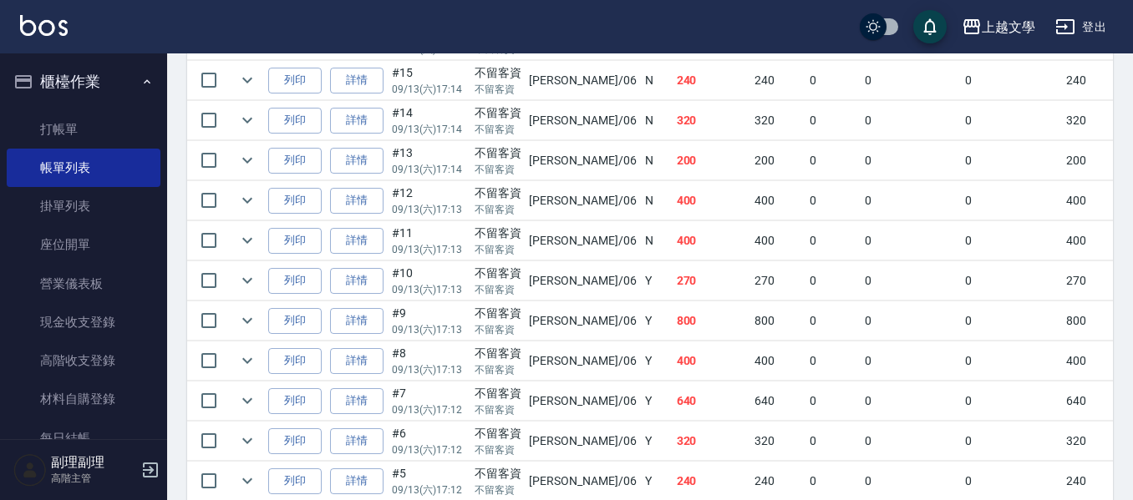
scroll to position [480, 0]
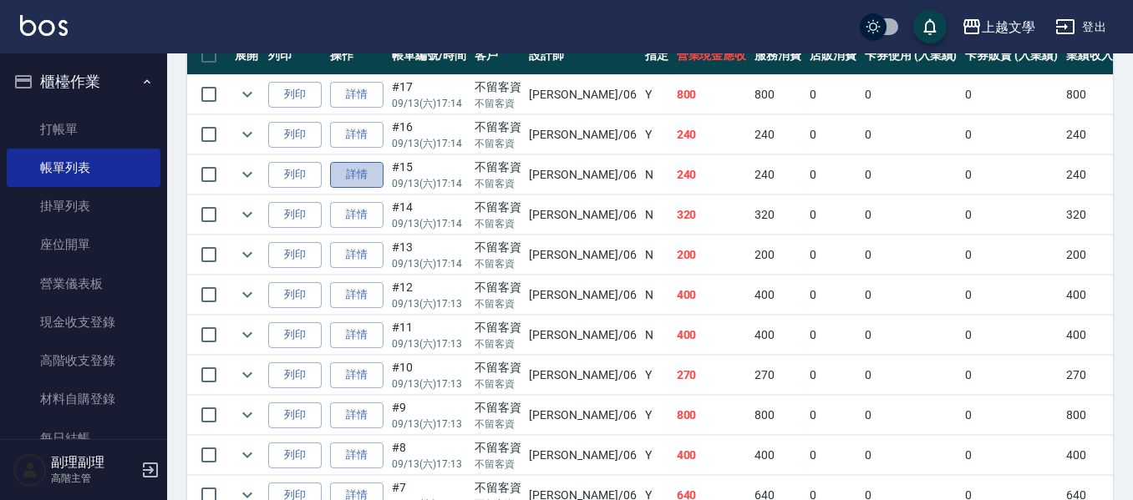
click at [355, 180] on link "詳情" at bounding box center [356, 175] width 53 height 26
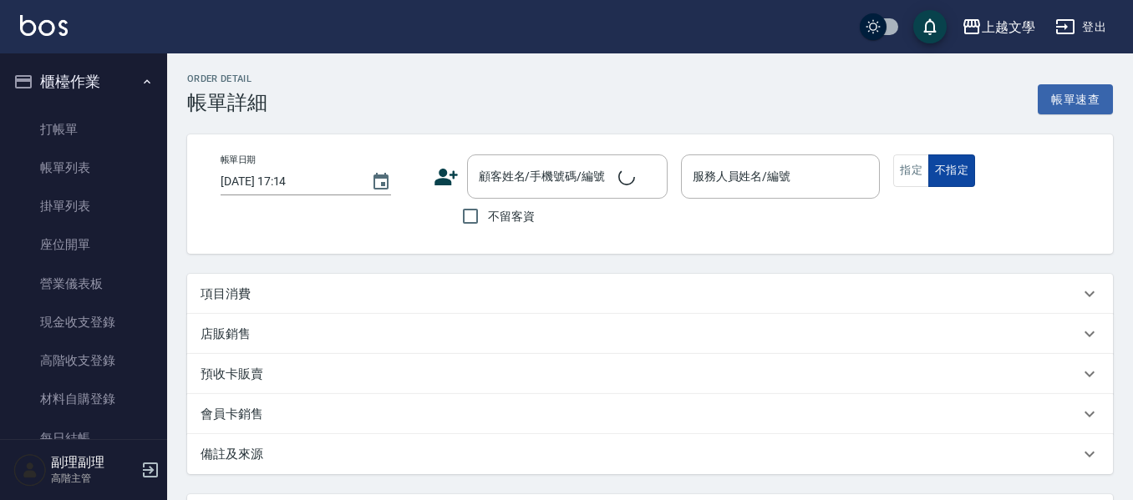
checkbox input "true"
type input "佳珍-06"
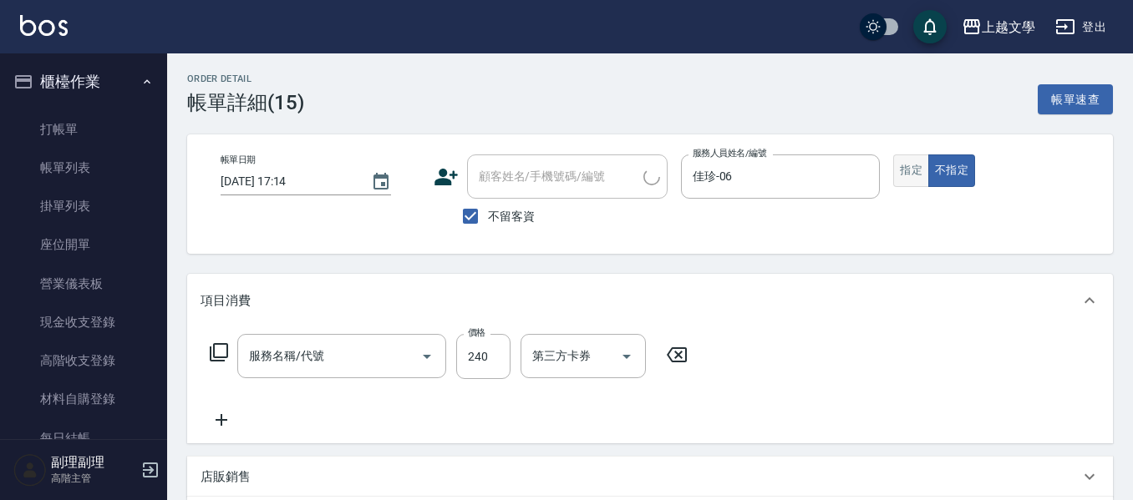
type input "剪髮(200)"
click at [908, 172] on button "指定" at bounding box center [911, 171] width 36 height 33
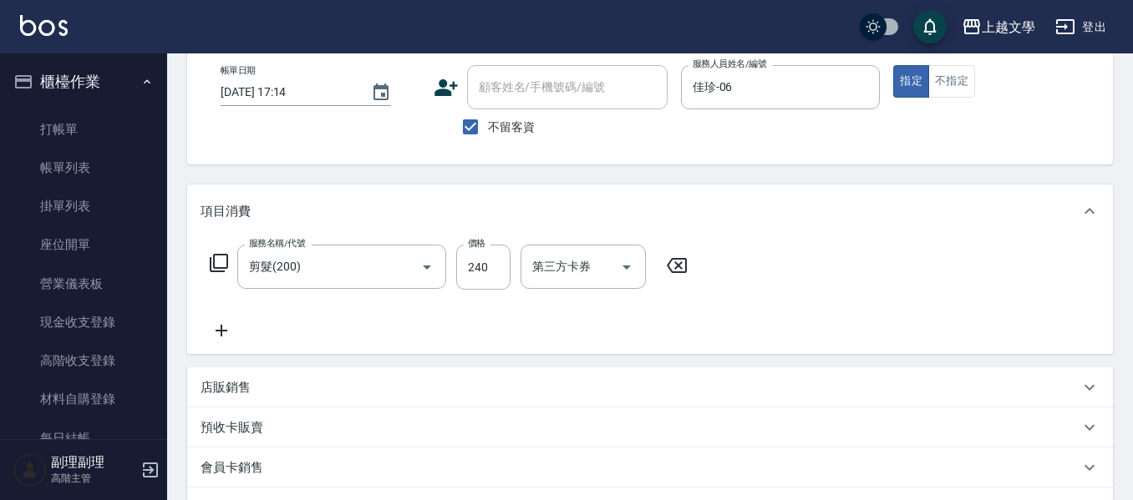
scroll to position [251, 0]
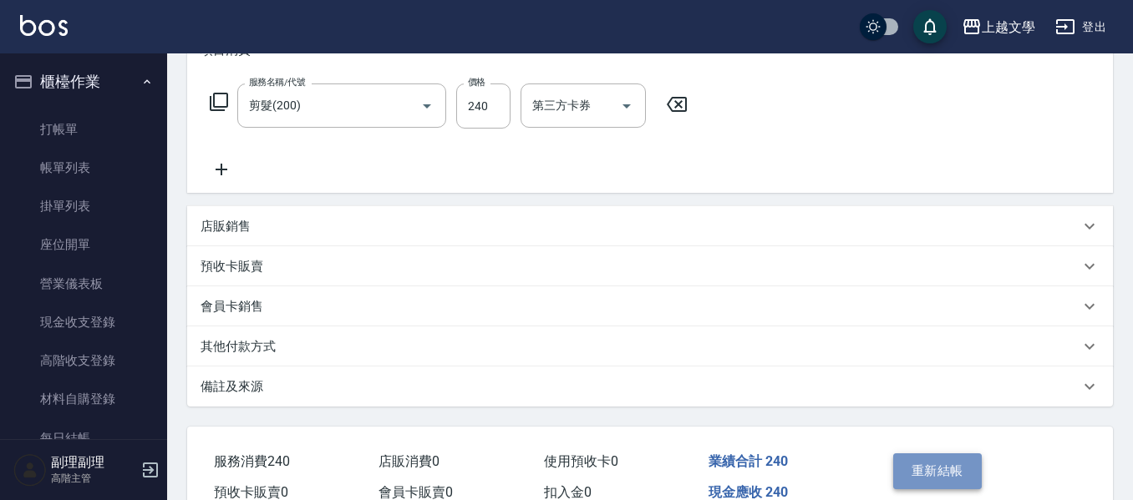
click at [932, 465] on button "重新結帳" at bounding box center [937, 471] width 89 height 35
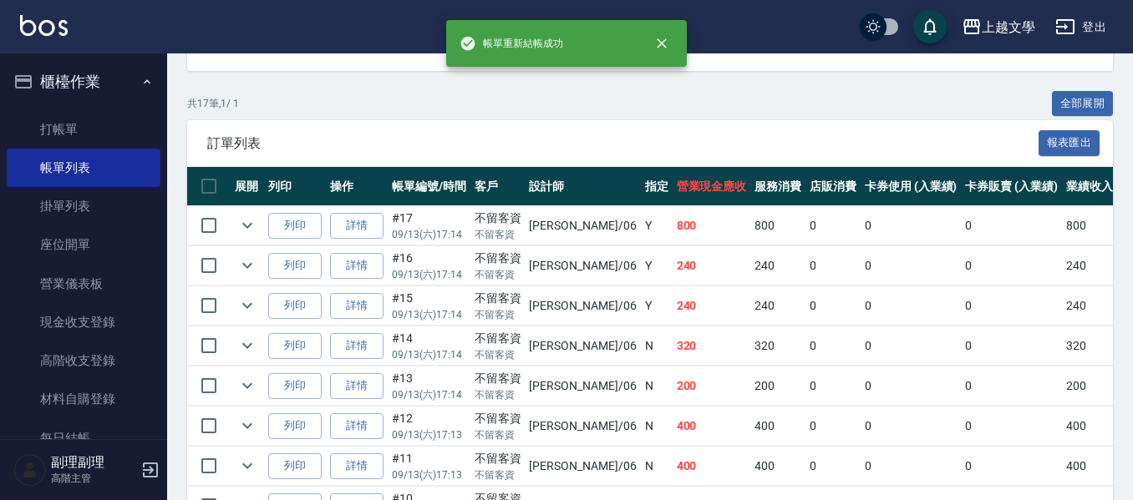
scroll to position [501, 0]
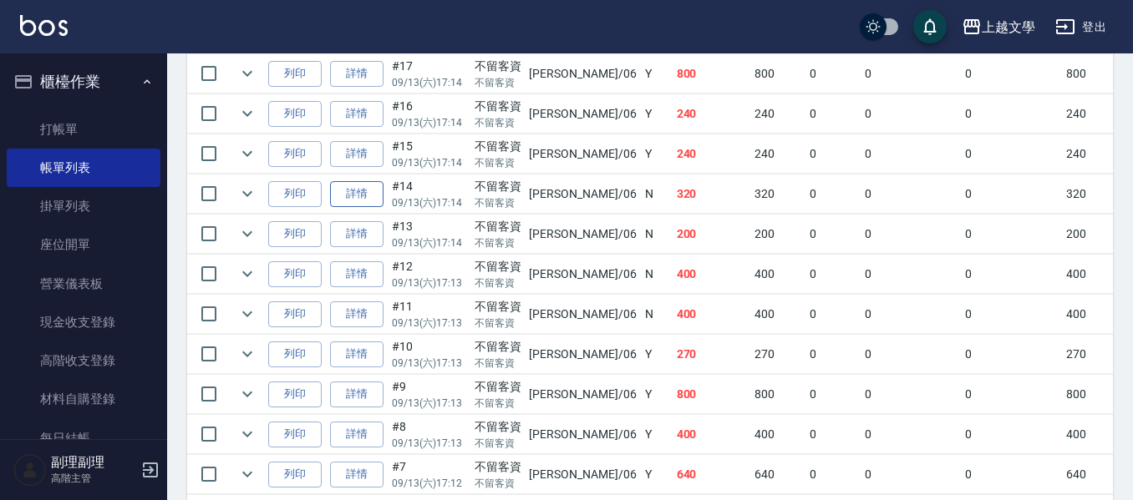
click at [366, 188] on link "詳情" at bounding box center [356, 194] width 53 height 26
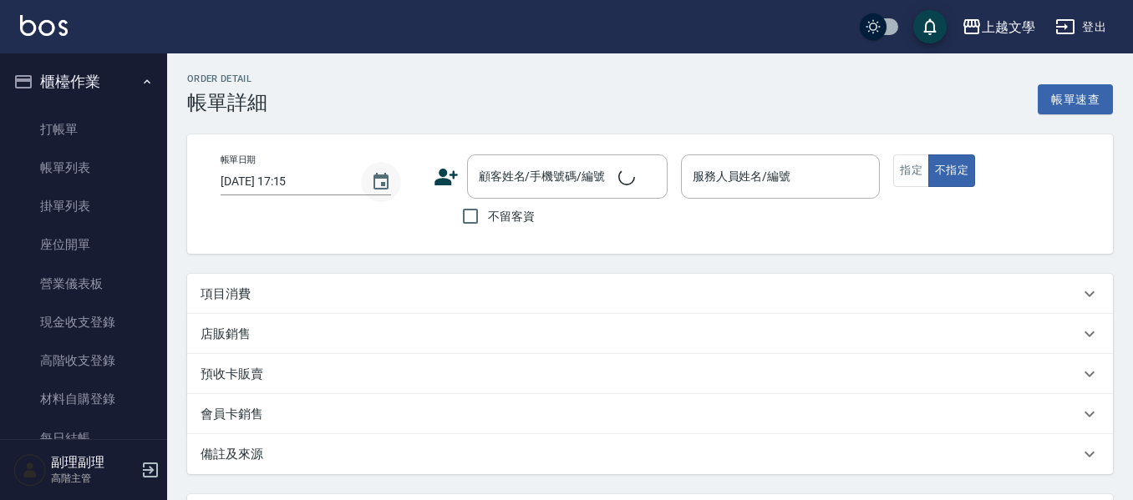
type input "2025/09/13 17:14"
checkbox input "true"
type input "佳珍-06"
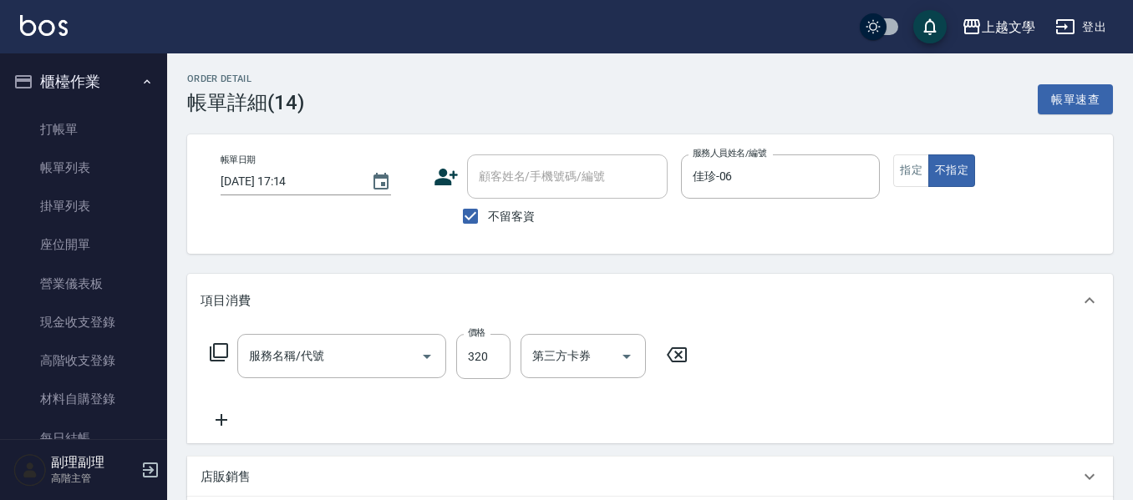
type input "剪髮(200)"
click at [906, 170] on button "指定" at bounding box center [911, 171] width 36 height 33
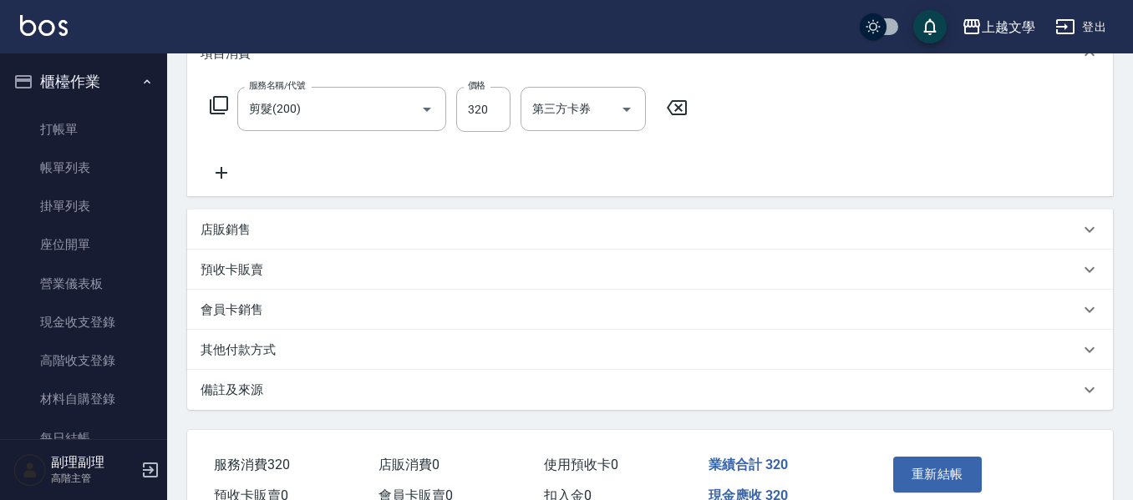
scroll to position [337, 0]
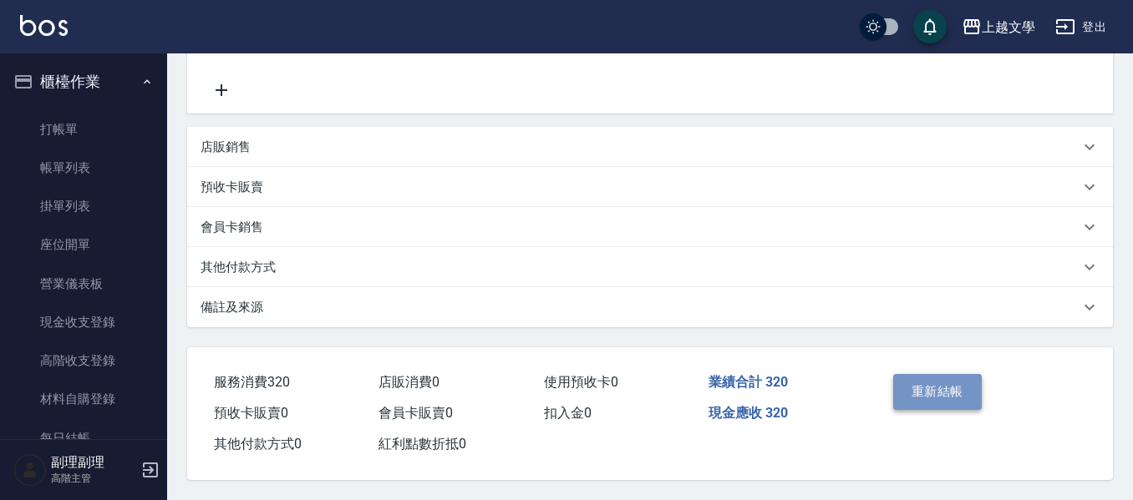
click at [926, 376] on button "重新結帳" at bounding box center [937, 391] width 89 height 35
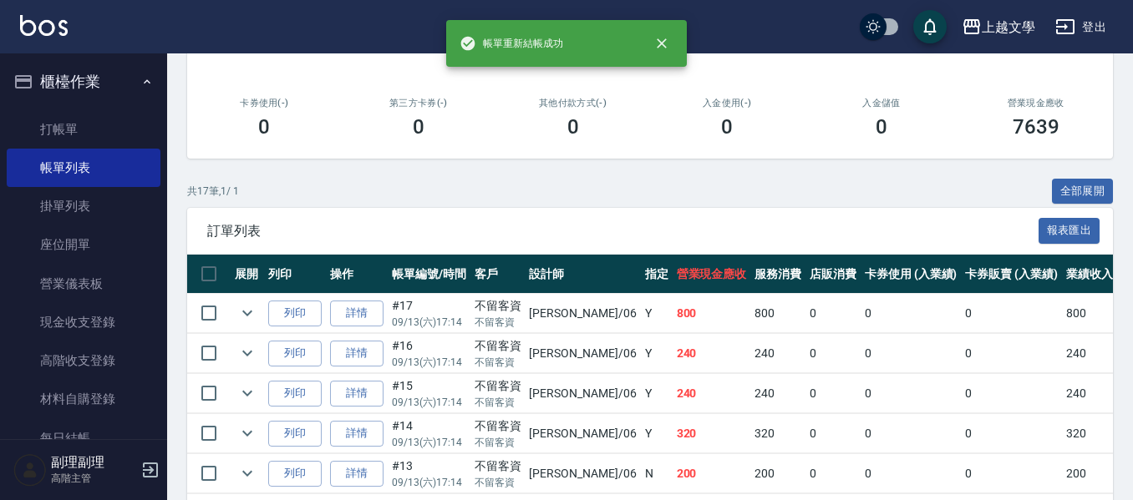
scroll to position [418, 0]
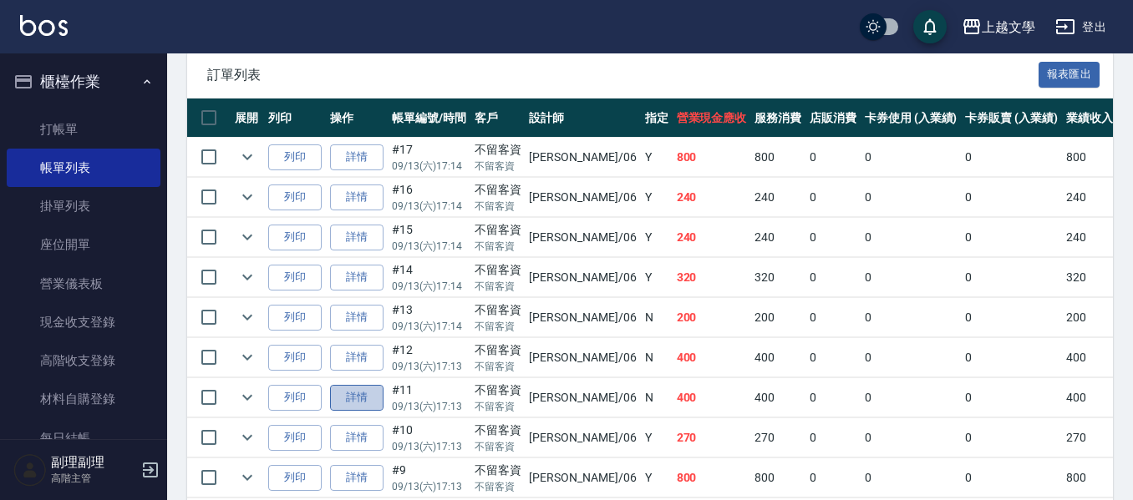
click at [356, 393] on link "詳情" at bounding box center [356, 398] width 53 height 26
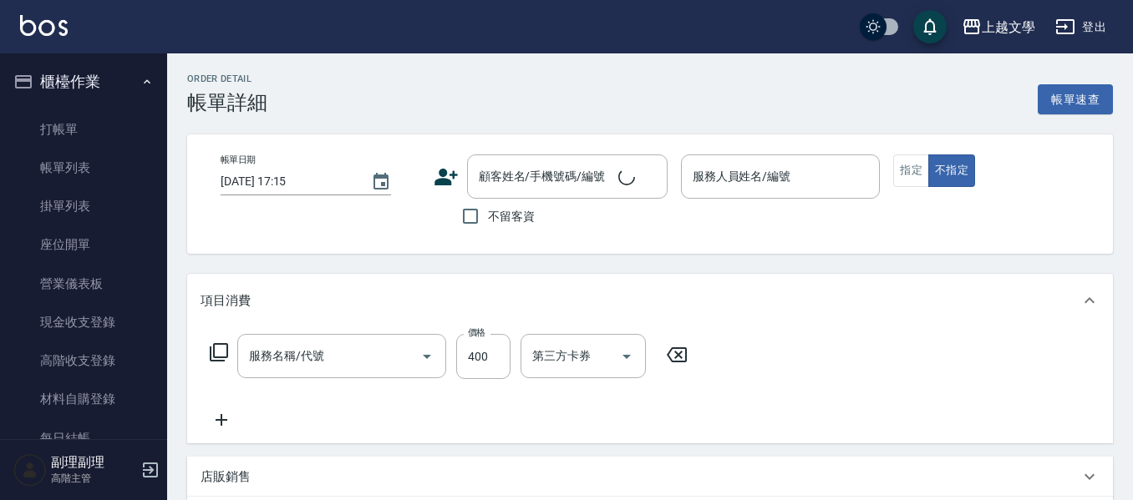
type input "2025/09/13 17:13"
checkbox input "true"
type input "佳珍-06"
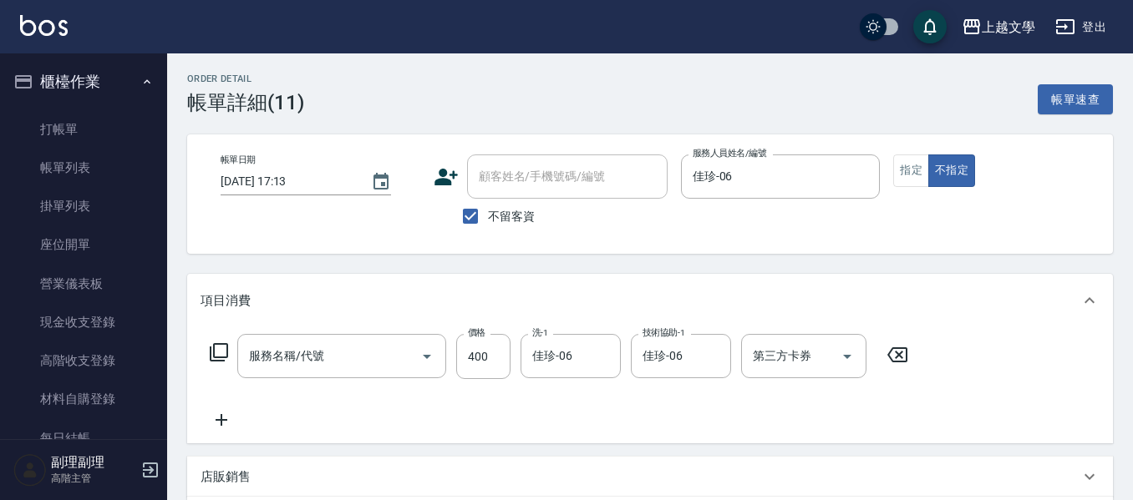
type input "舒暢洗髮(10333)"
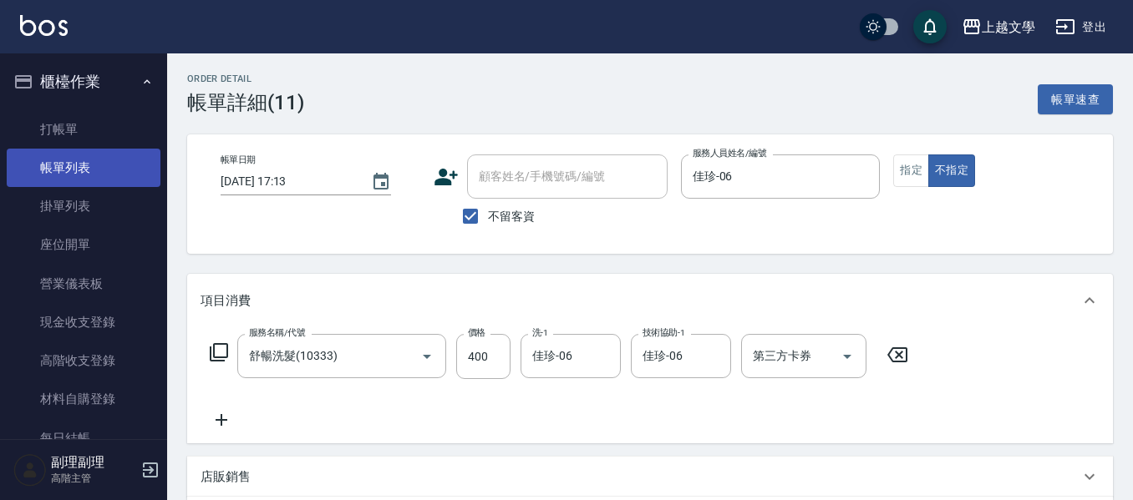
click at [86, 166] on link "帳單列表" at bounding box center [84, 168] width 154 height 38
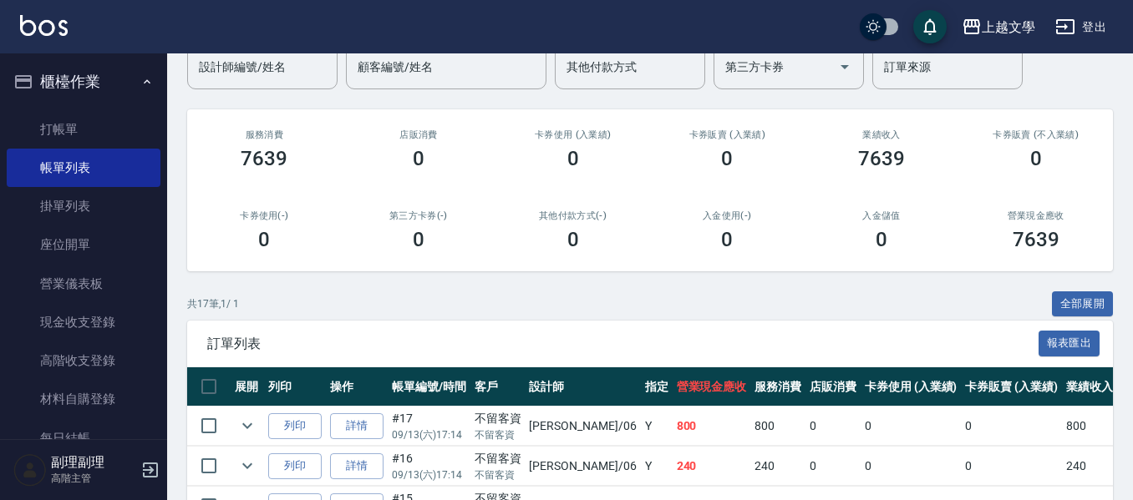
scroll to position [418, 0]
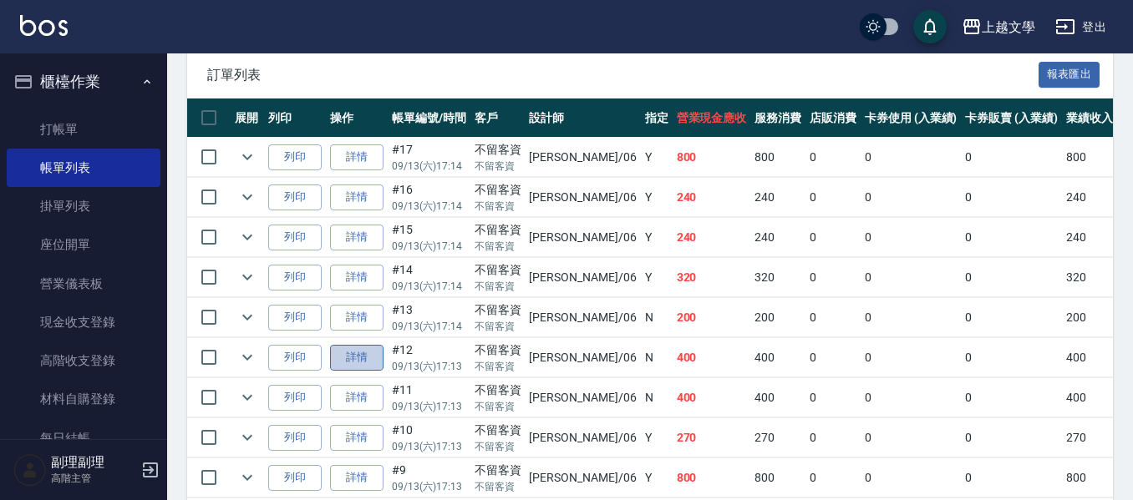
click at [357, 362] on link "詳情" at bounding box center [356, 358] width 53 height 26
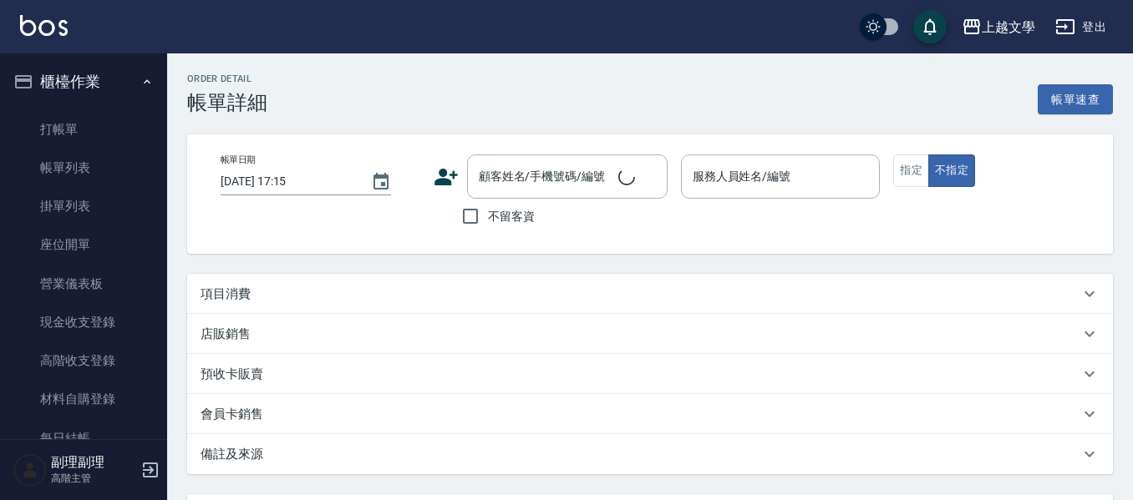
type input "2025/09/13 17:13"
checkbox input "true"
type input "佳珍-06"
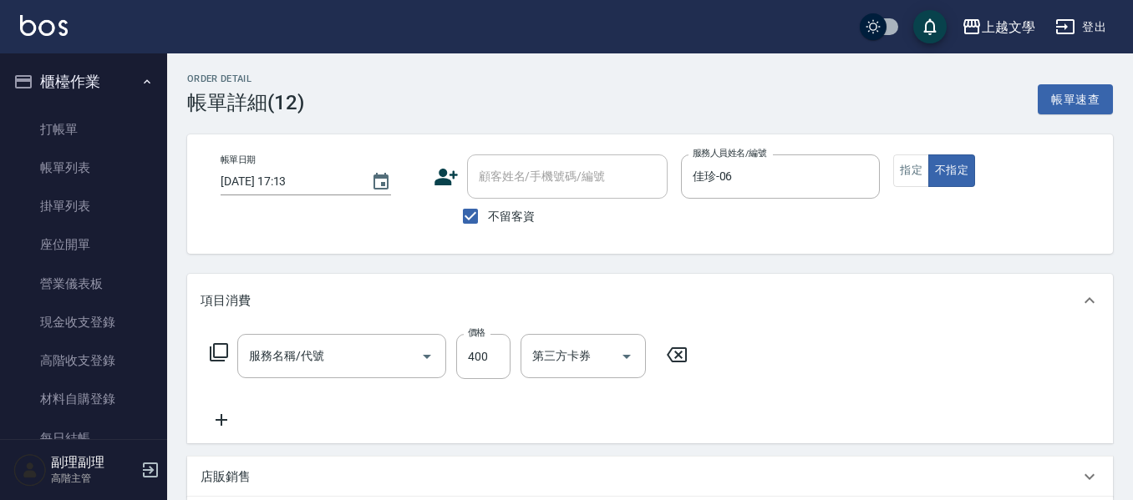
type input "剪髮(200)"
click at [914, 172] on button "指定" at bounding box center [911, 171] width 36 height 33
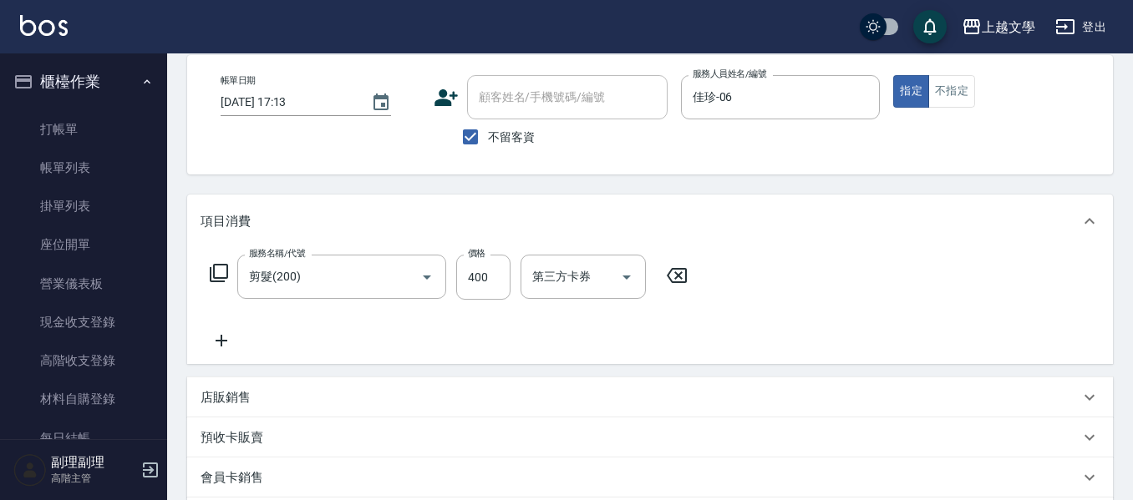
scroll to position [251, 0]
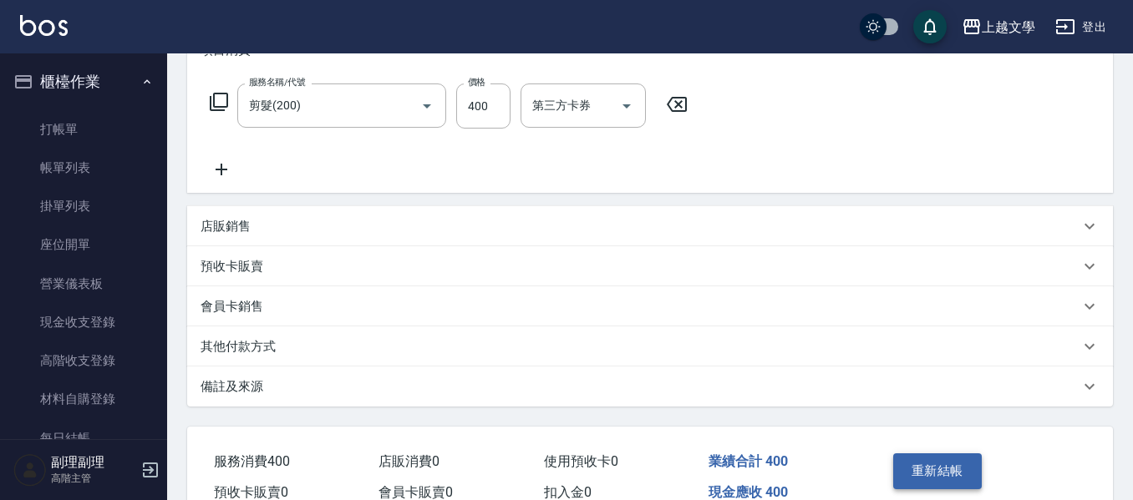
click at [955, 462] on button "重新結帳" at bounding box center [937, 471] width 89 height 35
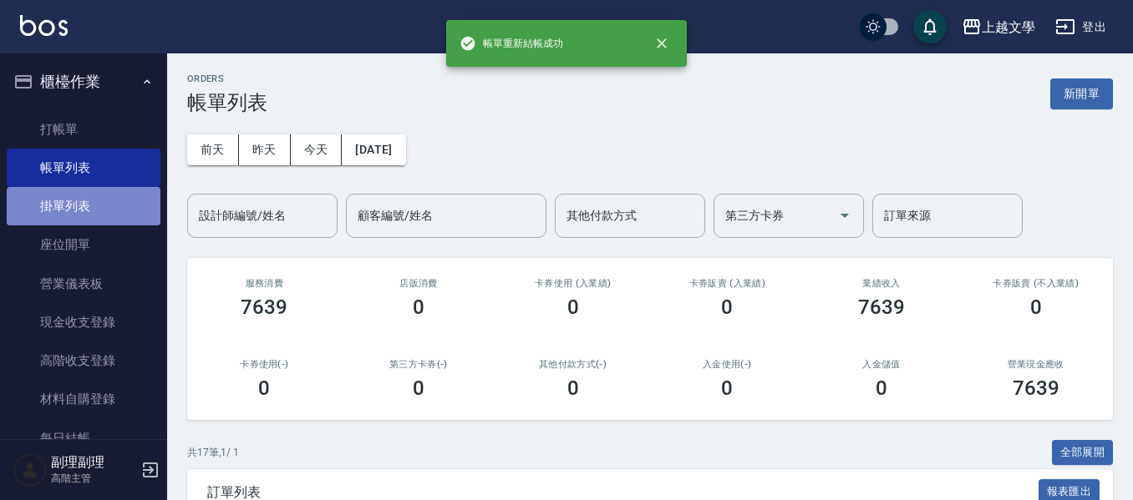
click at [94, 205] on link "掛單列表" at bounding box center [84, 206] width 154 height 38
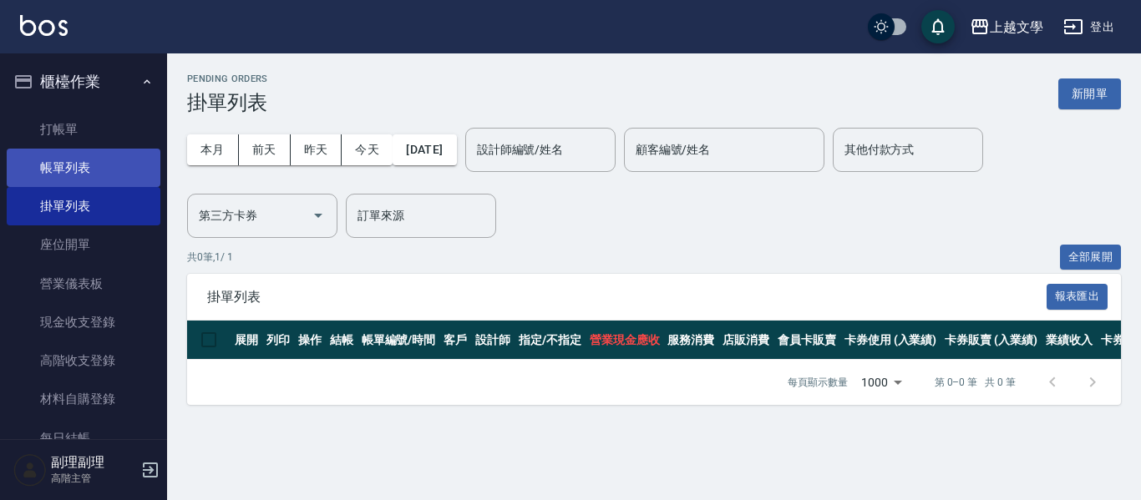
drag, startPoint x: 25, startPoint y: 160, endPoint x: 479, endPoint y: 246, distance: 461.5
click at [27, 160] on link "帳單列表" at bounding box center [84, 168] width 154 height 38
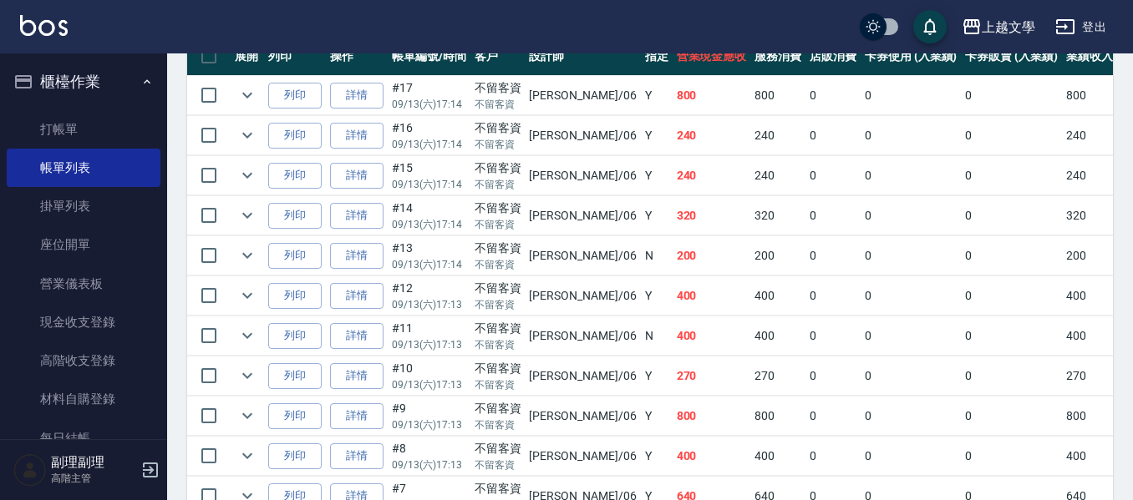
scroll to position [501, 0]
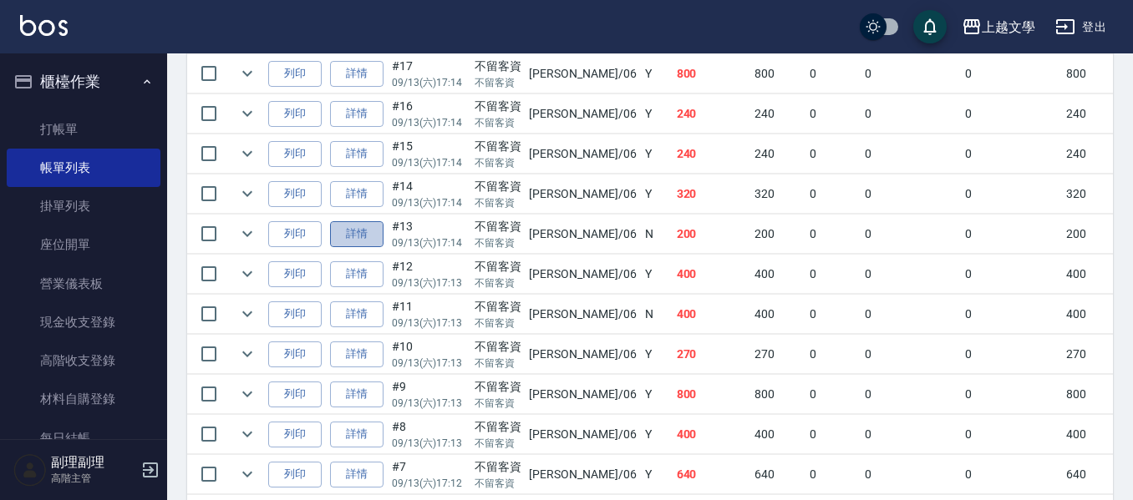
click at [347, 228] on link "詳情" at bounding box center [356, 234] width 53 height 26
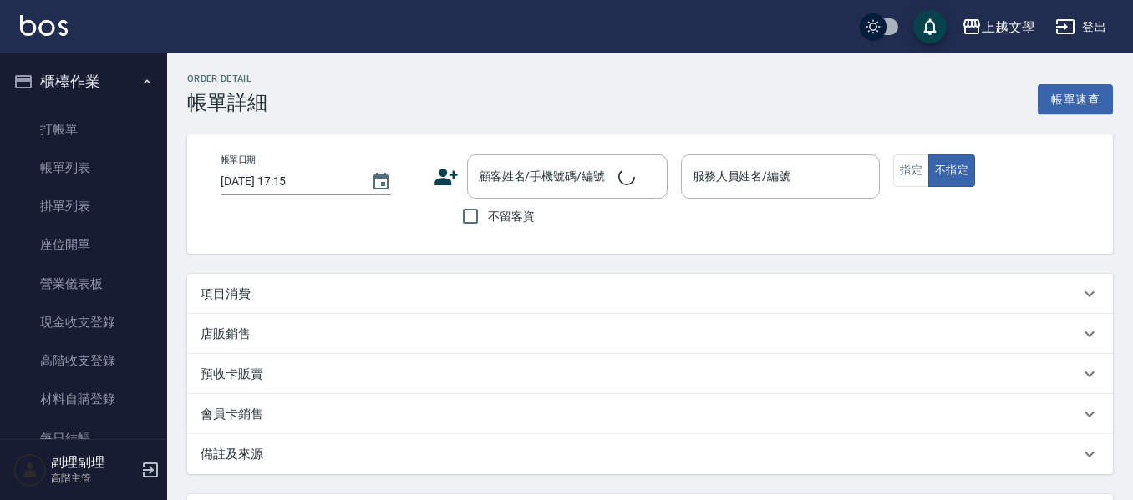
type input "2025/09/13 17:14"
checkbox input "true"
type input "佳珍-06"
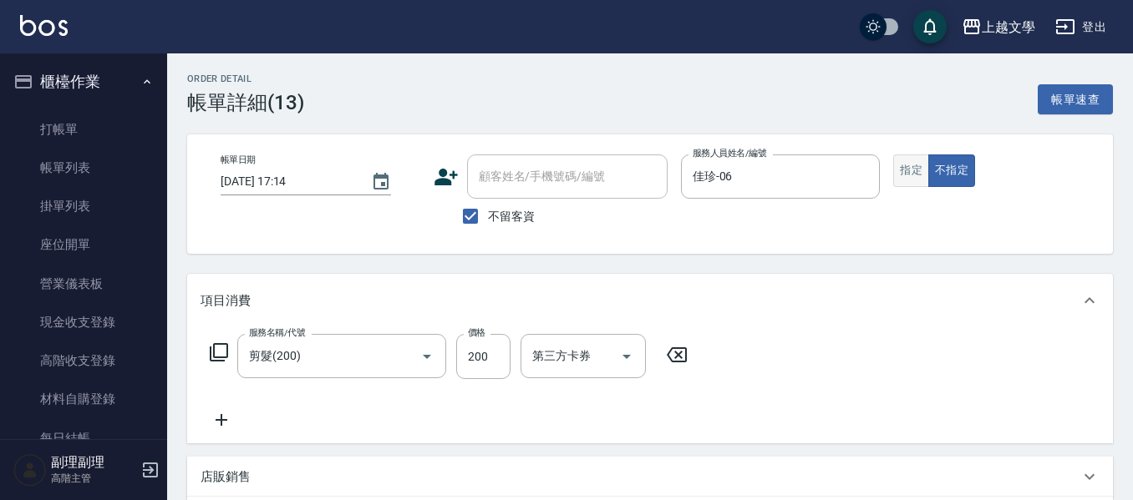
click at [895, 161] on button "指定" at bounding box center [911, 171] width 36 height 33
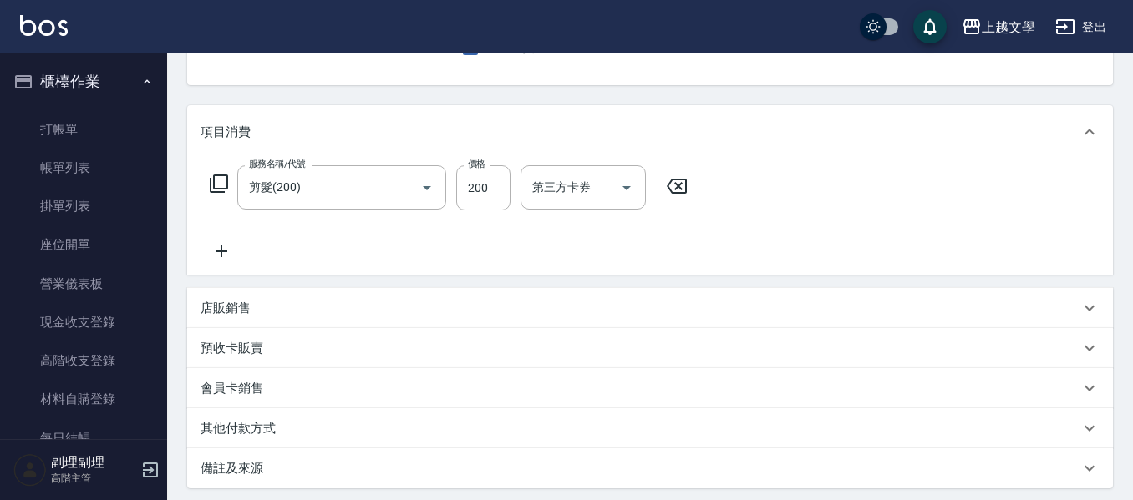
scroll to position [337, 0]
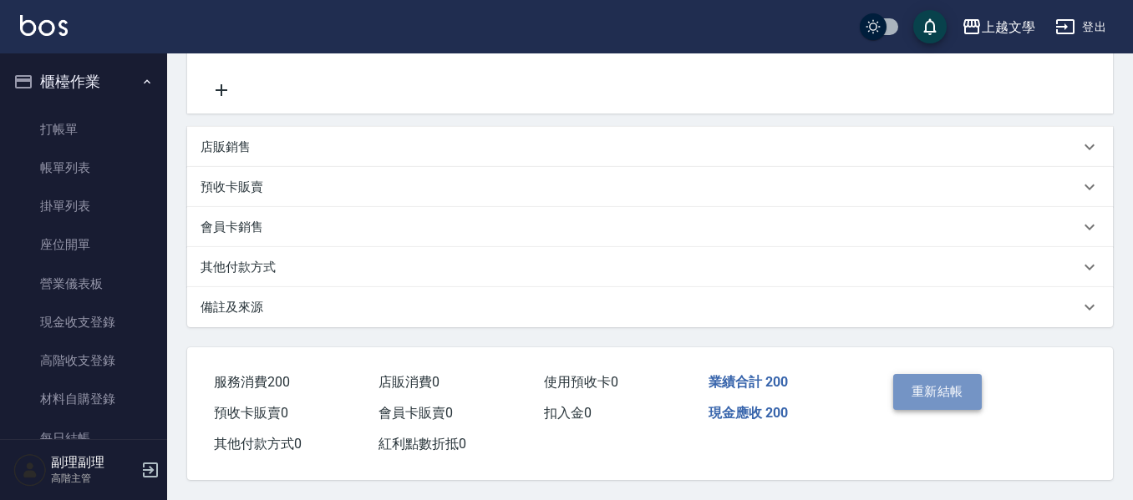
click at [906, 382] on button "重新結帳" at bounding box center [937, 391] width 89 height 35
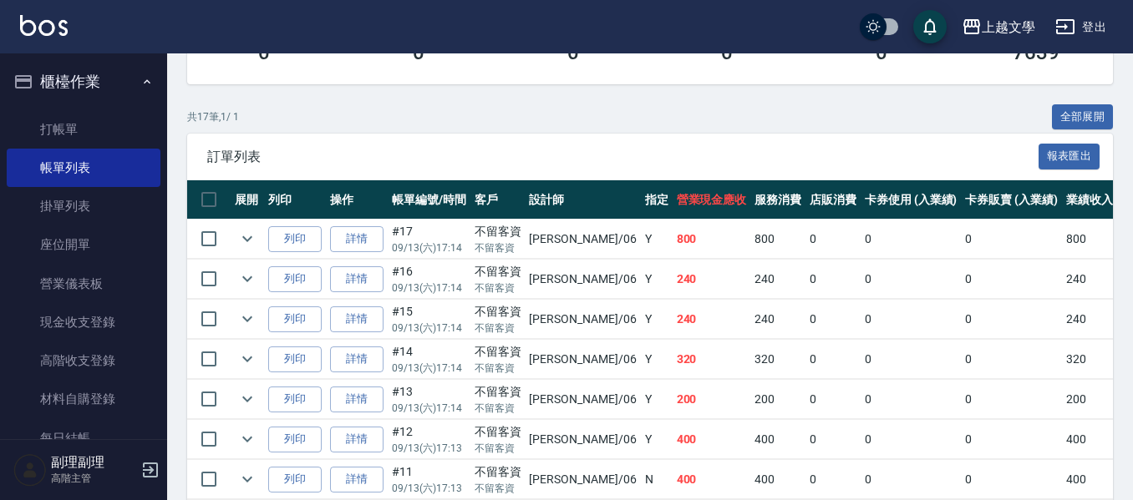
scroll to position [334, 0]
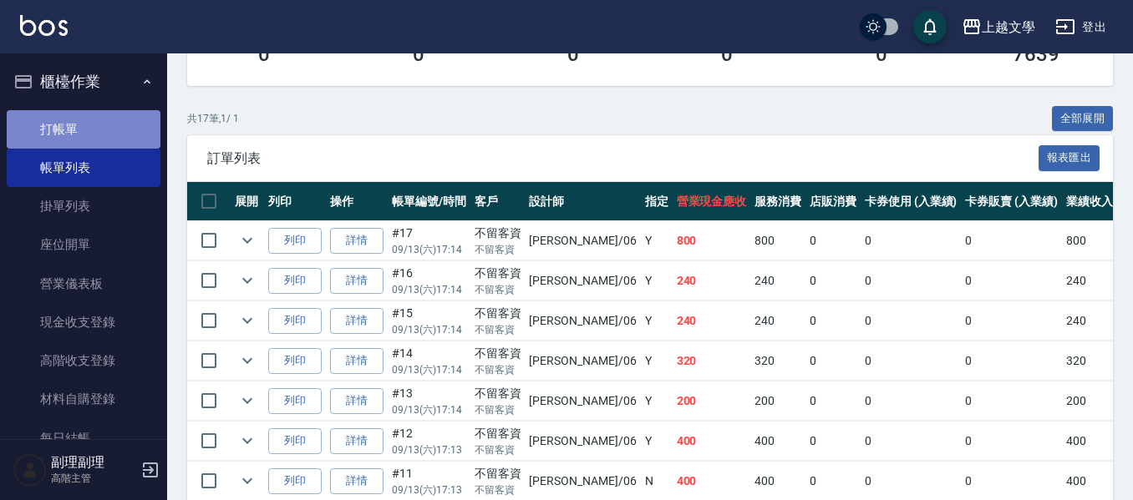
click at [109, 129] on link "打帳單" at bounding box center [84, 129] width 154 height 38
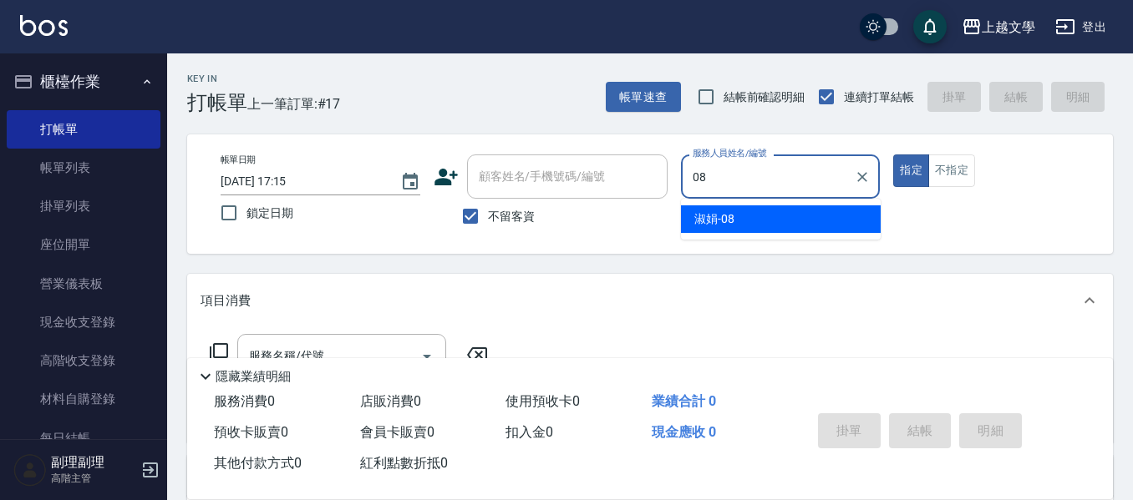
type input "淑娟-08"
type button "true"
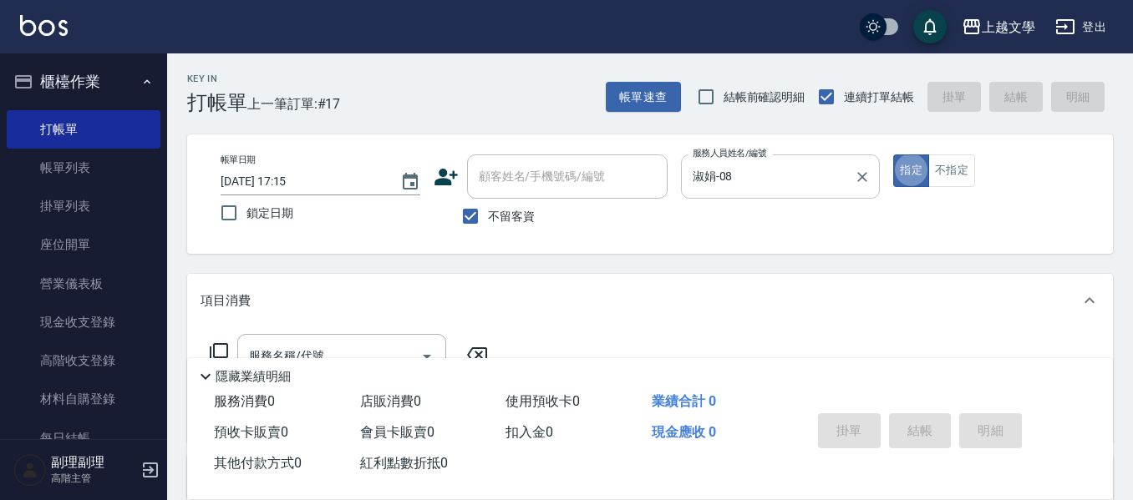
scroll to position [84, 0]
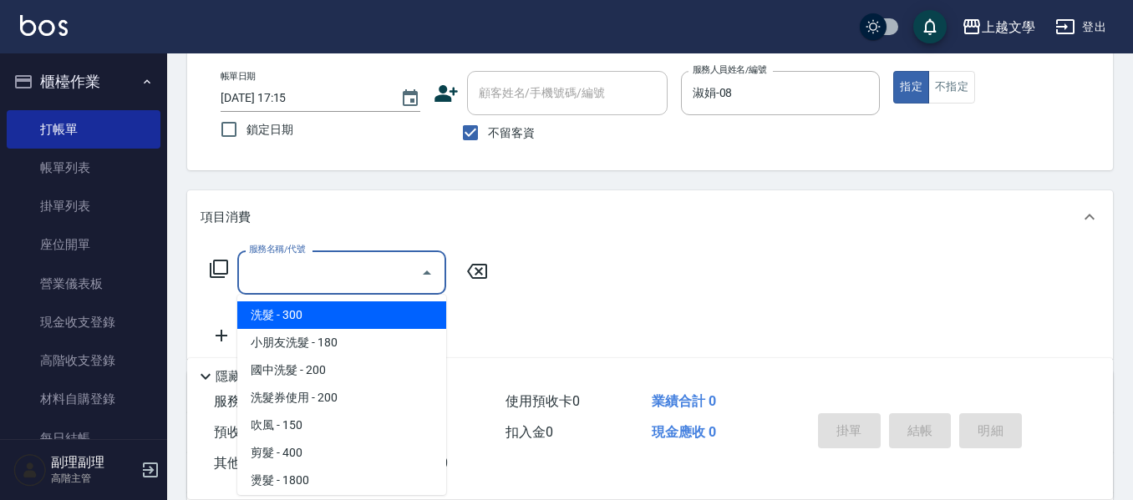
click at [305, 271] on input "服務名稱/代號" at bounding box center [329, 272] width 169 height 29
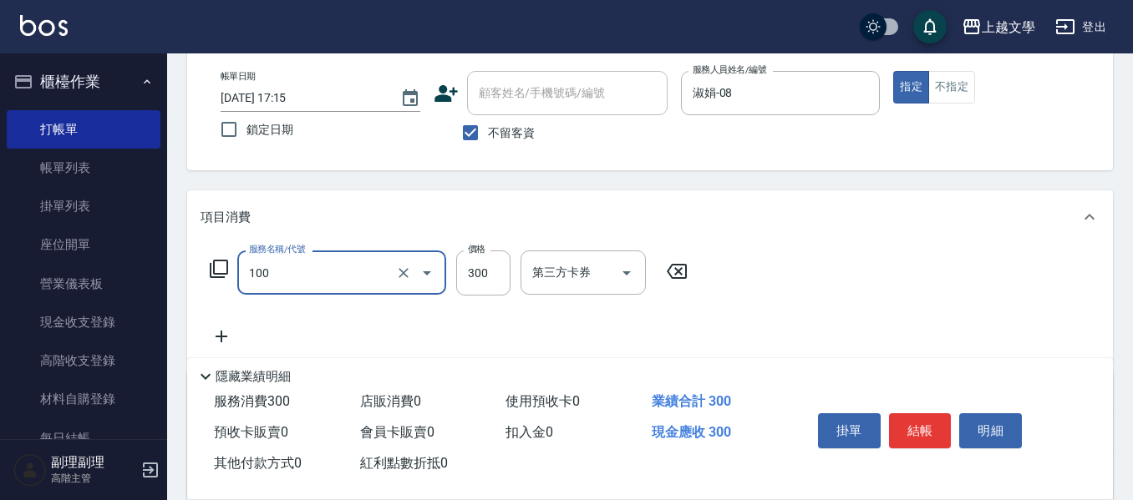
type input "洗髮(100)"
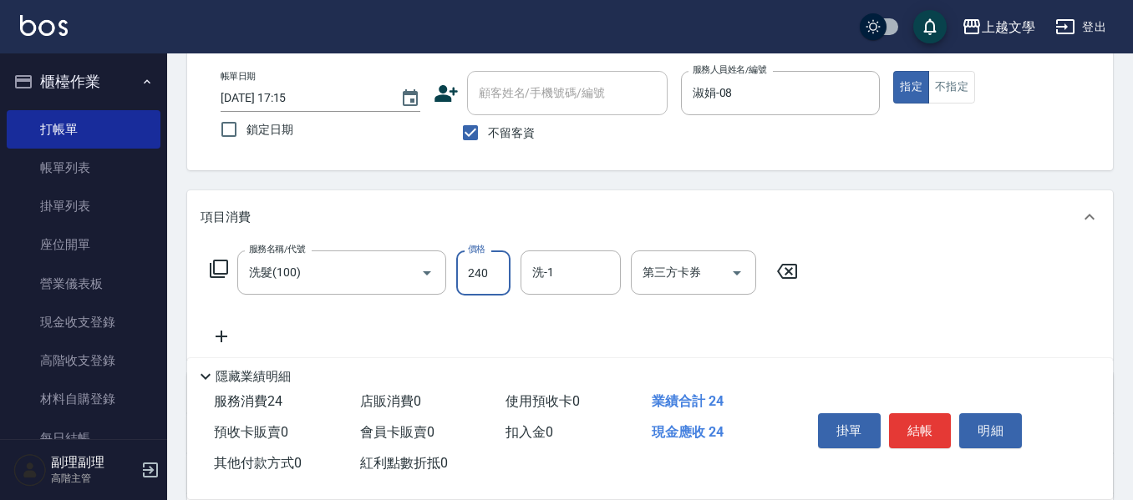
type input "240"
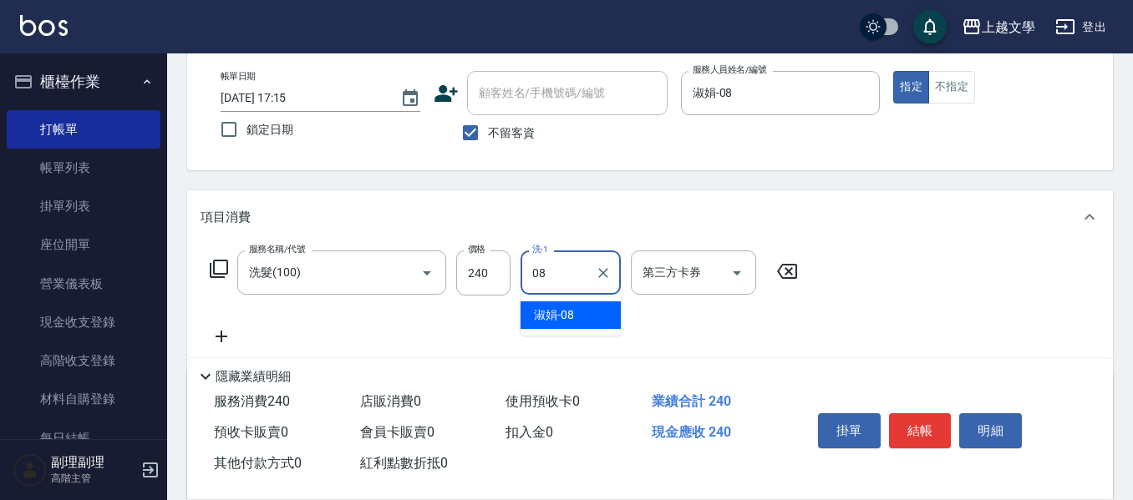
type input "淑娟-08"
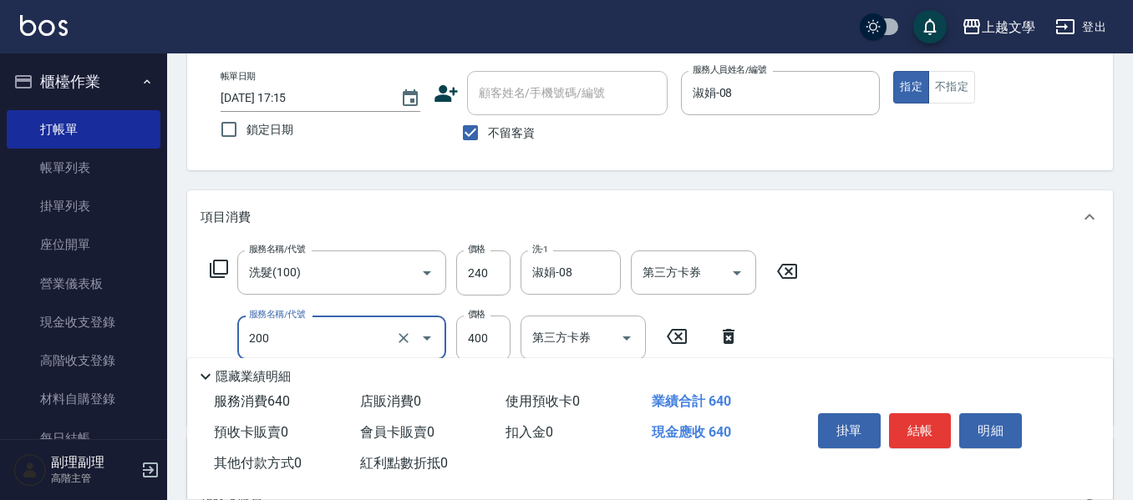
type input "剪髮(200)"
click at [927, 419] on button "結帳" at bounding box center [920, 430] width 63 height 35
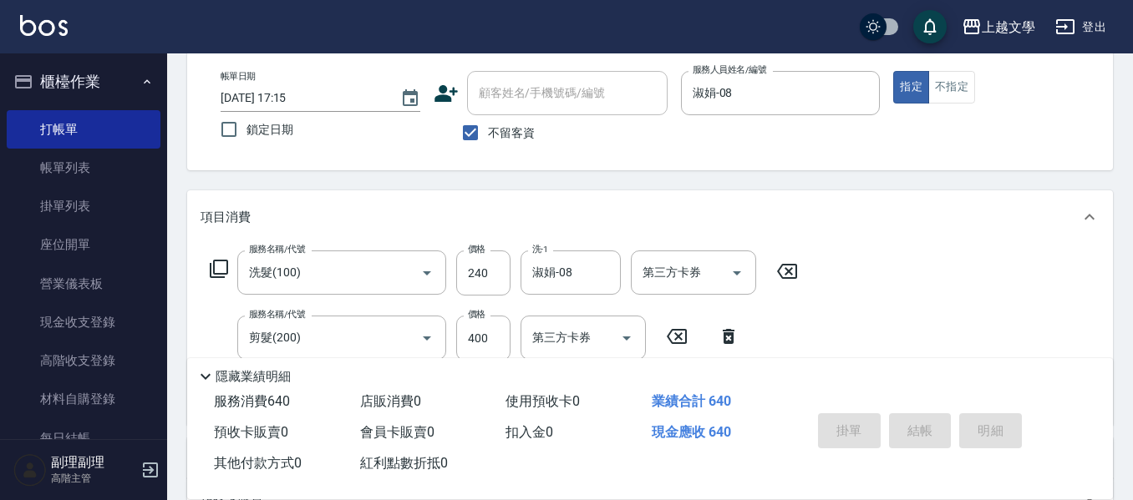
type input "2025/09/13 17:16"
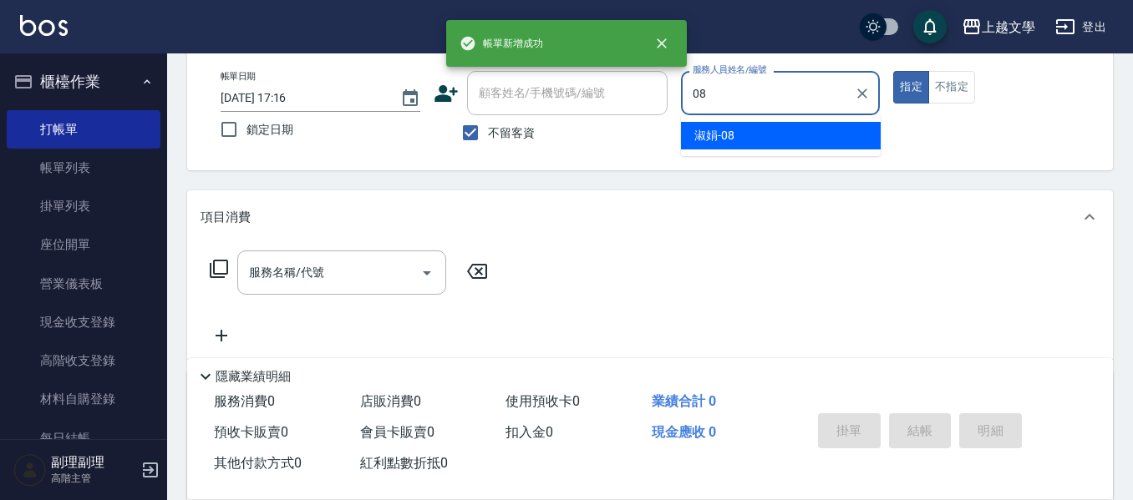
type input "淑娟-08"
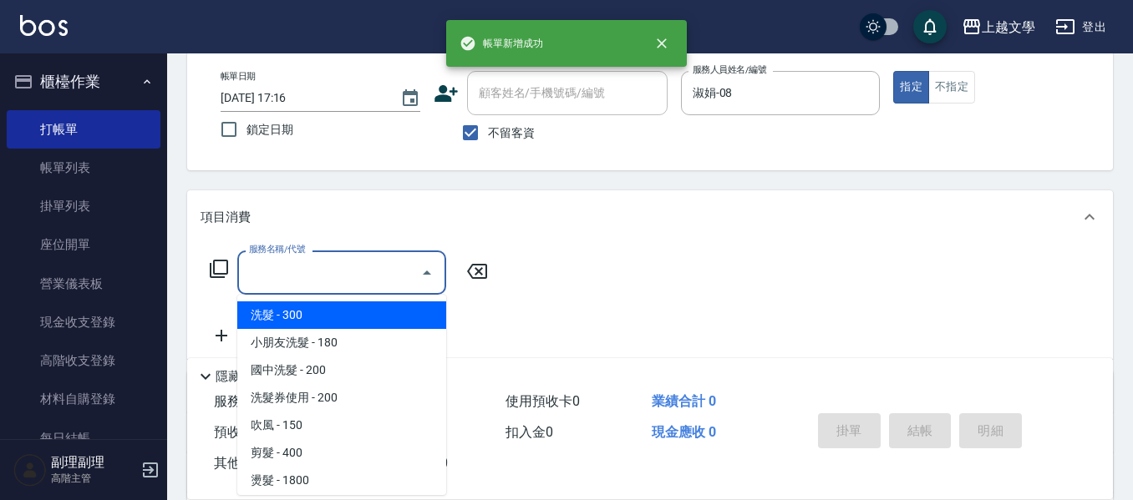
click at [275, 268] on input "服務名稱/代號" at bounding box center [329, 272] width 169 height 29
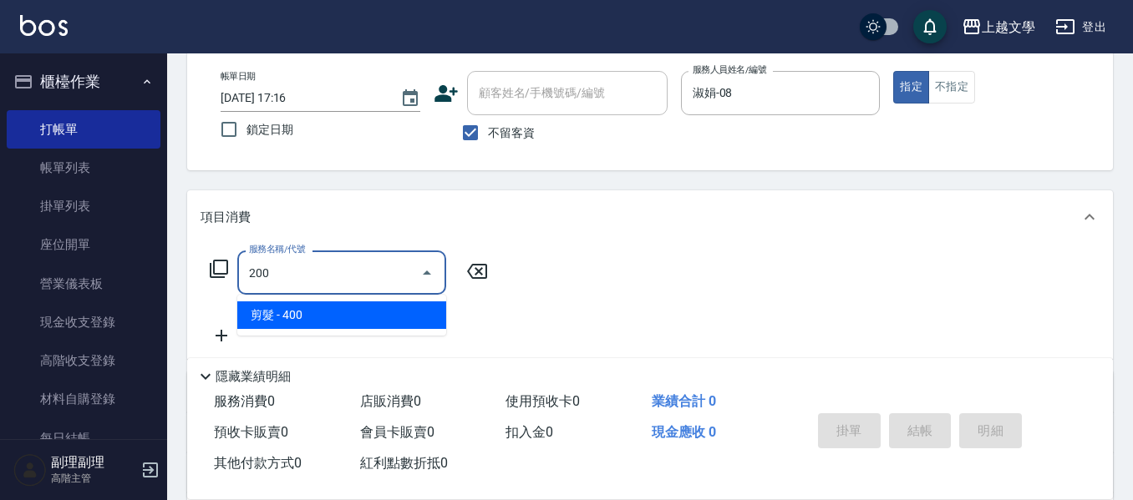
type input "剪髮(200)"
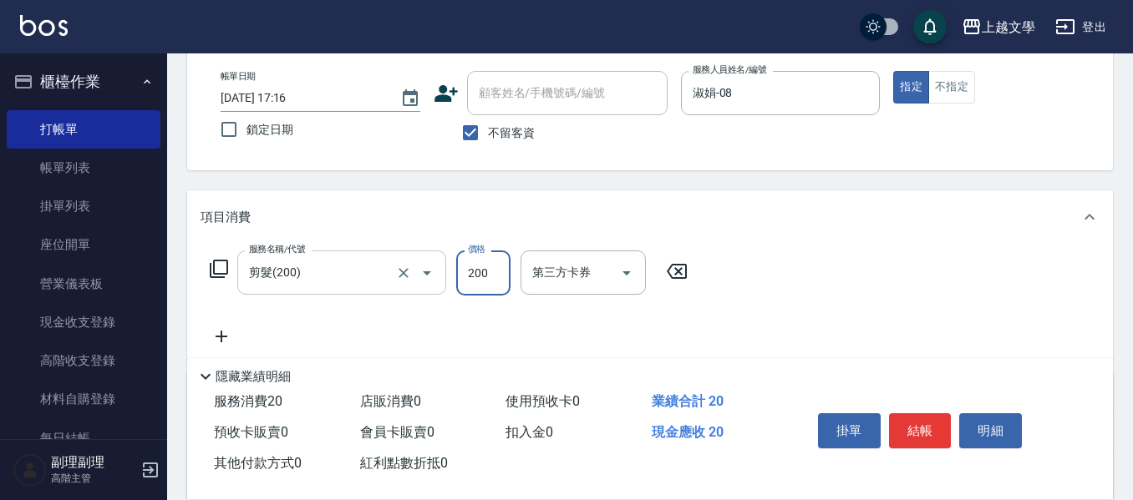
type input "200"
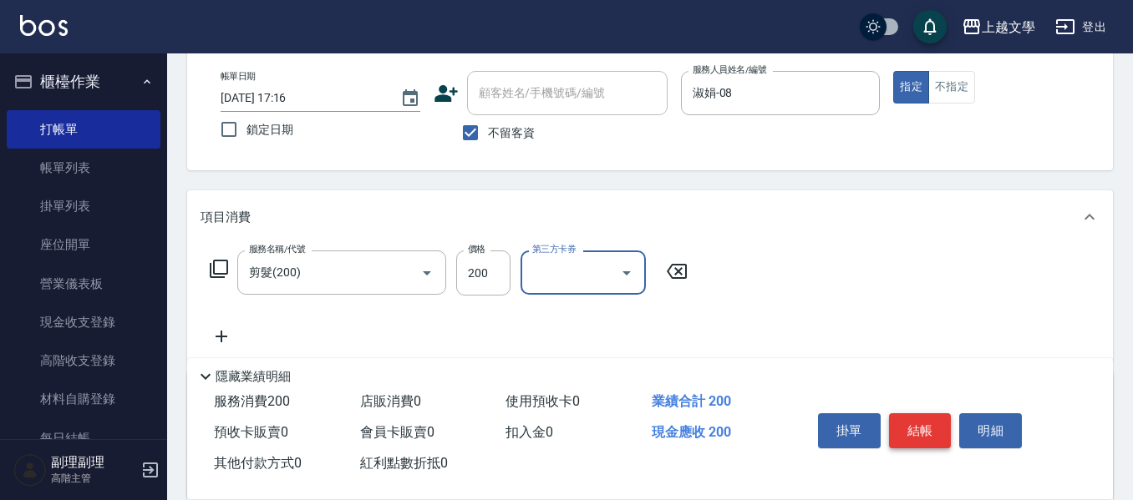
click at [919, 423] on button "結帳" at bounding box center [920, 430] width 63 height 35
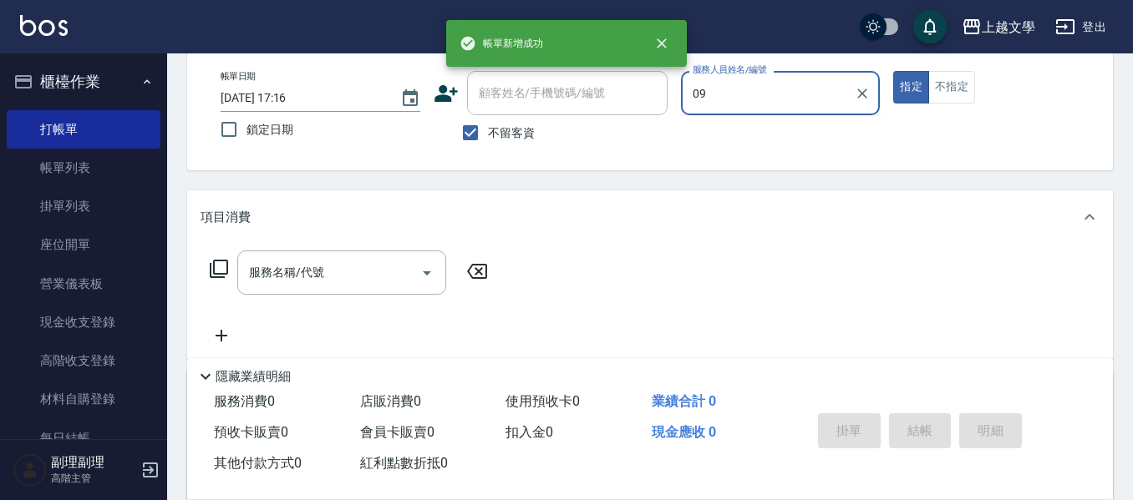
type input "09"
click at [893, 71] on button "指定" at bounding box center [911, 87] width 36 height 33
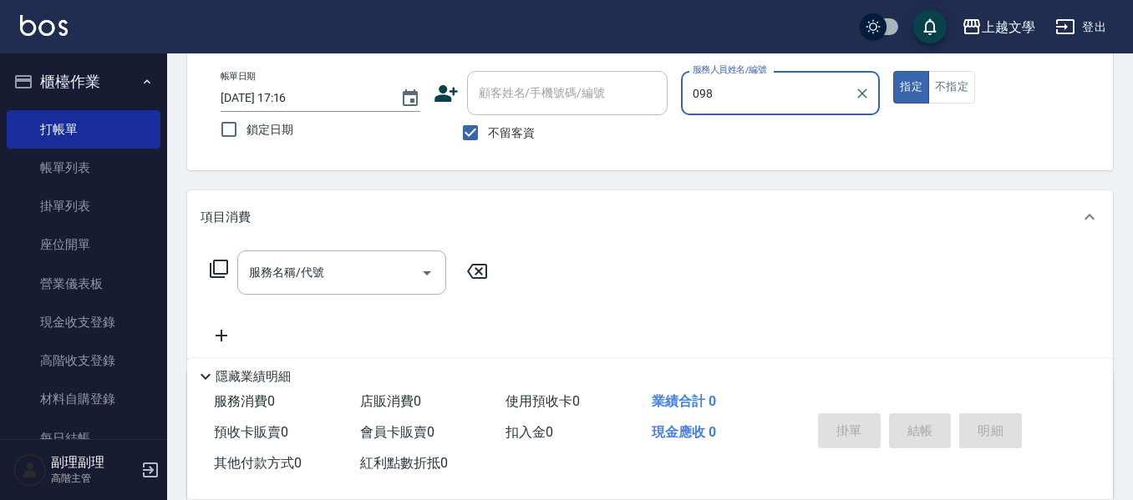
type input "098"
click at [893, 71] on button "指定" at bounding box center [911, 87] width 36 height 33
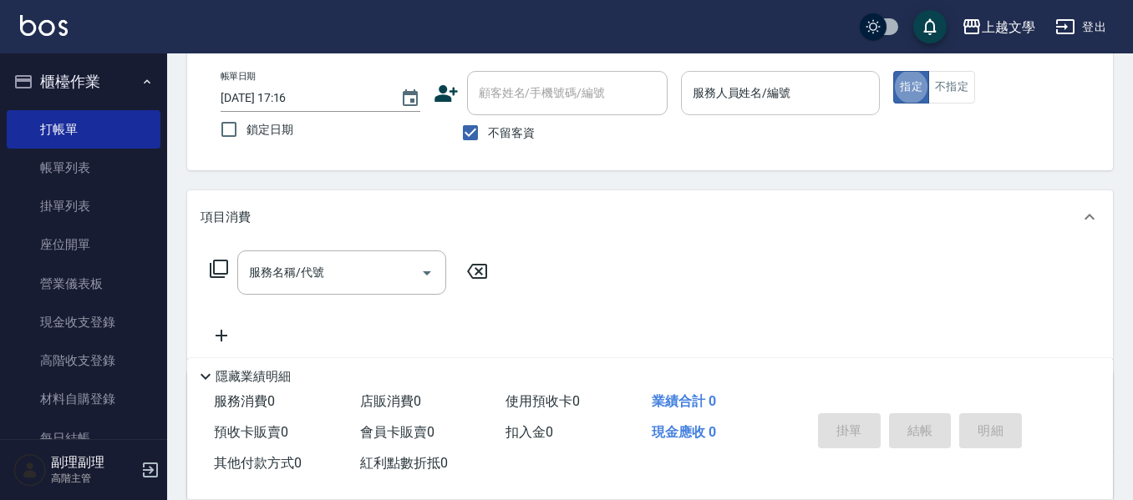
click at [787, 84] on input "服務人員姓名/編號" at bounding box center [780, 93] width 185 height 29
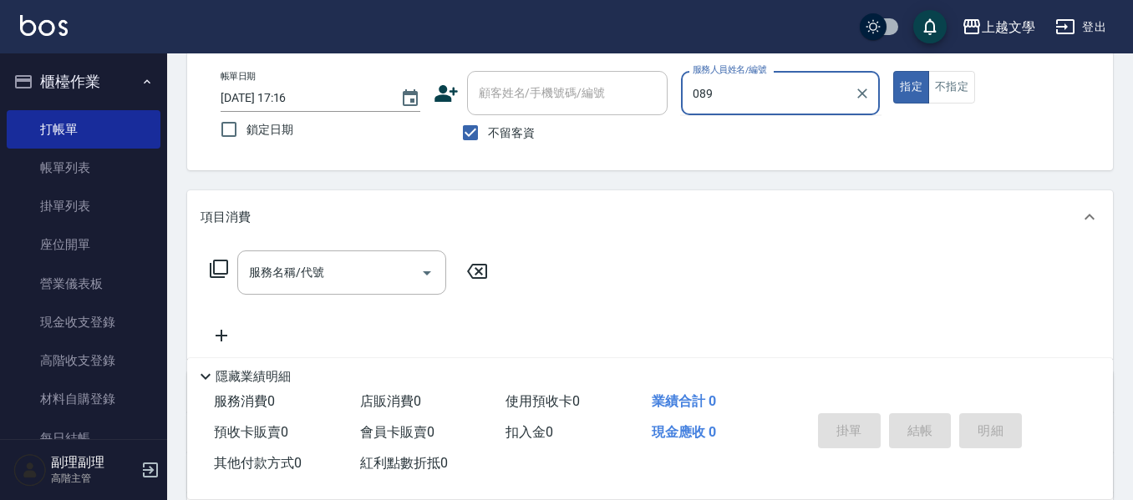
type input "089"
click at [893, 71] on button "指定" at bounding box center [911, 87] width 36 height 33
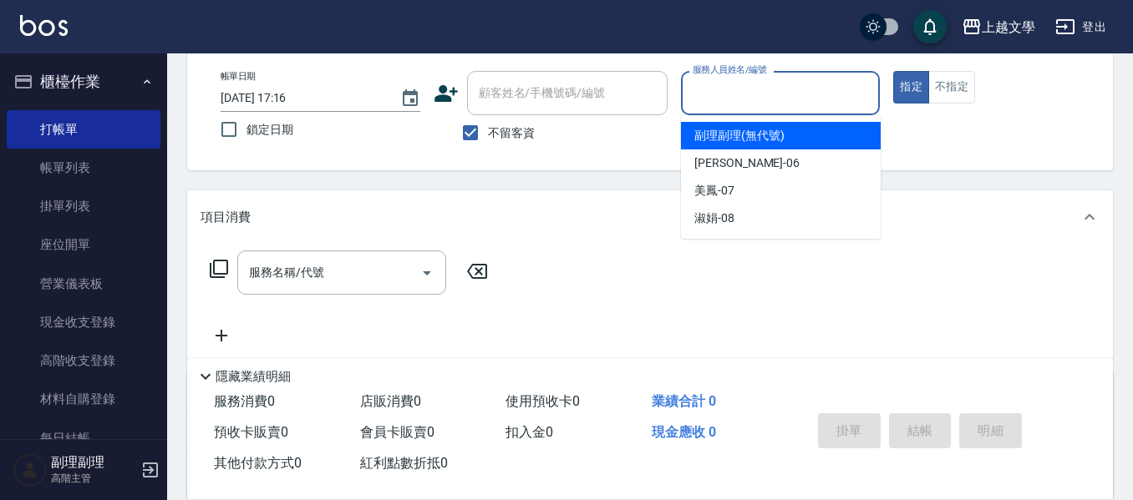
click at [787, 84] on input "服務人員姓名/編號" at bounding box center [780, 93] width 185 height 29
type input "淑娟-08"
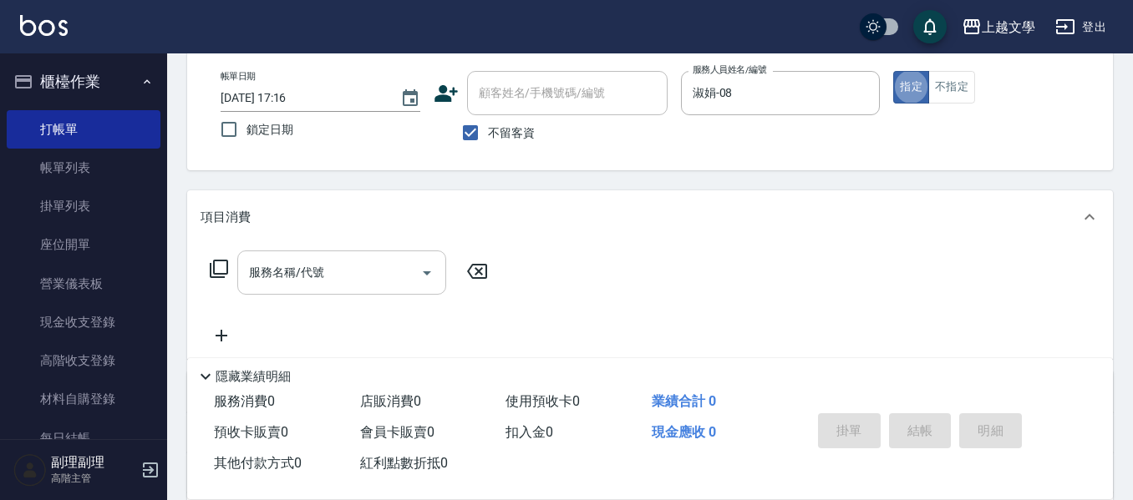
click at [336, 278] on input "服務名稱/代號" at bounding box center [329, 272] width 169 height 29
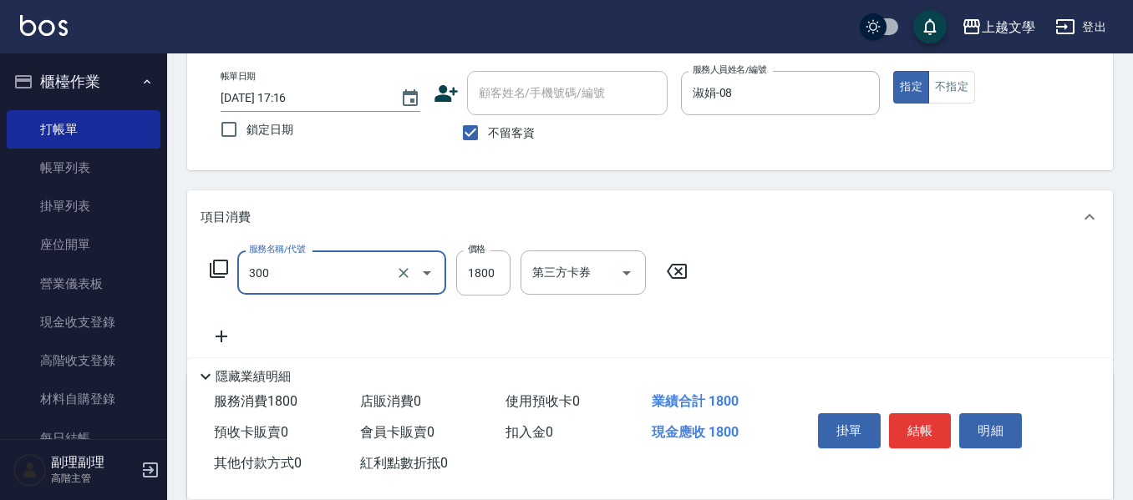
type input "燙髮(300)"
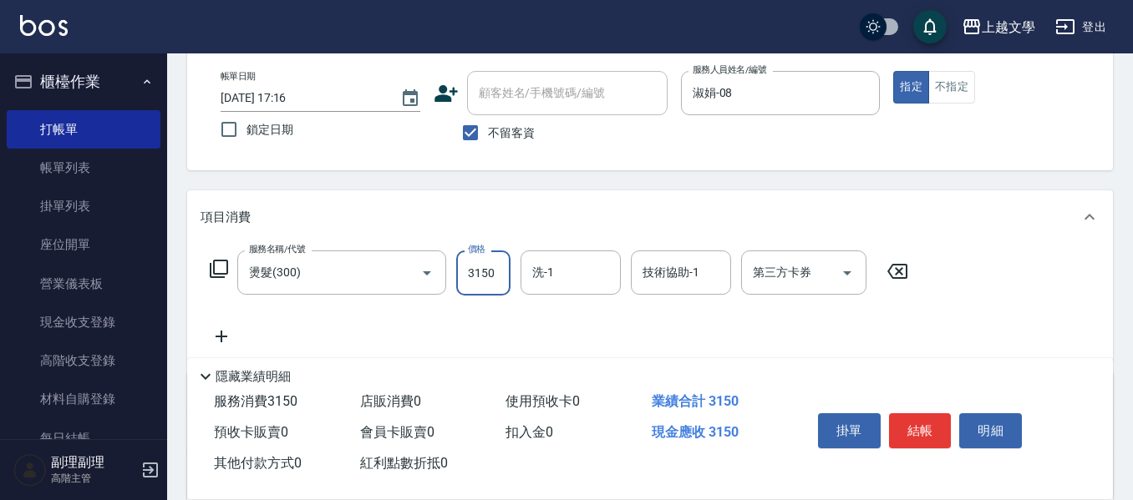
type input "3150"
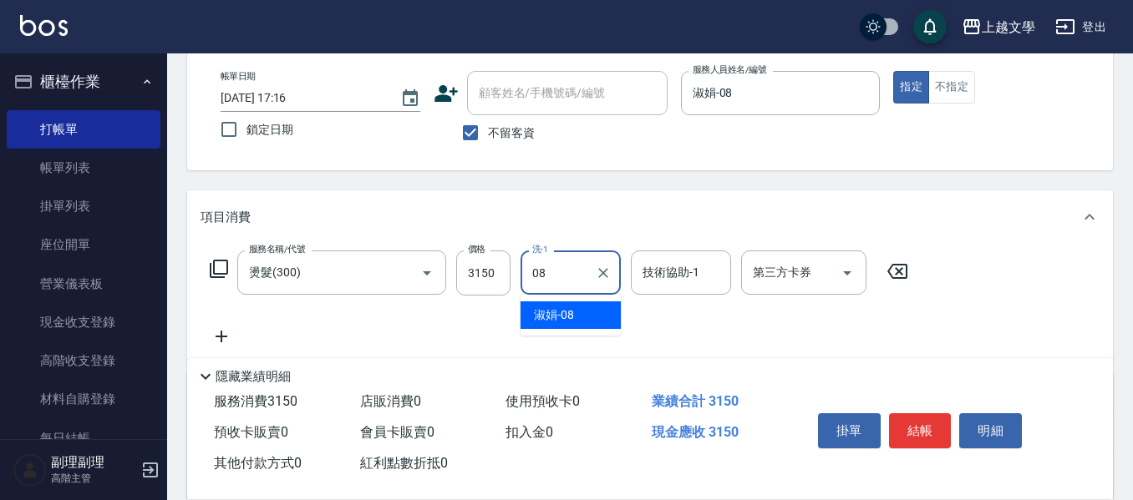
type input "淑娟-08"
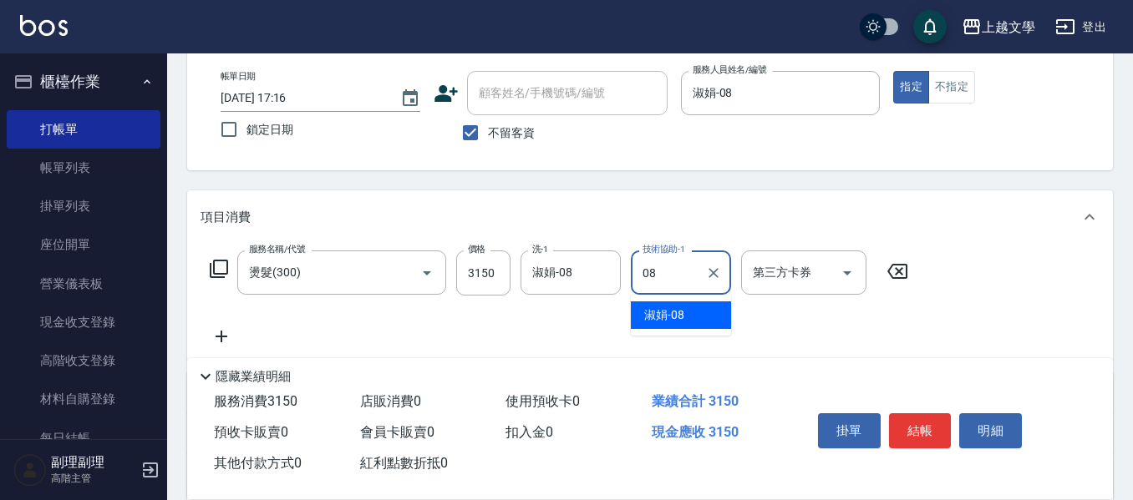
type input "淑娟-08"
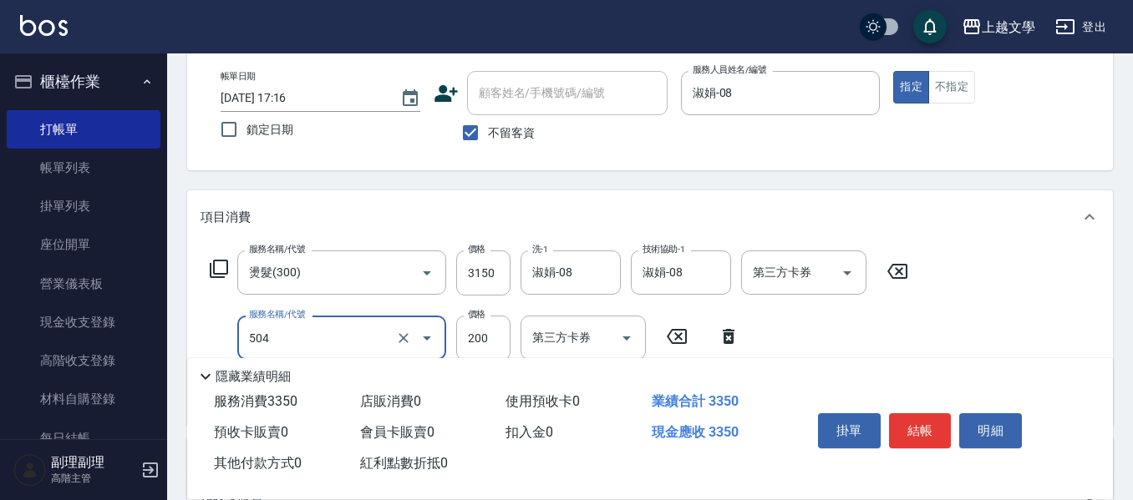
type input "瞬護(504)"
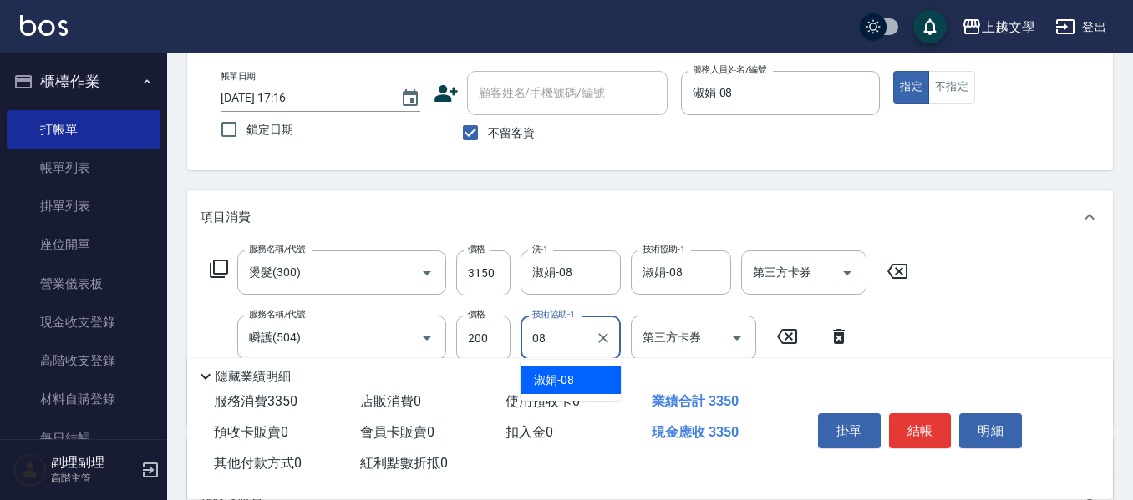
type input "淑娟-08"
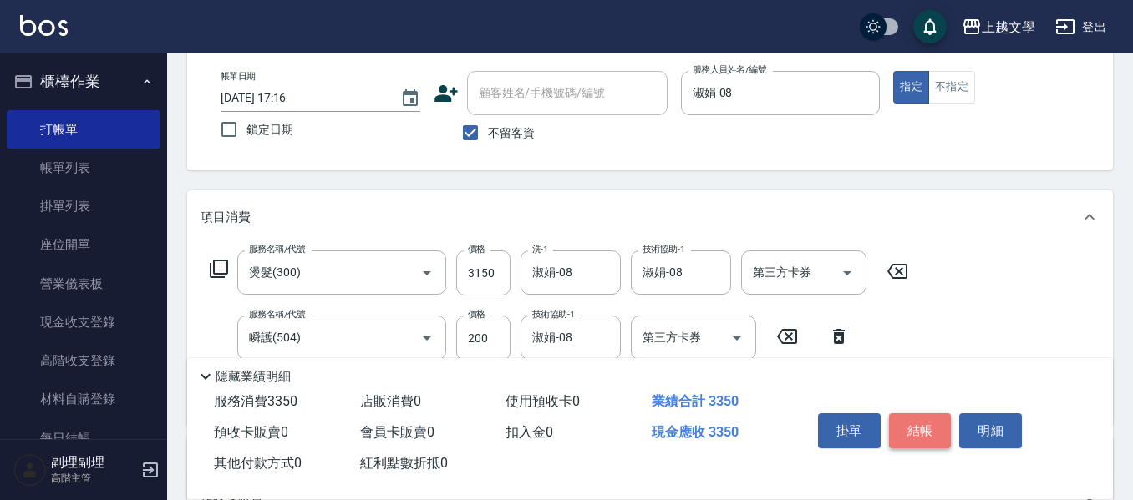
click at [925, 428] on button "結帳" at bounding box center [920, 430] width 63 height 35
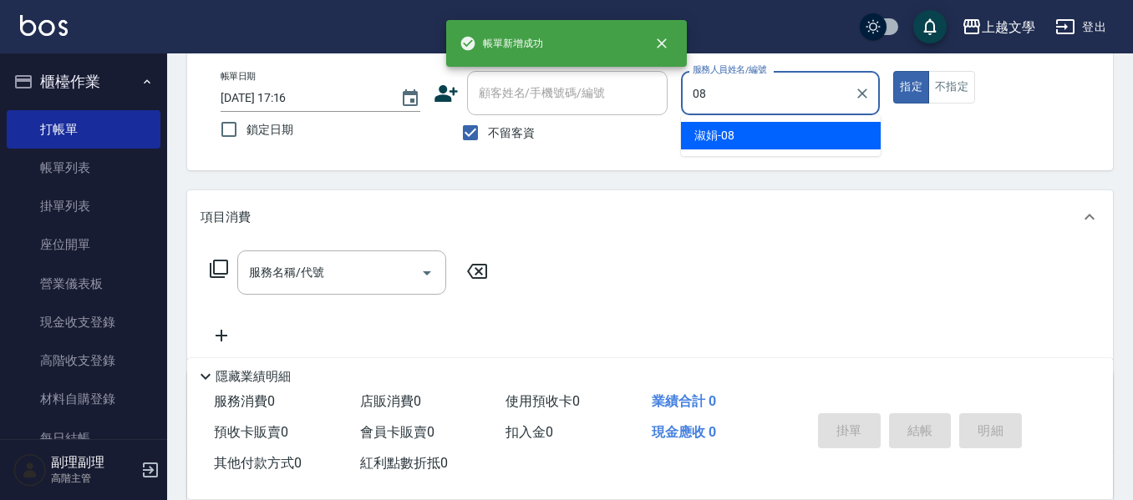
type input "淑娟-08"
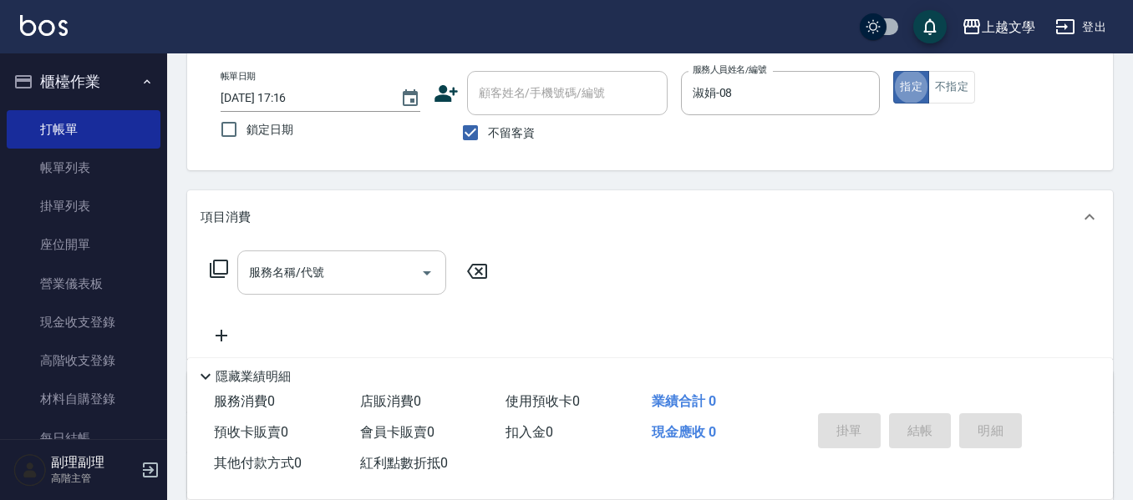
click at [270, 279] on input "服務名稱/代號" at bounding box center [329, 272] width 169 height 29
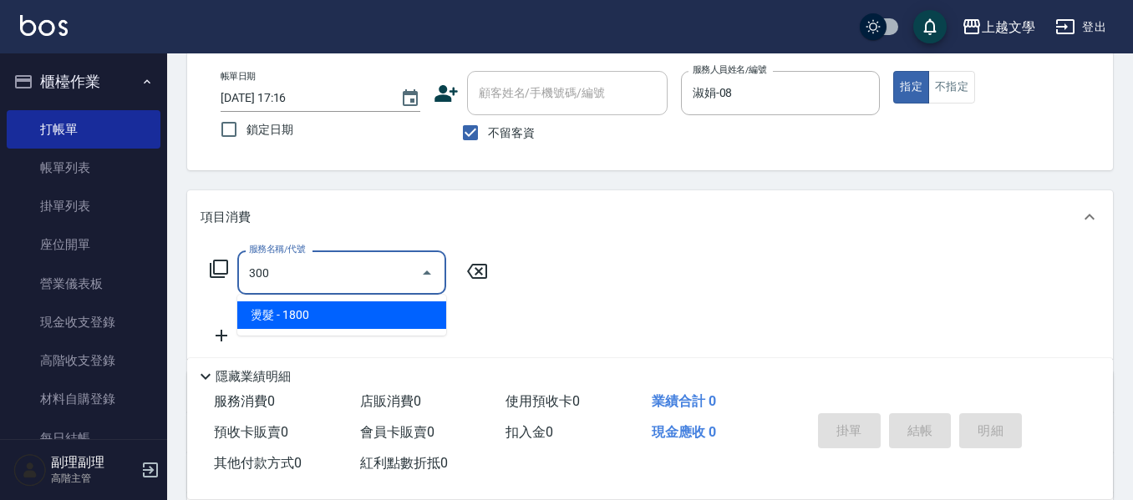
type input "燙髮(300)"
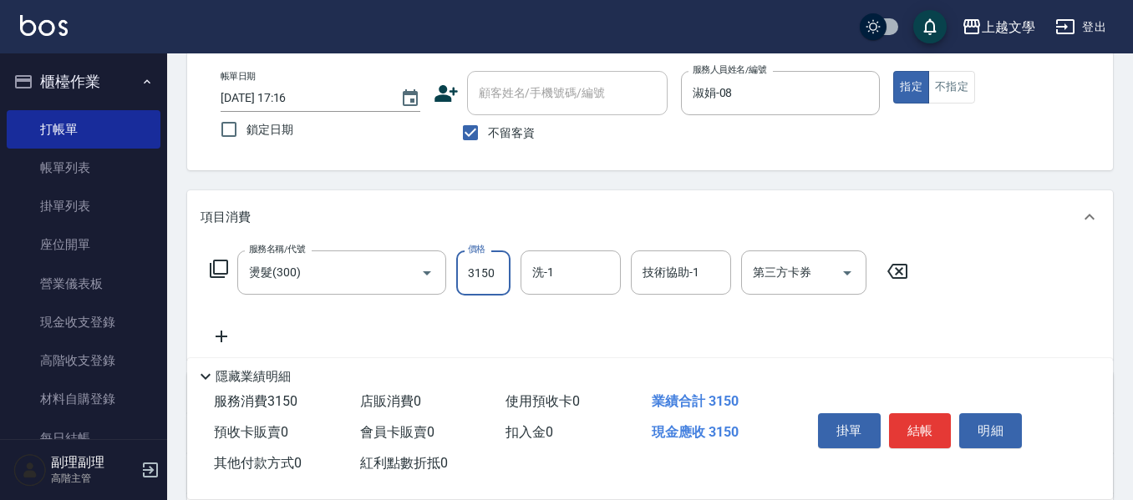
type input "3150"
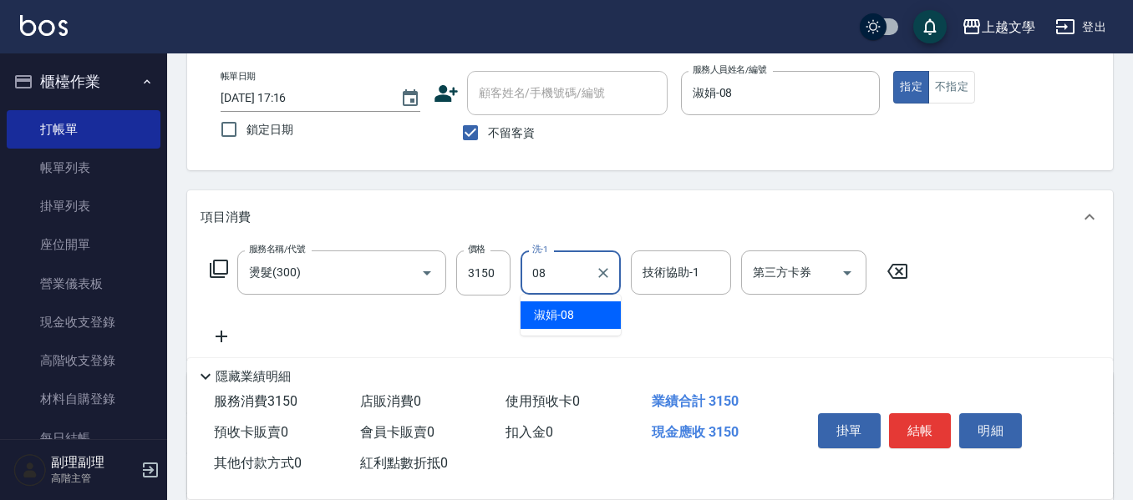
type input "淑娟-08"
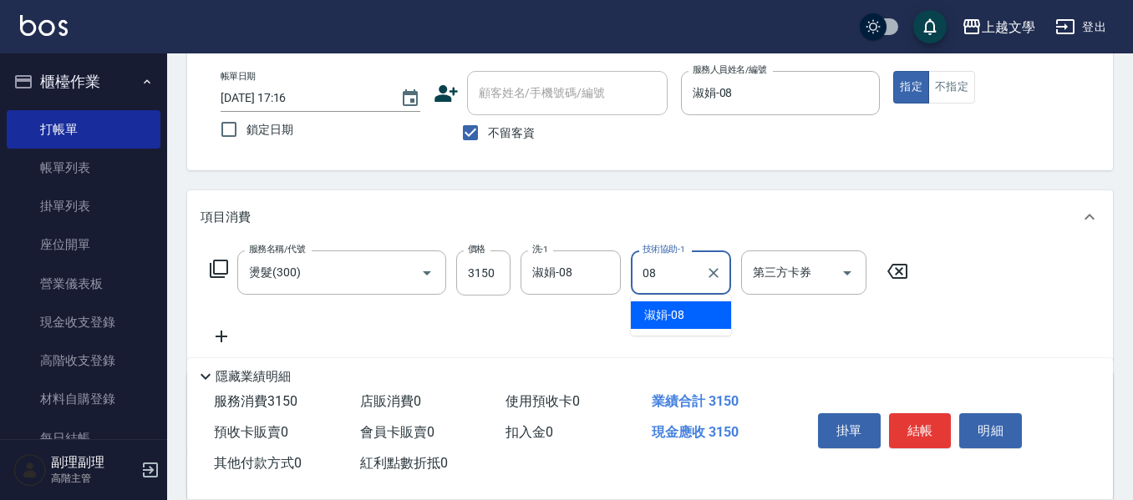
type input "淑娟-08"
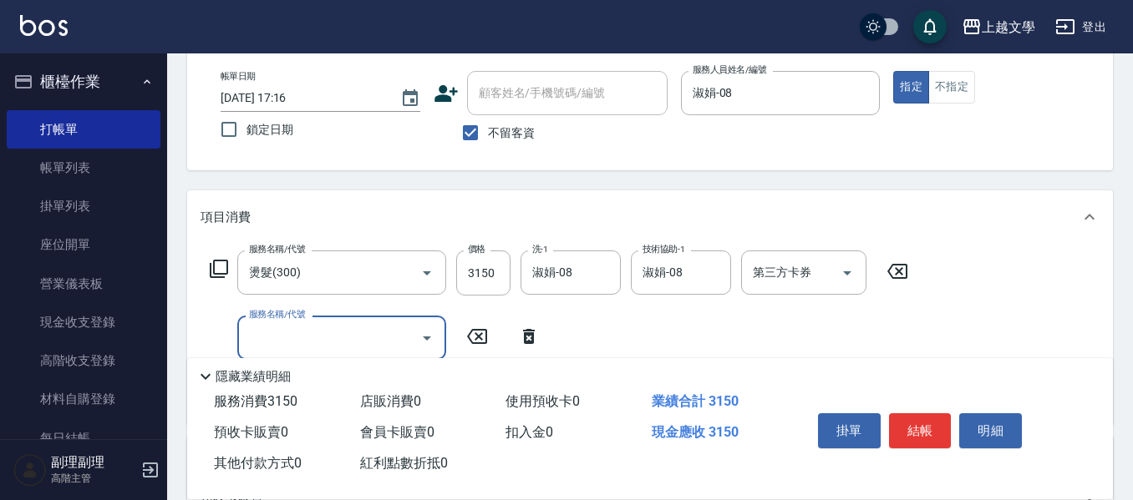
type input "1"
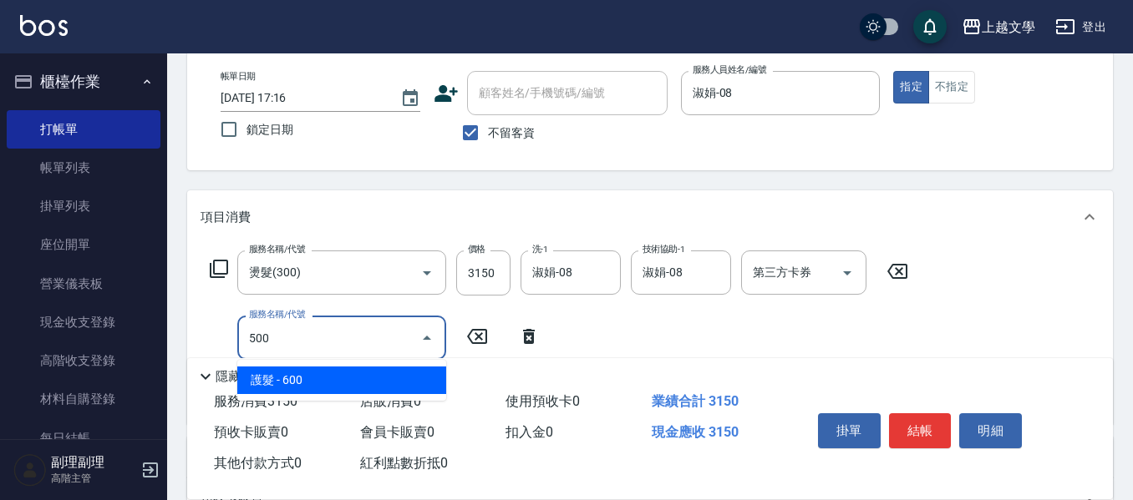
type input "護髮(500)"
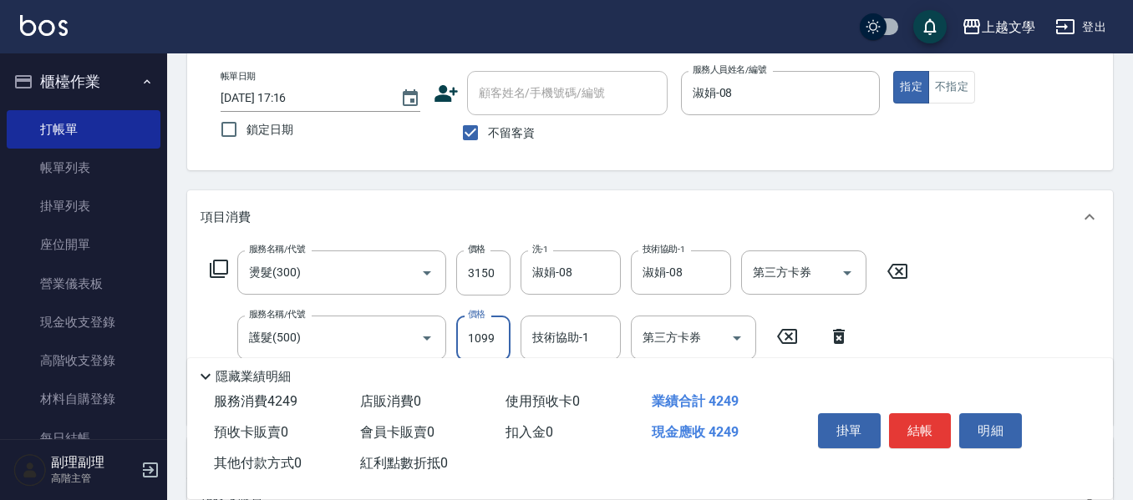
type input "1099"
type input "淑娟-08"
click at [915, 425] on button "結帳" at bounding box center [920, 430] width 63 height 35
type input "2025/09/13 17:17"
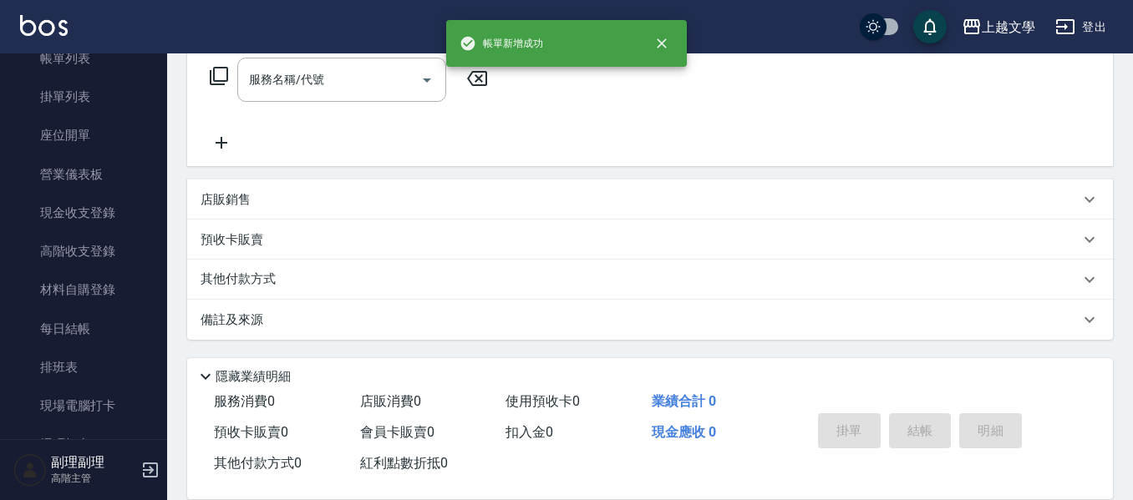
scroll to position [334, 0]
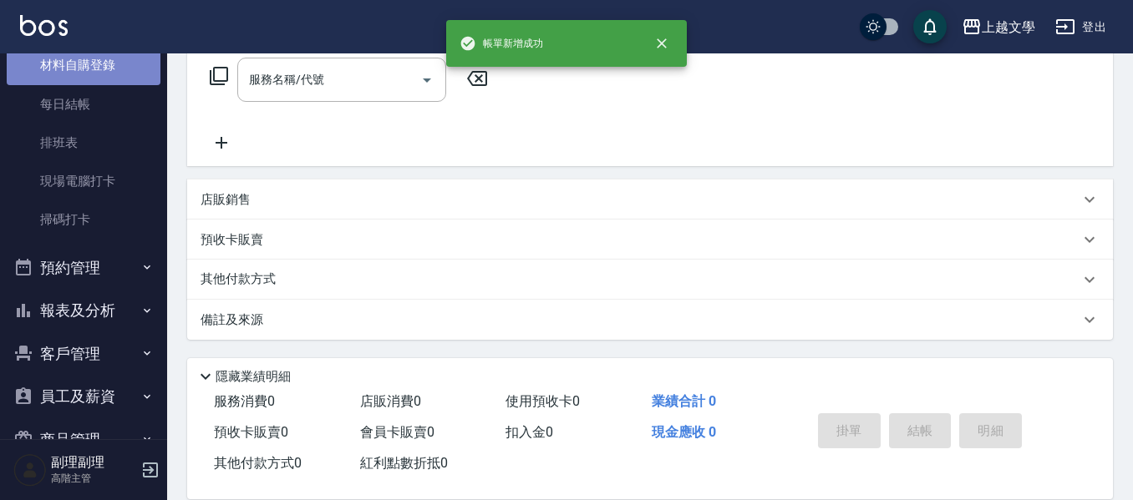
click at [92, 79] on link "材料自購登錄" at bounding box center [84, 65] width 154 height 38
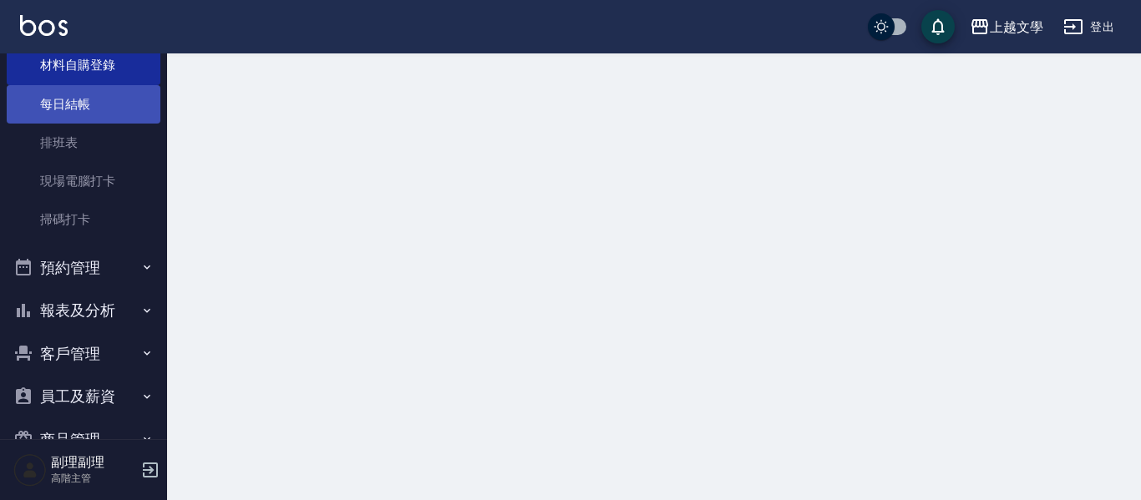
click at [86, 104] on link "每日結帳" at bounding box center [84, 104] width 154 height 38
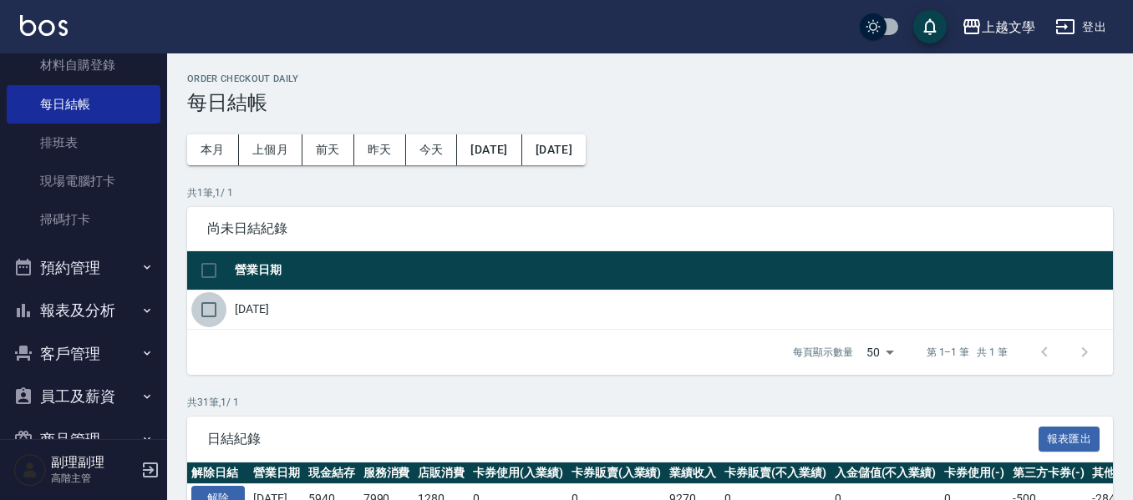
click at [210, 306] on input "checkbox" at bounding box center [208, 309] width 35 height 35
checkbox input "true"
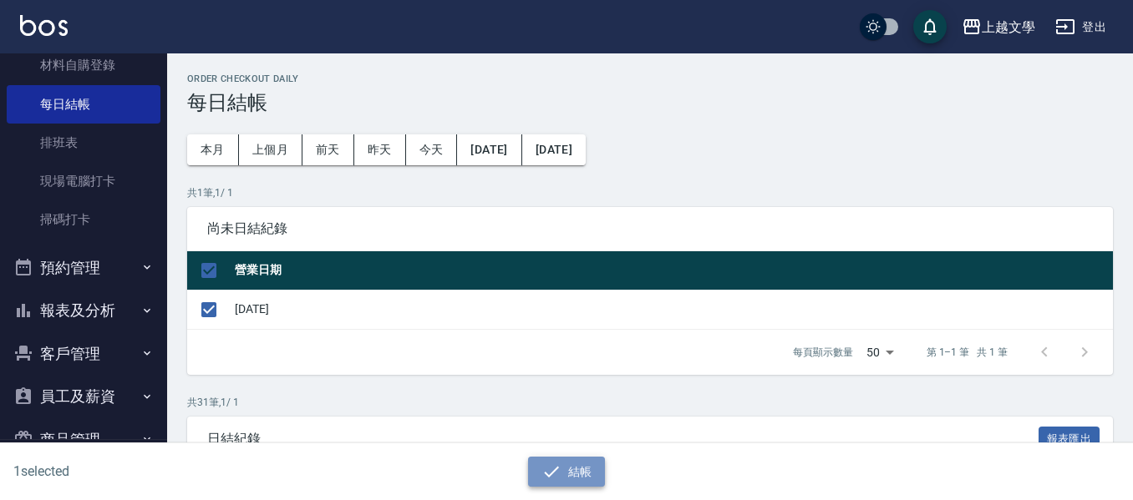
click at [544, 464] on icon "button" at bounding box center [551, 472] width 20 height 20
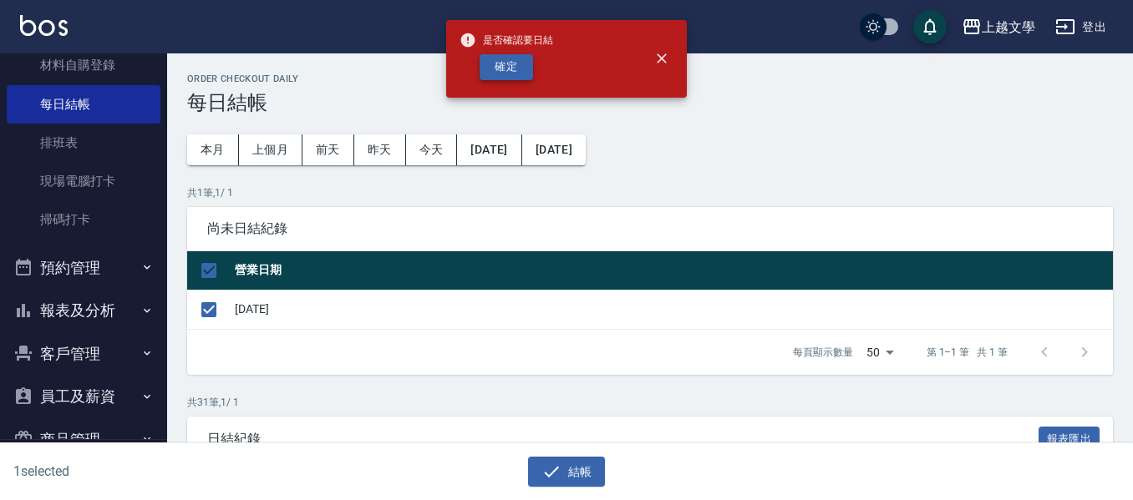
click at [496, 66] on button "確定" at bounding box center [505, 67] width 53 height 26
checkbox input "false"
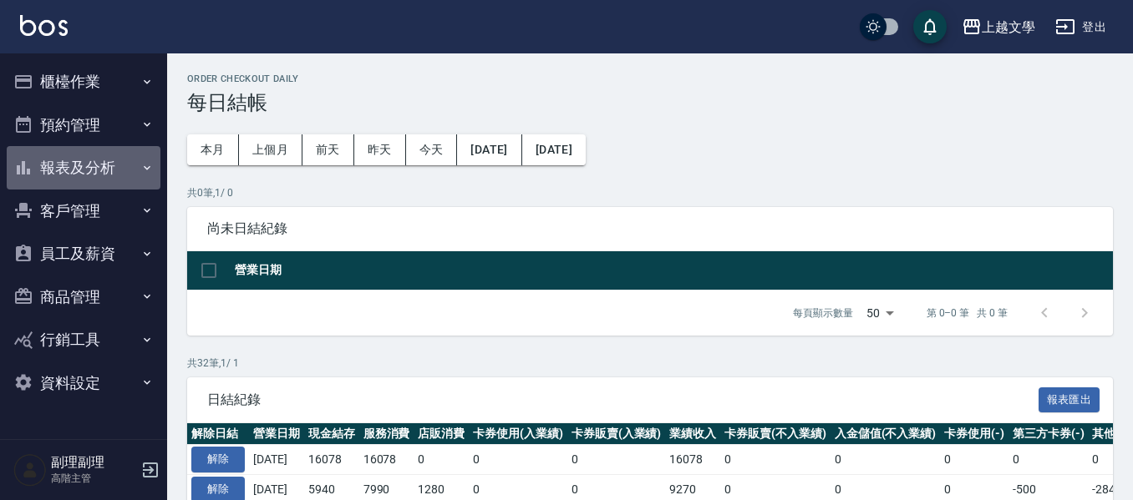
click at [49, 183] on button "報表及分析" at bounding box center [84, 167] width 154 height 43
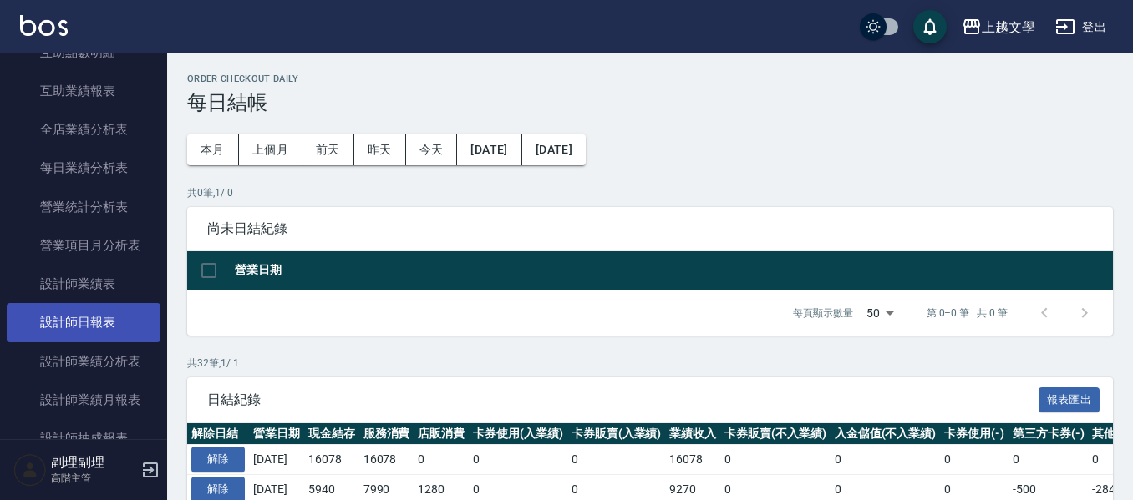
scroll to position [501, 0]
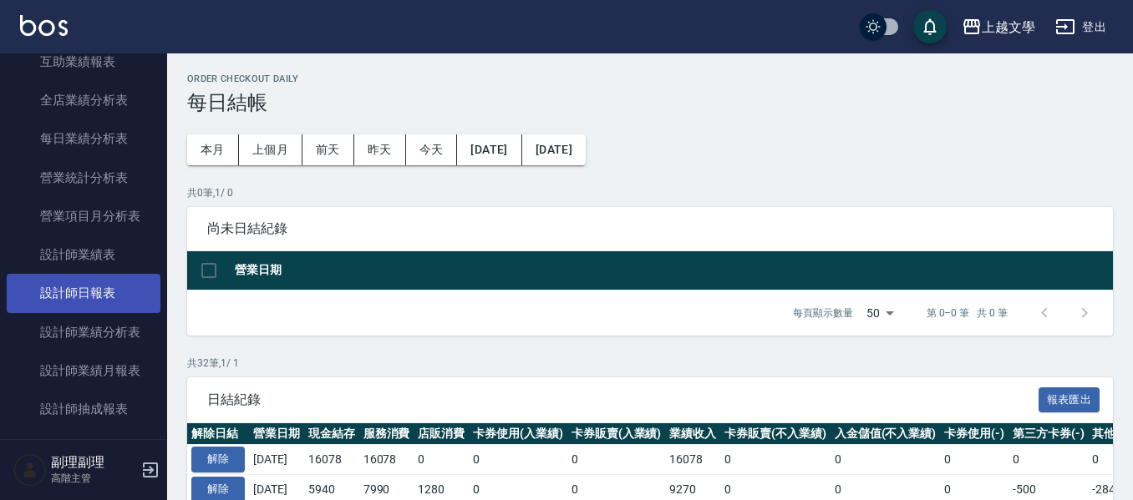
click at [103, 307] on link "設計師日報表" at bounding box center [84, 293] width 154 height 38
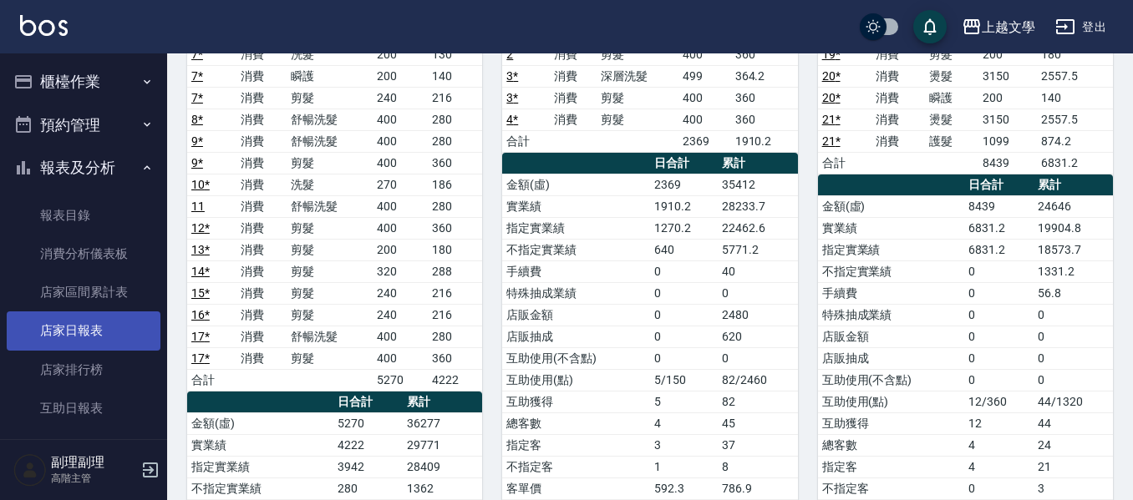
click at [116, 327] on link "店家日報表" at bounding box center [84, 331] width 154 height 38
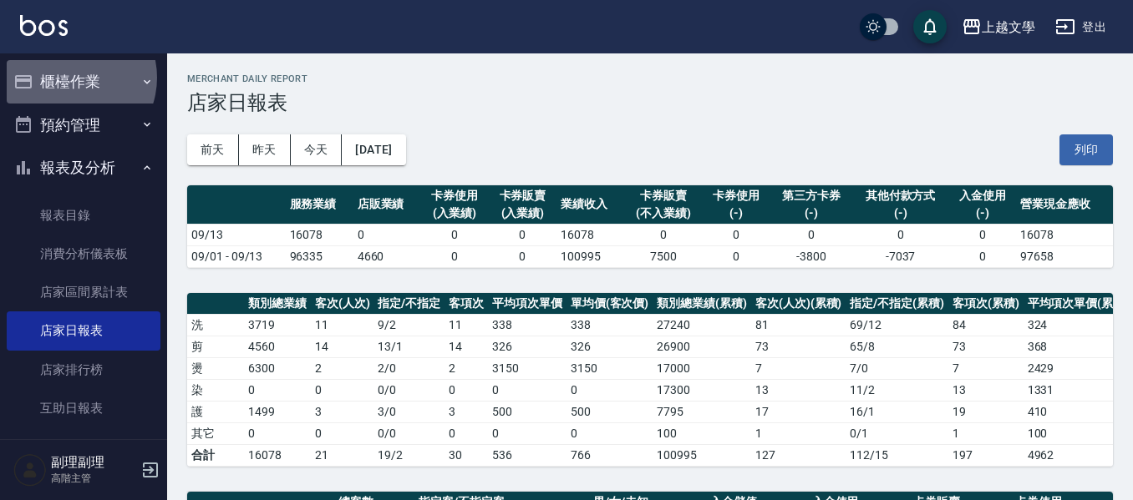
click at [69, 78] on button "櫃檯作業" at bounding box center [84, 81] width 154 height 43
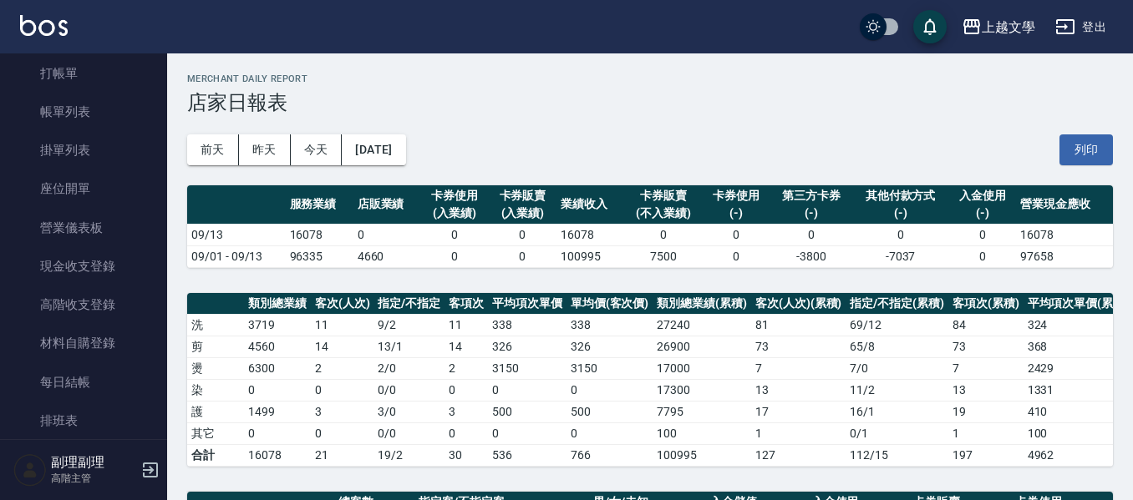
scroll to position [167, 0]
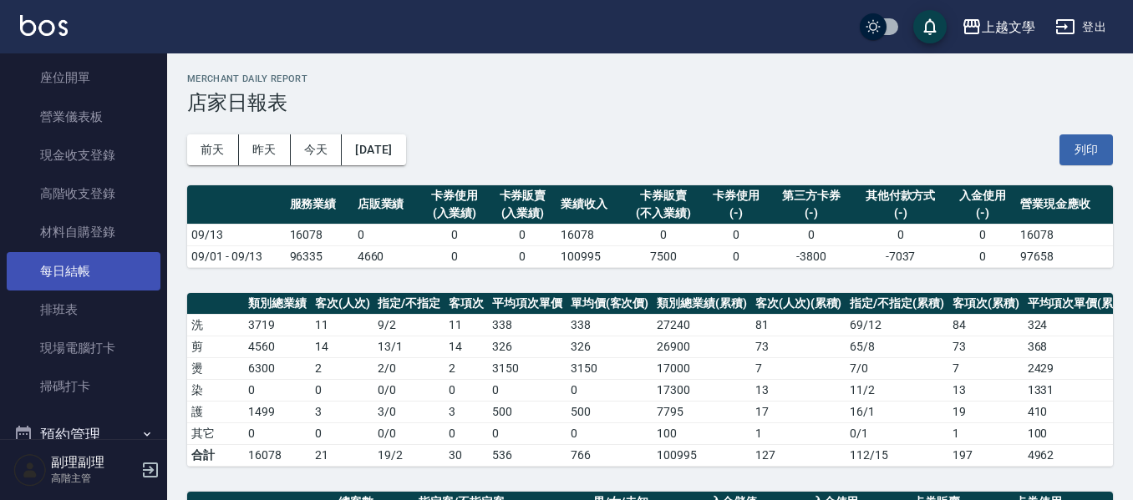
click at [88, 266] on link "每日結帳" at bounding box center [84, 271] width 154 height 38
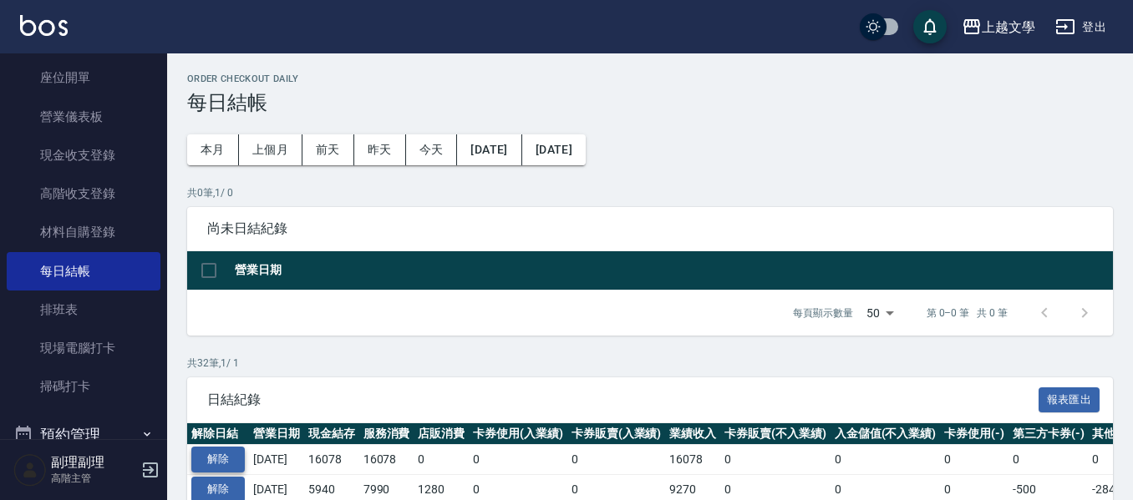
click at [235, 464] on button "解除" at bounding box center [217, 460] width 53 height 26
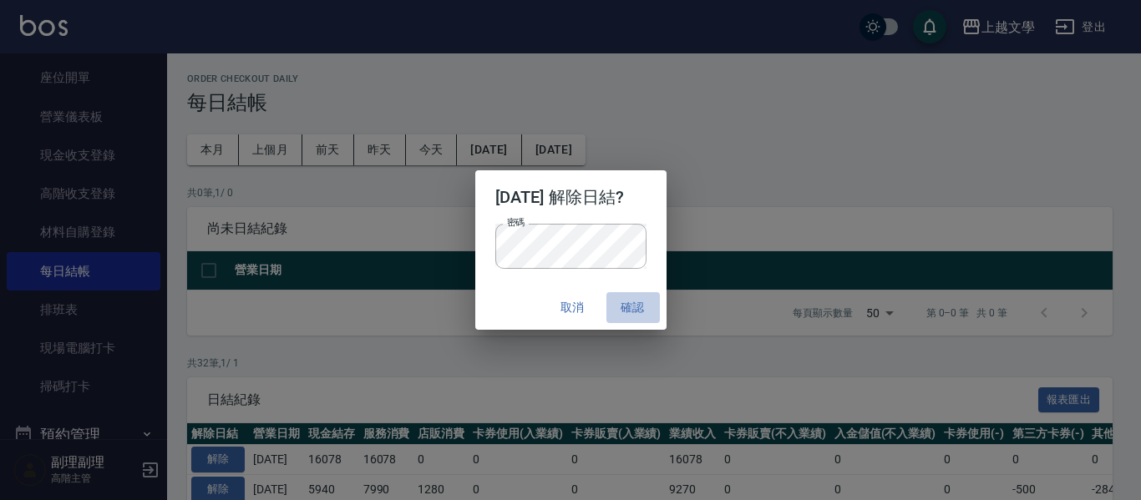
click at [651, 311] on button "確認" at bounding box center [632, 307] width 53 height 31
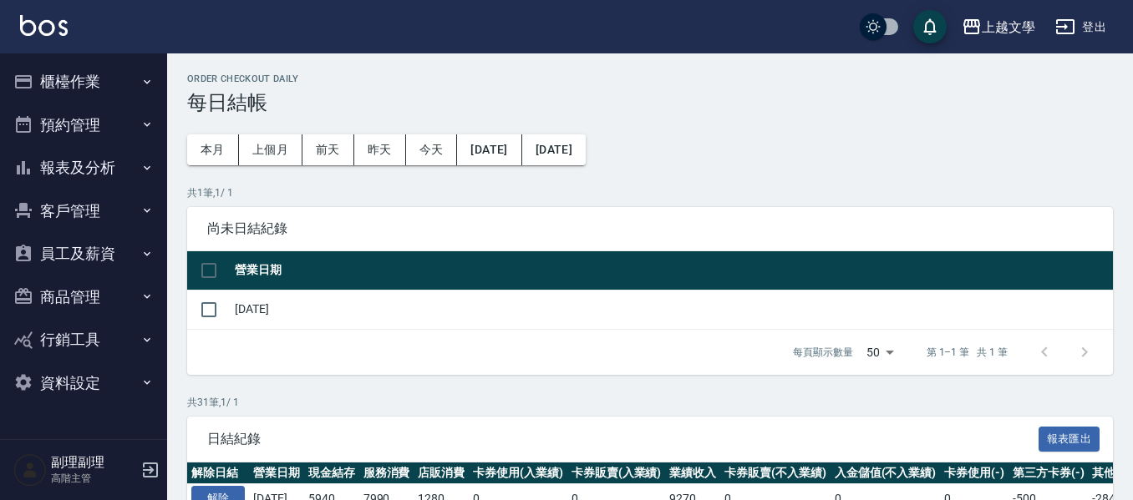
click at [68, 79] on button "櫃檯作業" at bounding box center [84, 81] width 154 height 43
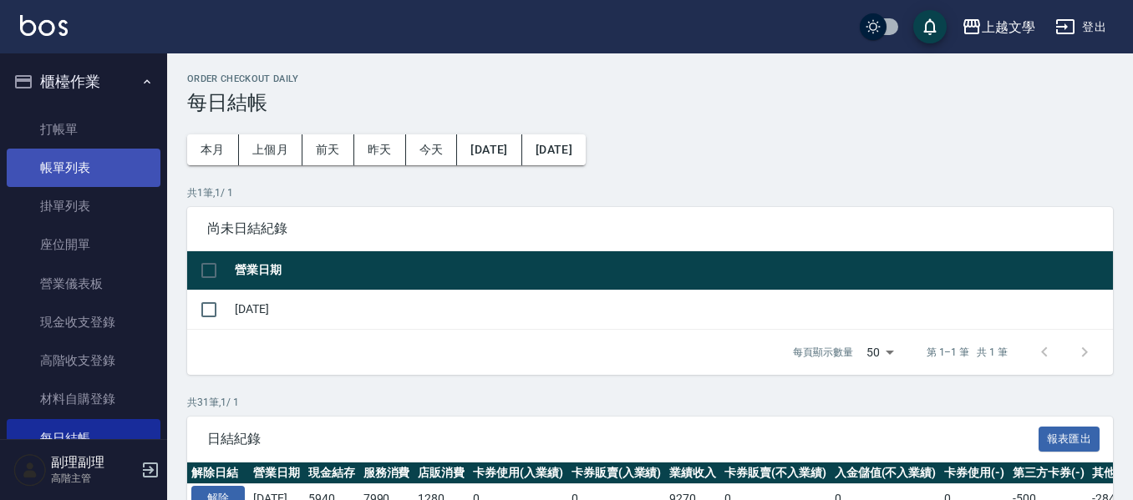
drag, startPoint x: 108, startPoint y: 168, endPoint x: 98, endPoint y: 165, distance: 10.6
click at [106, 169] on link "帳單列表" at bounding box center [84, 168] width 154 height 38
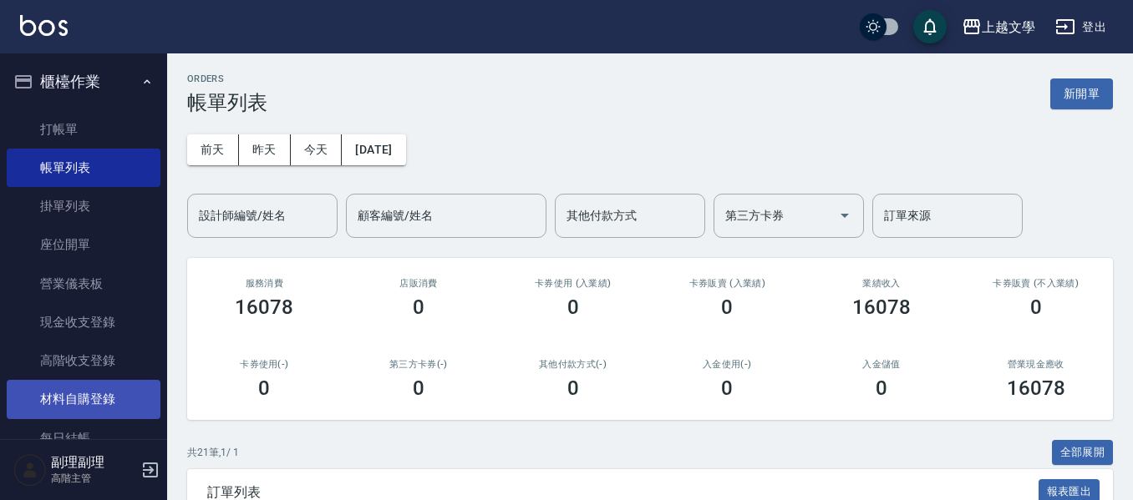
drag, startPoint x: 109, startPoint y: 79, endPoint x: 129, endPoint y: 406, distance: 328.1
click at [129, 406] on li "櫃檯作業 打帳單 帳單列表 掛單列表 座位開單 營業儀表板 現金收支登錄 高階收支登錄 材料自購登錄 每日結帳 排班表 現場電腦打卡 掃碼打卡" at bounding box center [84, 320] width 154 height 520
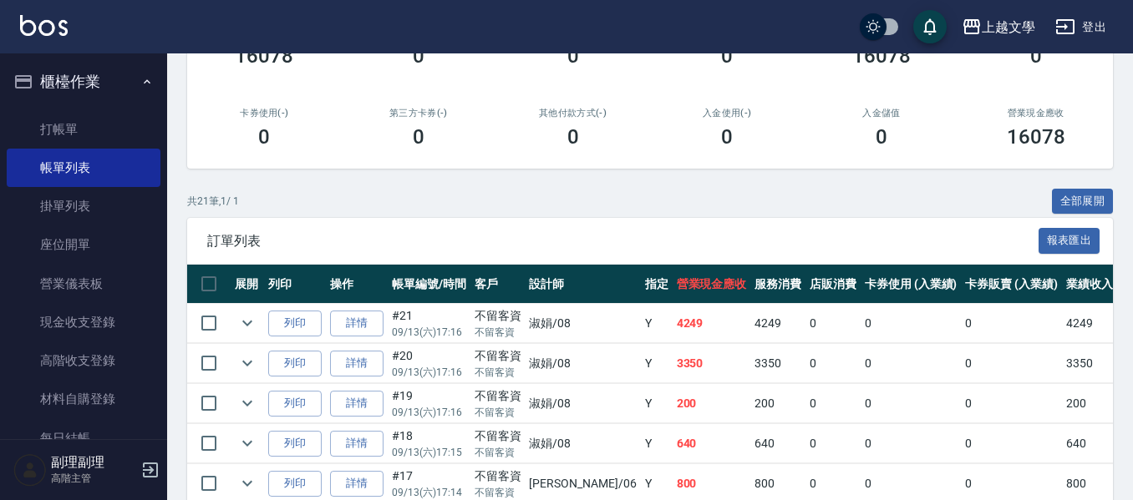
scroll to position [251, 0]
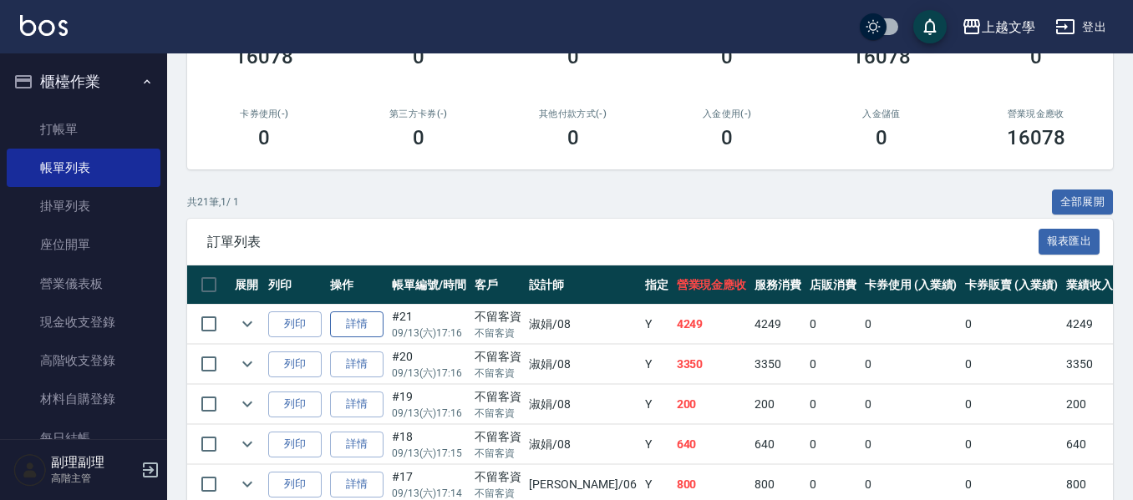
click at [355, 318] on link "詳情" at bounding box center [356, 325] width 53 height 26
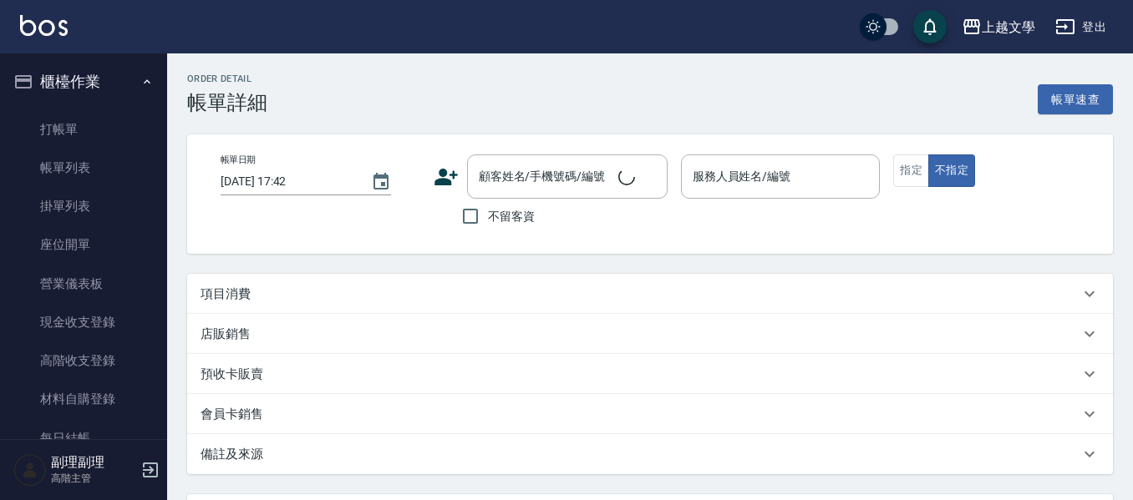
type input "2025/09/13 17:16"
checkbox input "true"
type input "淑娟-08"
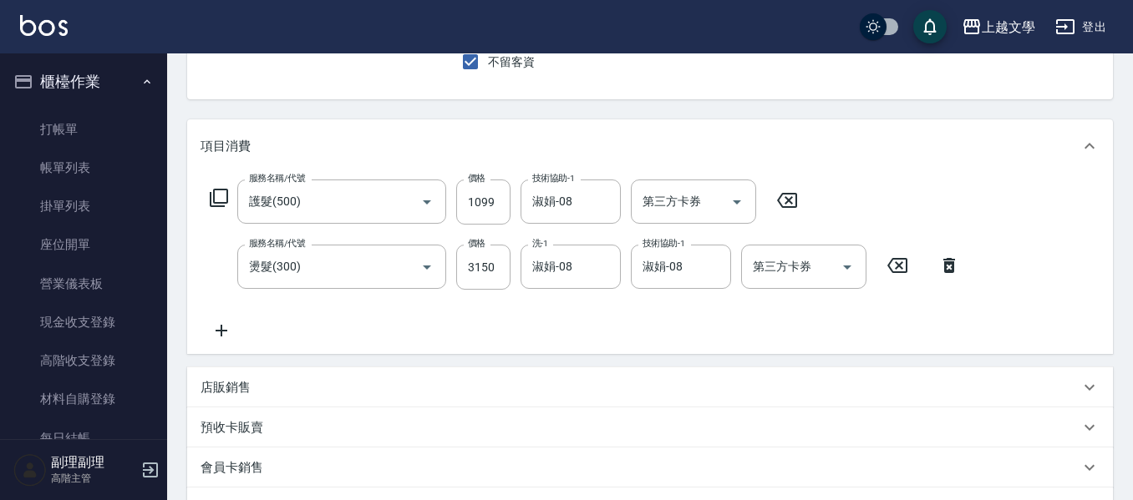
type input "護髮(500)"
type input "燙髮(300)"
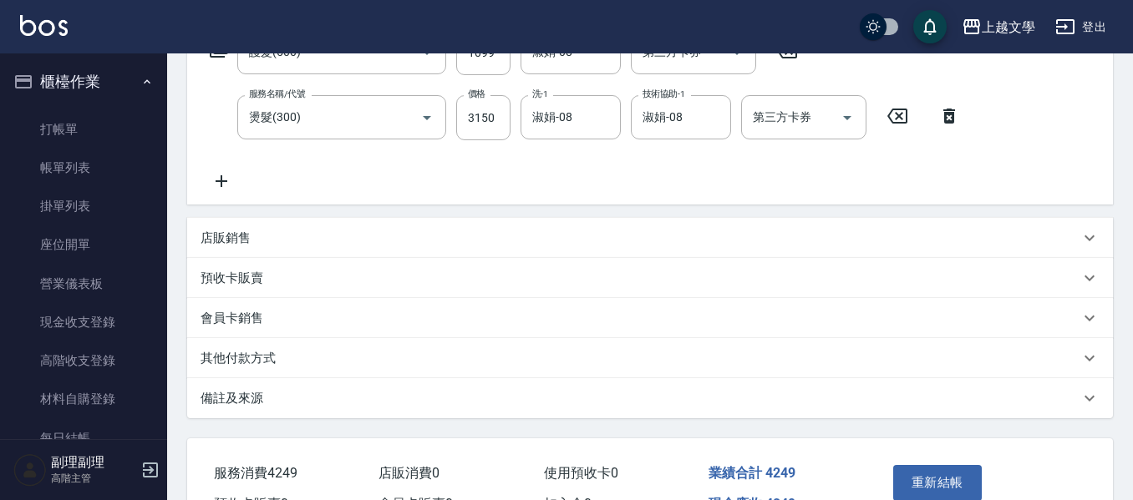
scroll to position [403, 0]
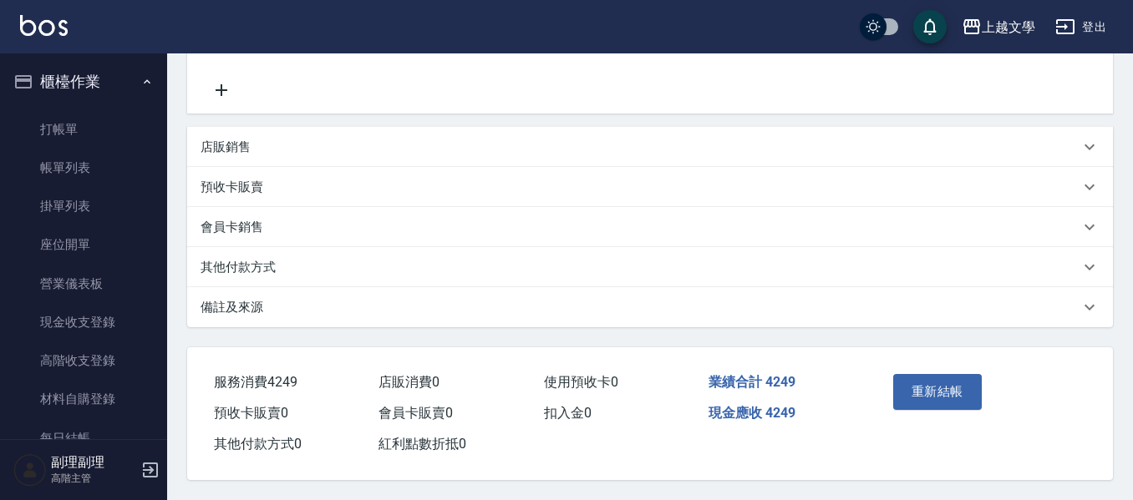
click at [233, 262] on p "其他付款方式" at bounding box center [237, 268] width 75 height 18
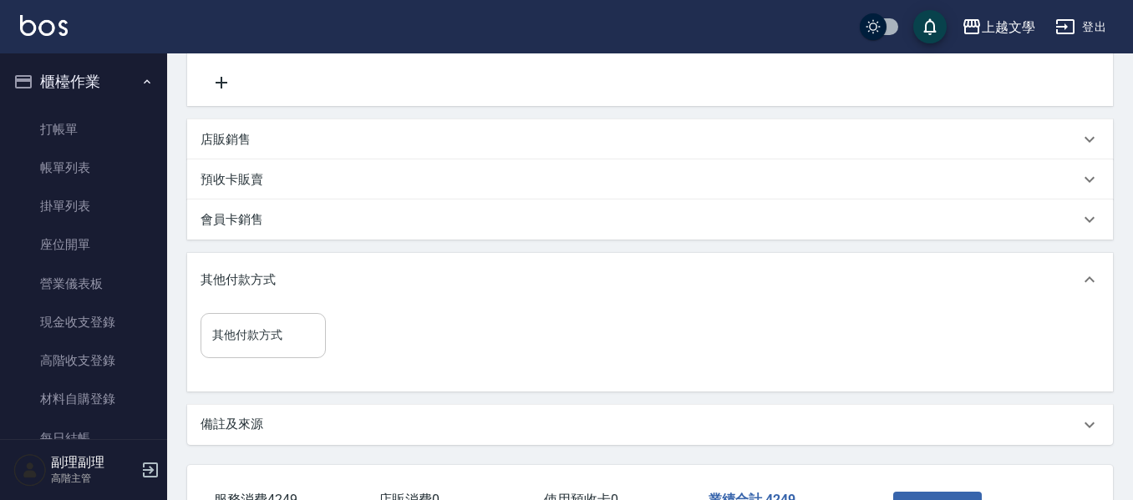
click at [297, 341] on input "其他付款方式" at bounding box center [263, 335] width 110 height 29
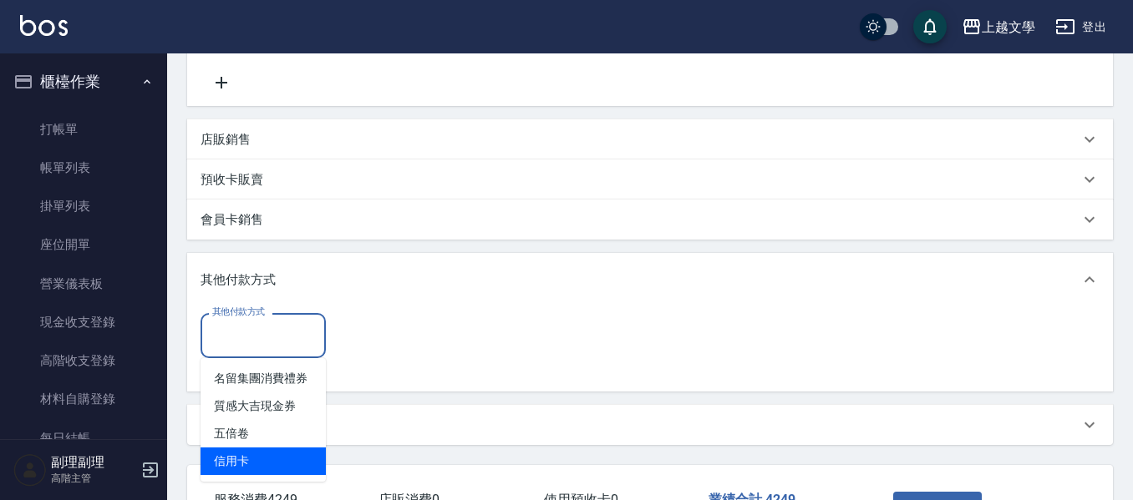
click at [258, 460] on span "信用卡" at bounding box center [262, 462] width 125 height 28
type input "信用卡"
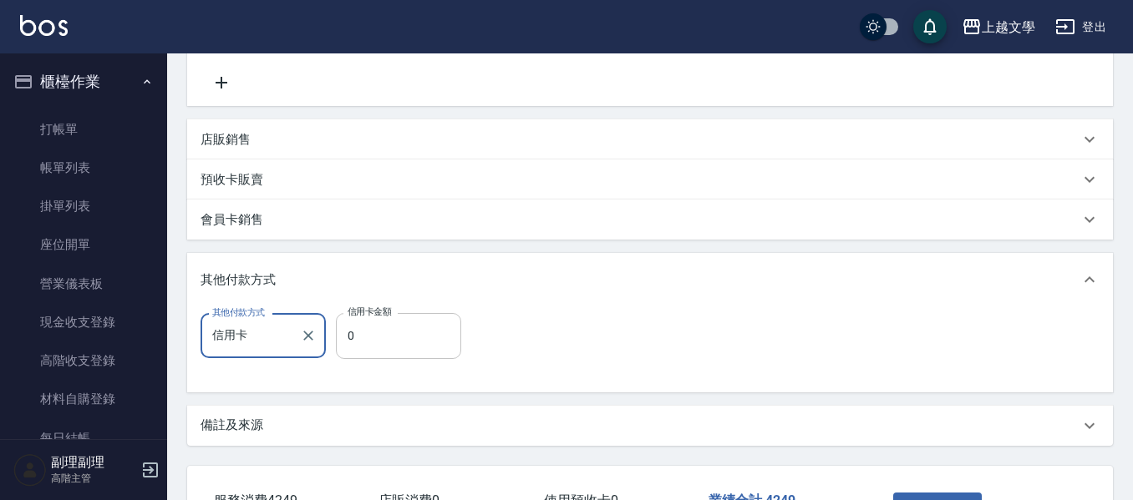
click at [414, 343] on input "0" at bounding box center [398, 335] width 125 height 45
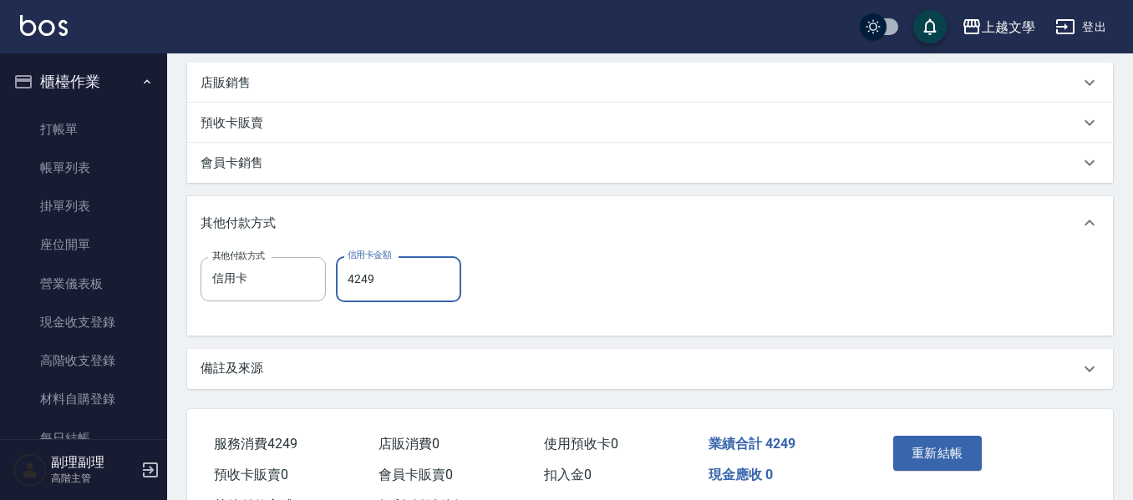
scroll to position [529, 0]
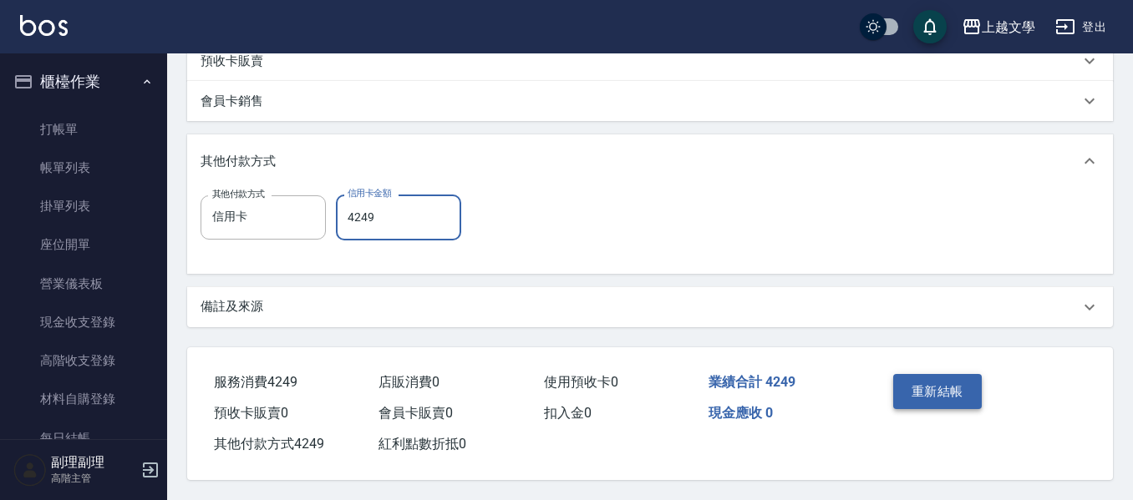
type input "4249"
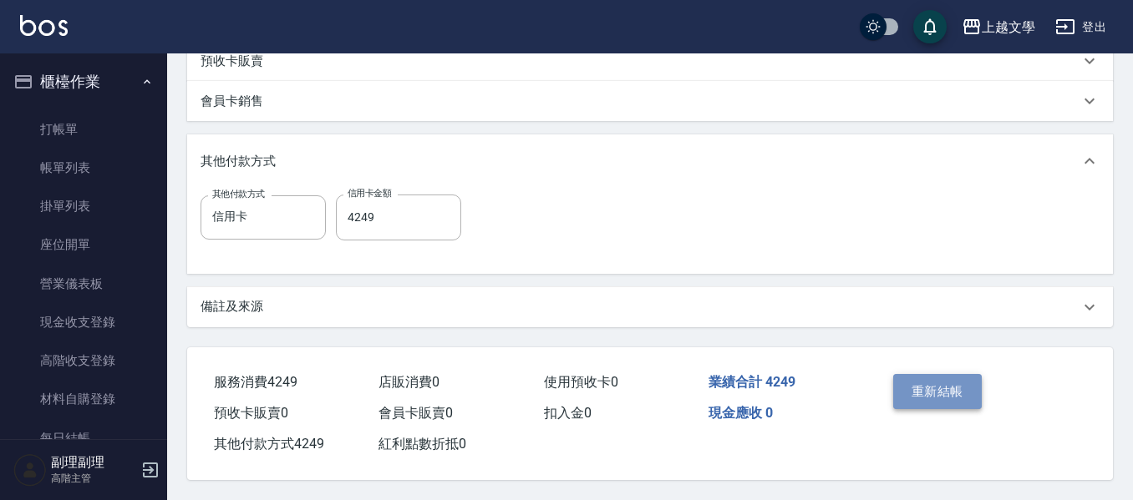
click at [943, 381] on button "重新結帳" at bounding box center [937, 391] width 89 height 35
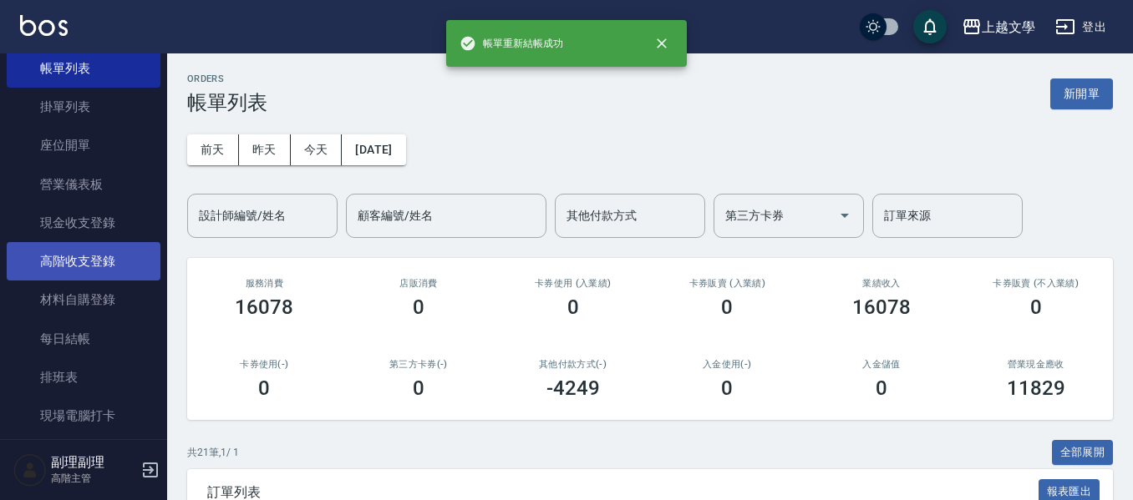
scroll to position [251, 0]
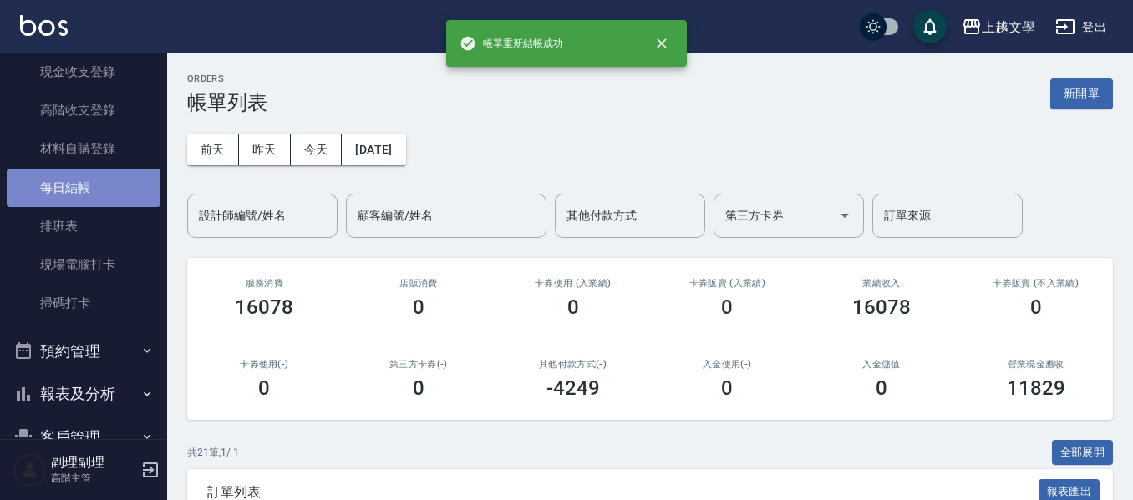
click at [98, 190] on link "每日結帳" at bounding box center [84, 188] width 154 height 38
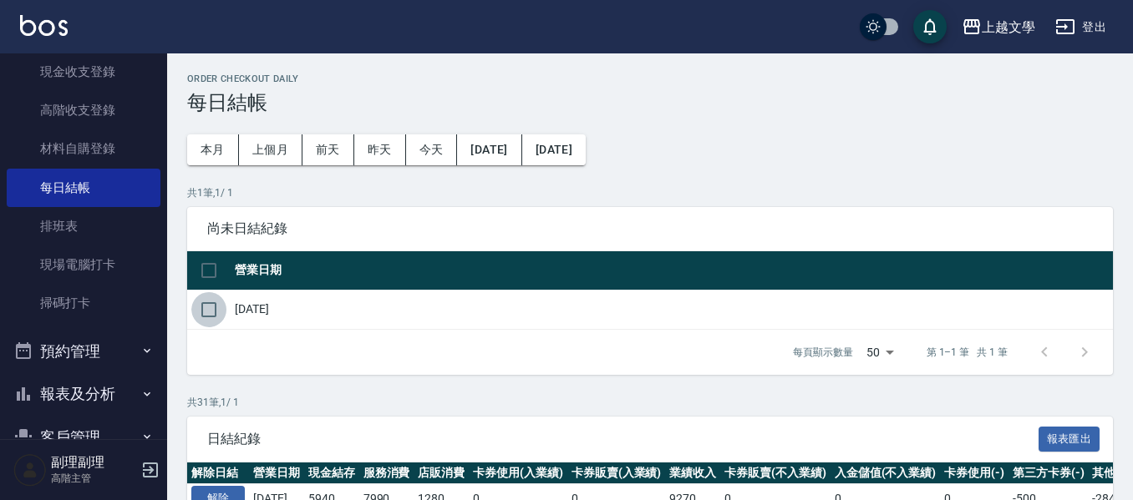
click at [206, 308] on input "checkbox" at bounding box center [208, 309] width 35 height 35
checkbox input "true"
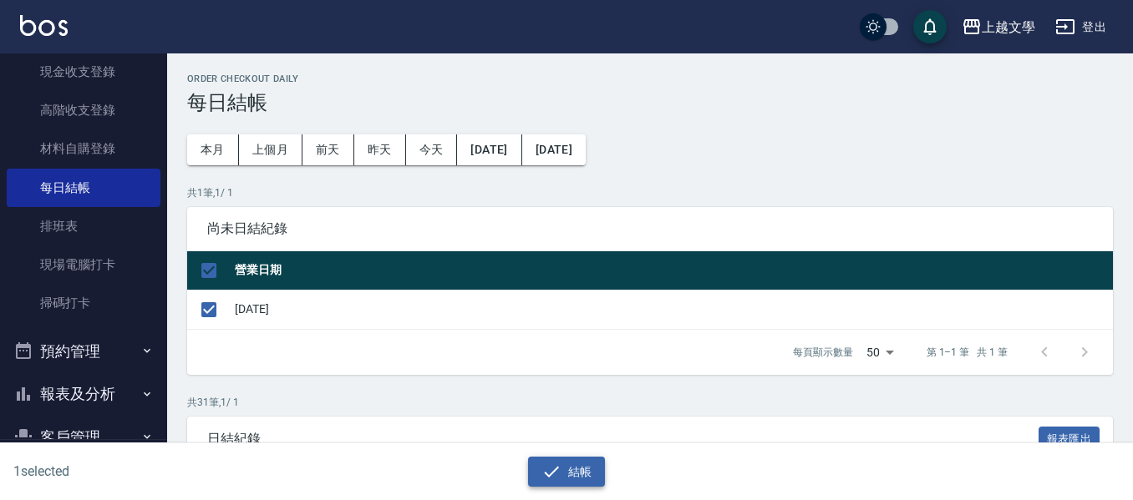
click at [556, 467] on icon "button" at bounding box center [551, 472] width 20 height 20
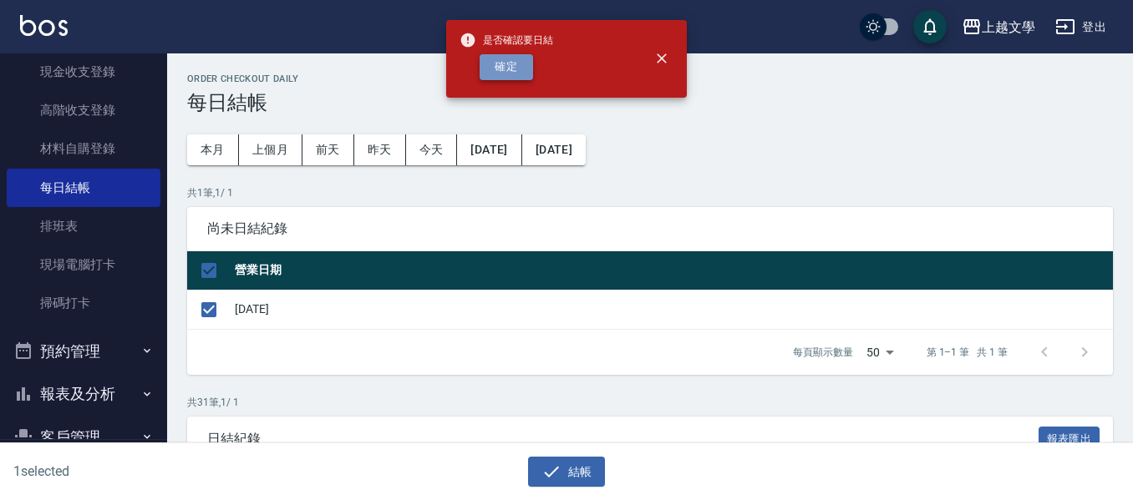
click at [517, 71] on button "確定" at bounding box center [505, 67] width 53 height 26
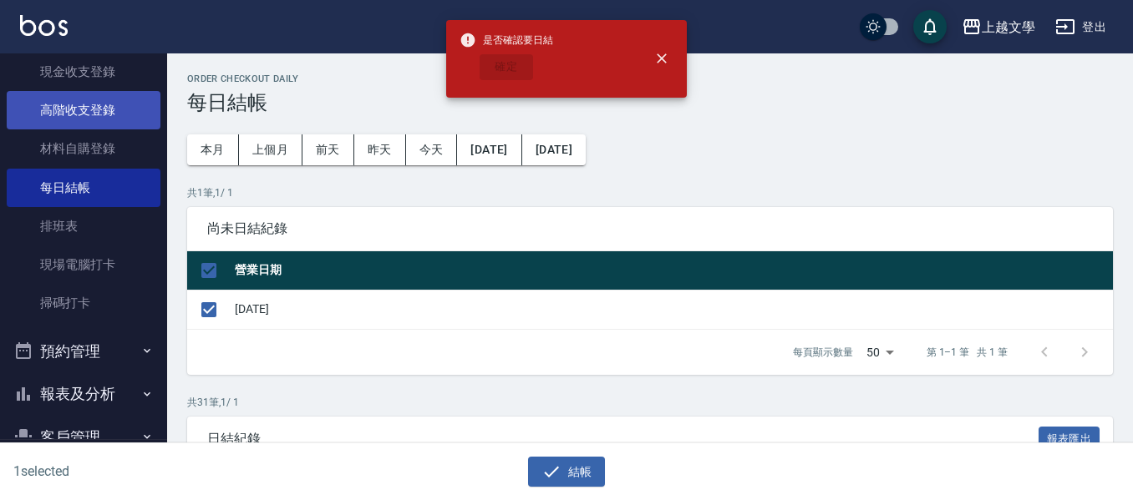
checkbox input "false"
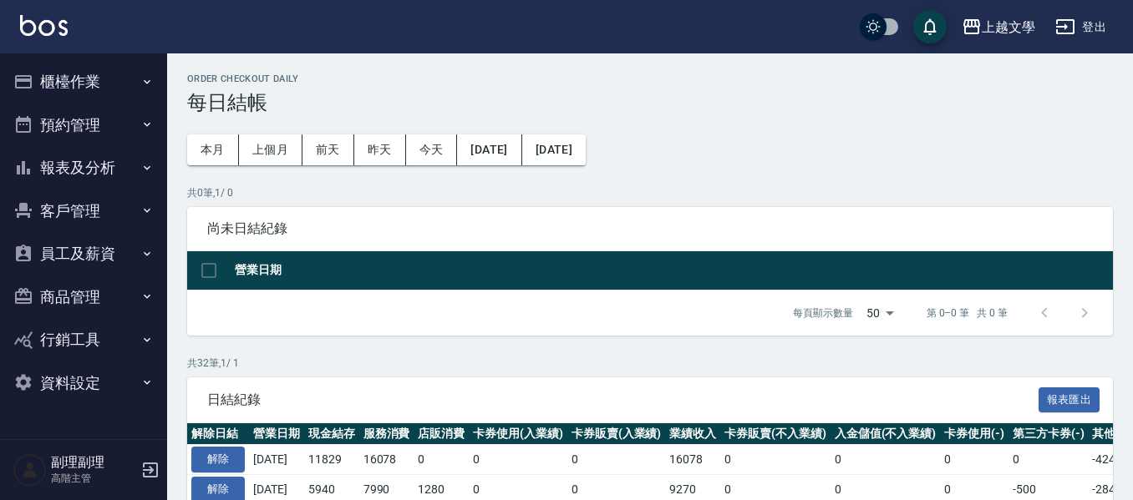
click at [72, 161] on button "報表及分析" at bounding box center [84, 167] width 154 height 43
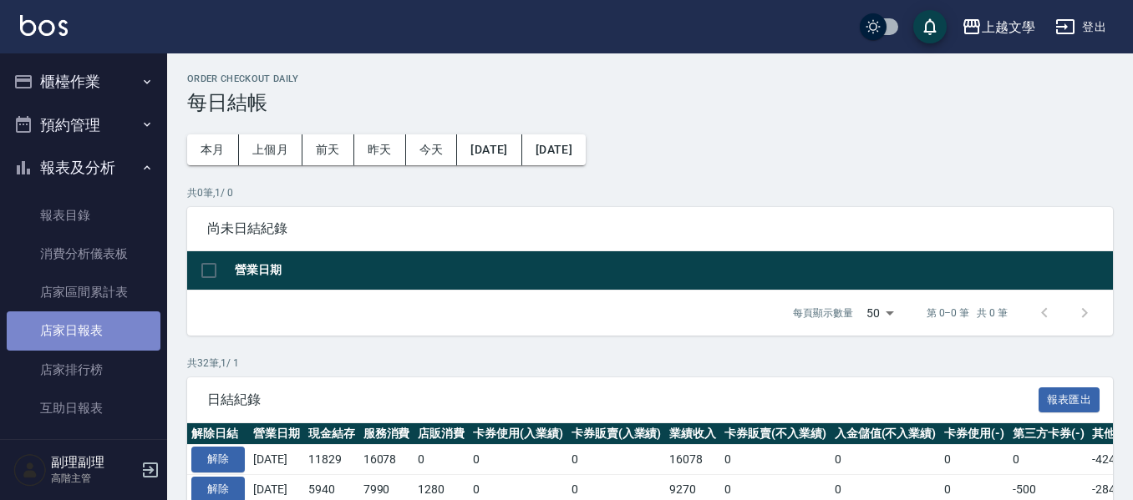
click at [104, 347] on link "店家日報表" at bounding box center [84, 331] width 154 height 38
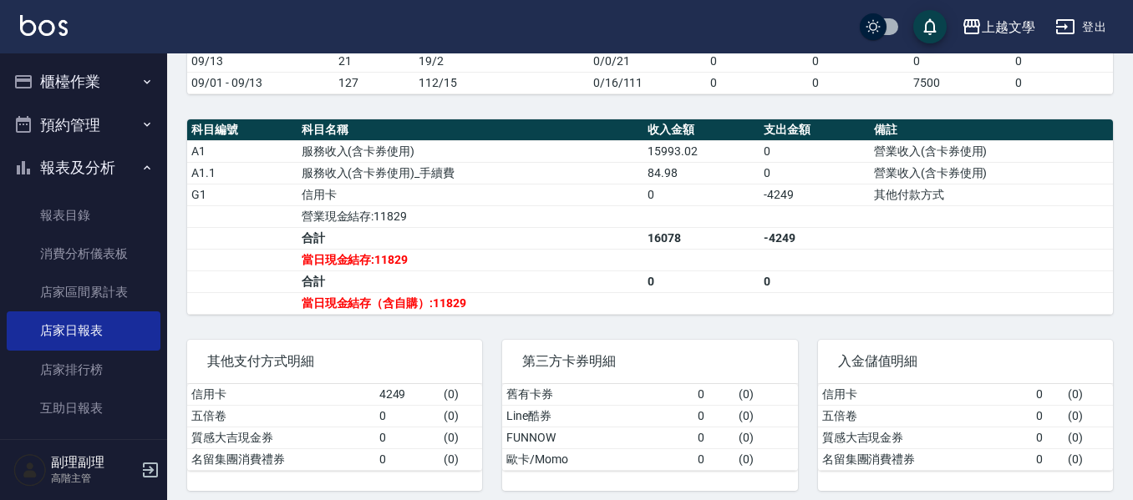
scroll to position [486, 0]
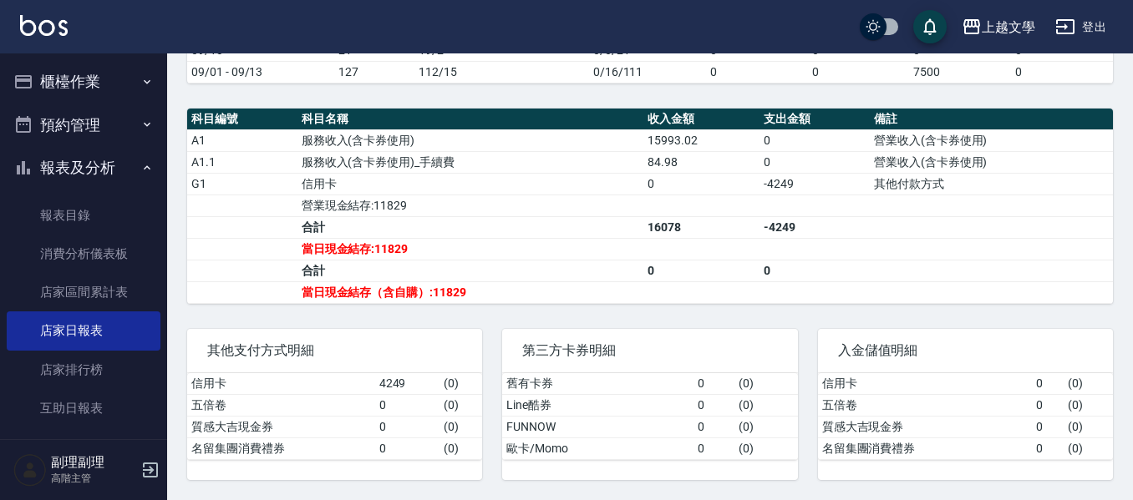
click at [1082, 28] on button "登出" at bounding box center [1080, 27] width 64 height 31
